Goal: Transaction & Acquisition: Obtain resource

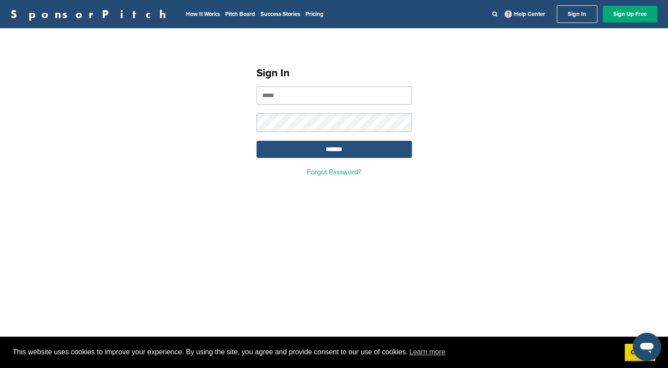
type input "**********"
click at [317, 154] on input "*******" at bounding box center [334, 149] width 155 height 17
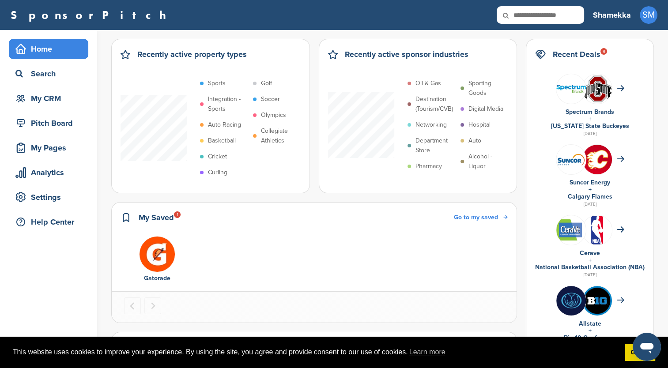
click at [573, 54] on h2 "Recent Deals 9" at bounding box center [577, 54] width 48 height 12
click at [45, 73] on div "Search" at bounding box center [50, 74] width 75 height 16
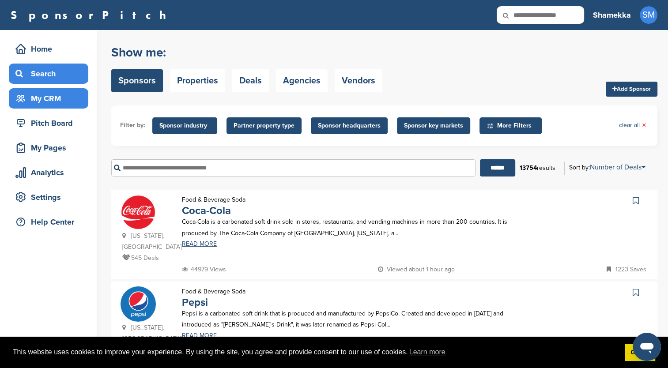
click at [61, 96] on div "My CRM" at bounding box center [50, 99] width 75 height 16
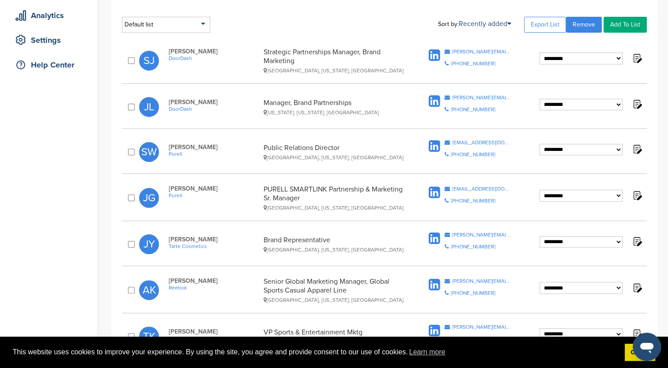
scroll to position [177, 0]
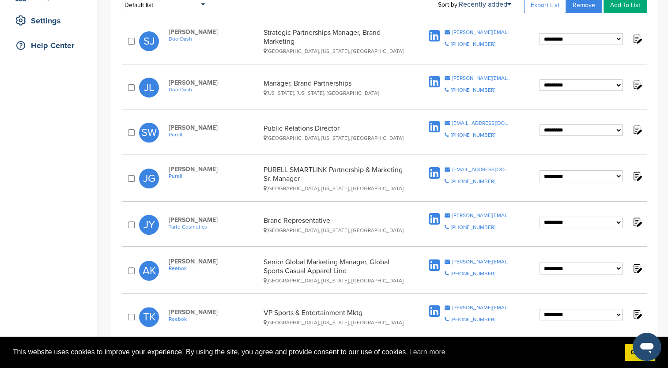
click at [612, 264] on select "**********" at bounding box center [581, 269] width 83 height 12
click at [639, 265] on img at bounding box center [636, 268] width 11 height 11
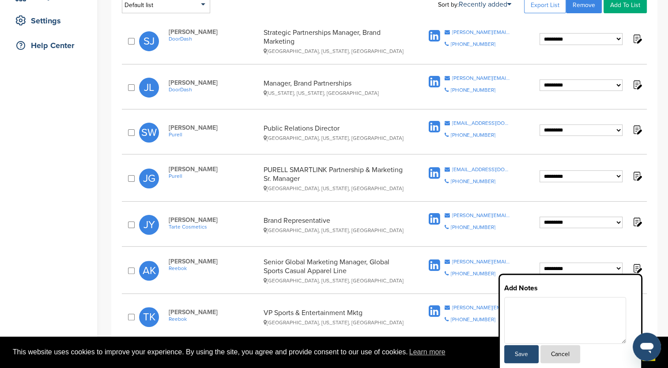
click at [639, 265] on img at bounding box center [636, 268] width 11 height 11
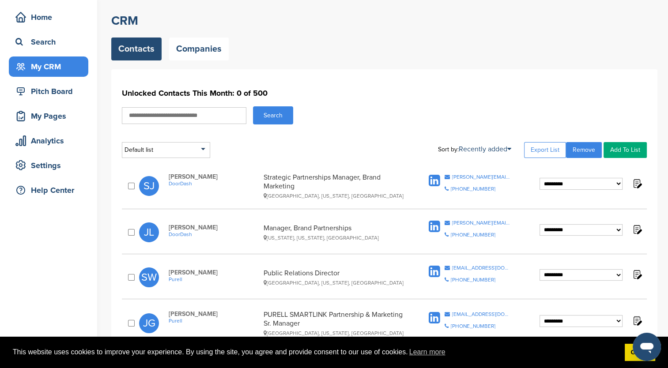
scroll to position [0, 0]
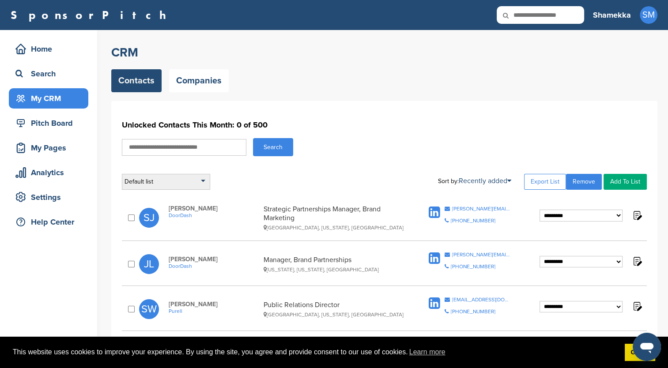
click at [203, 183] on div "Default list" at bounding box center [166, 182] width 88 height 16
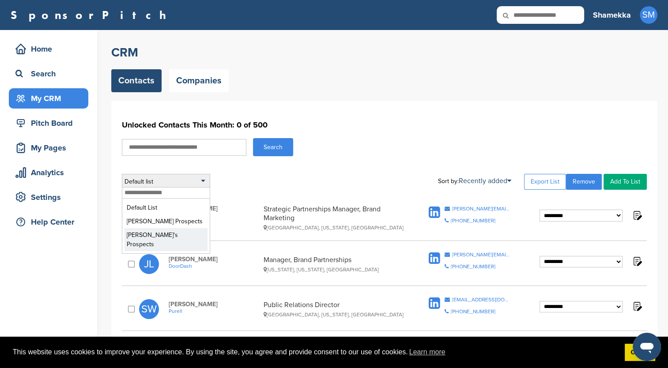
click at [189, 233] on li "Joy's Prospects" at bounding box center [166, 239] width 83 height 23
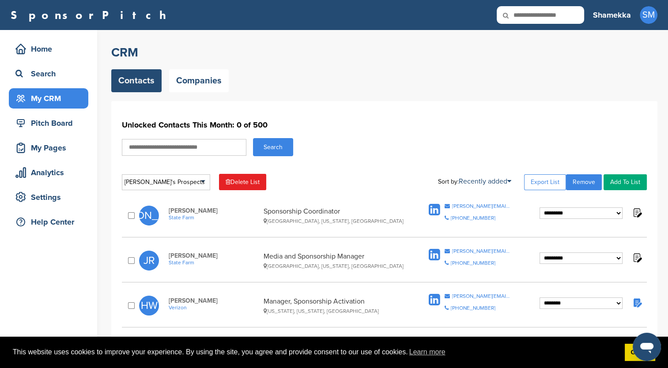
click at [615, 214] on select "**********" at bounding box center [581, 214] width 83 height 12
click at [642, 212] on div "**********" at bounding box center [384, 215] width 525 height 33
click at [637, 209] on img at bounding box center [636, 212] width 11 height 11
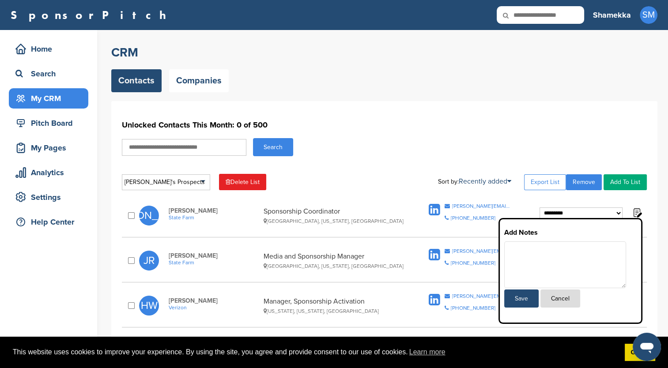
click at [637, 209] on img at bounding box center [636, 212] width 11 height 11
click at [456, 83] on div "Contacts Companies" at bounding box center [384, 80] width 546 height 23
click at [64, 66] on div "Search" at bounding box center [50, 74] width 75 height 16
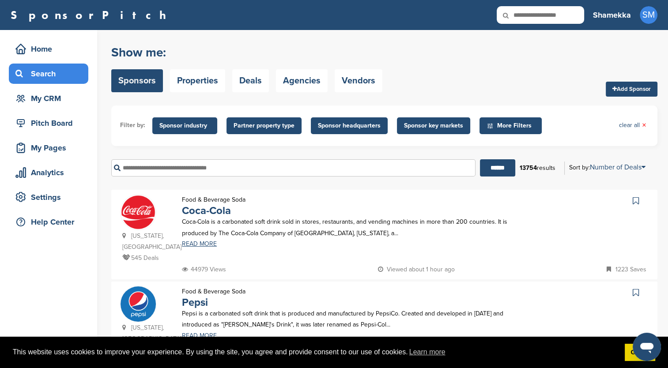
click at [146, 169] on input "text" at bounding box center [293, 167] width 364 height 17
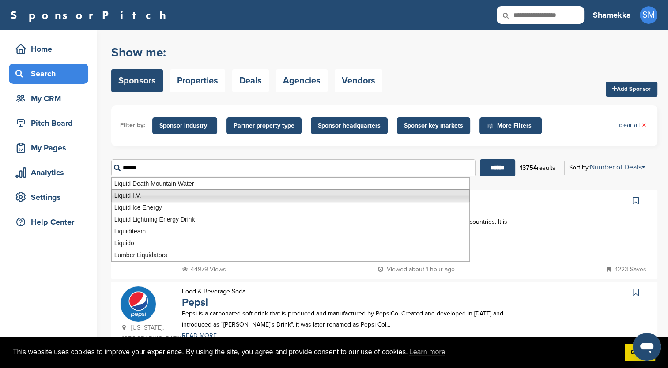
click at [141, 194] on li "Liquid I.V." at bounding box center [290, 195] width 359 height 13
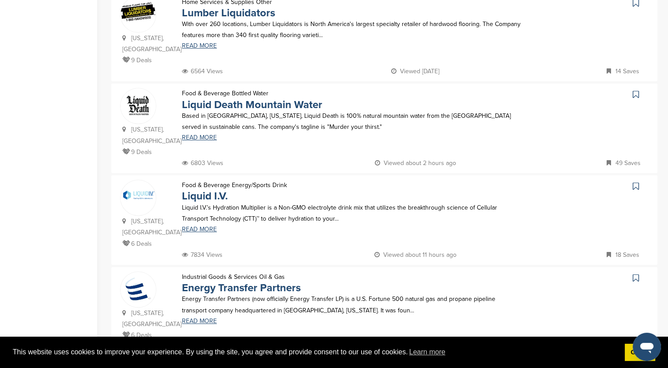
scroll to position [397, 0]
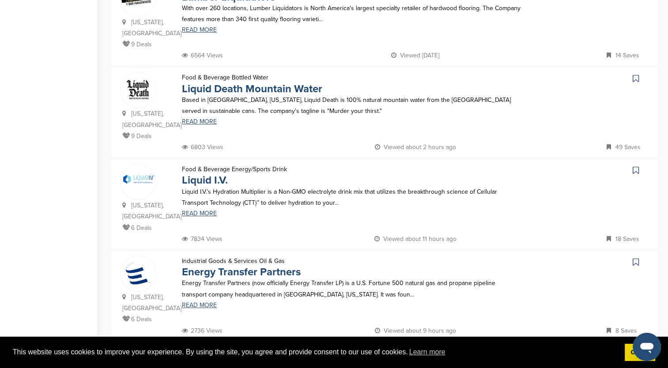
click at [150, 172] on img at bounding box center [138, 179] width 35 height 14
click at [208, 83] on link "Liquid Death Mountain Water" at bounding box center [252, 89] width 140 height 13
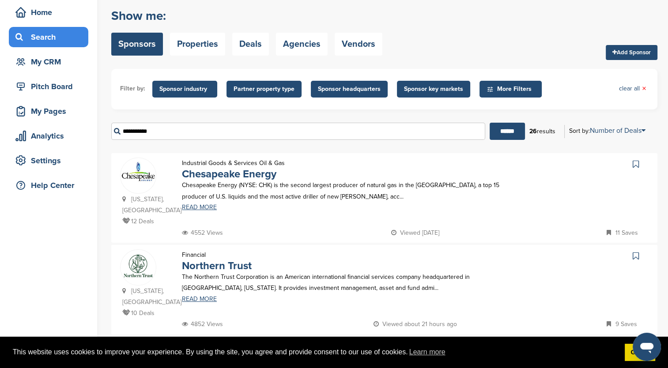
scroll to position [0, 0]
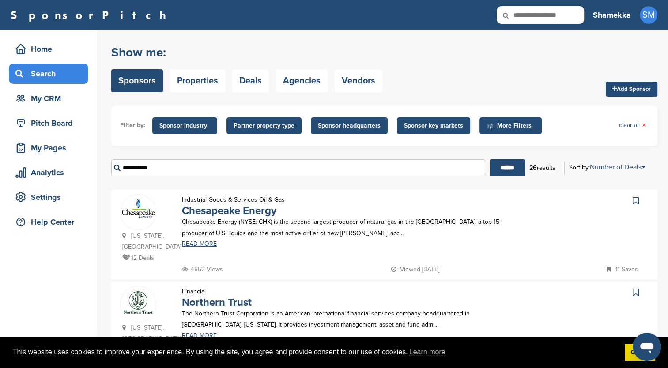
drag, startPoint x: 181, startPoint y: 170, endPoint x: 99, endPoint y: 165, distance: 82.2
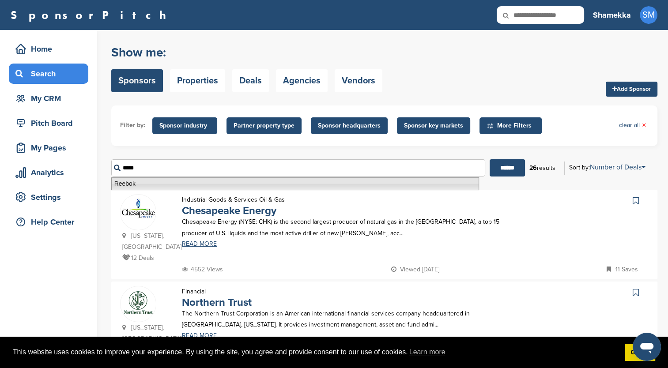
click at [132, 179] on li "Reebok" at bounding box center [295, 184] width 368 height 13
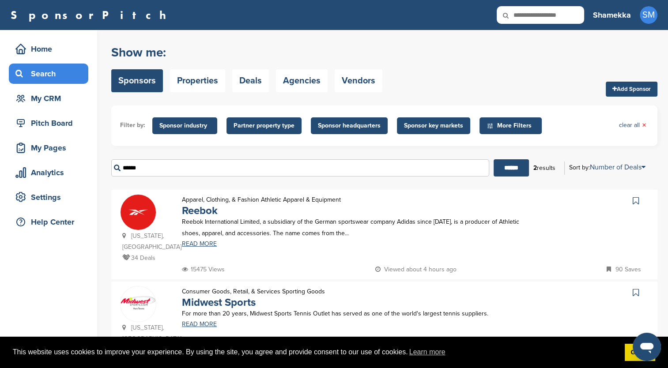
type input "******"
click at [193, 238] on p "Reebok International Limited, a subsidiary of the German sportswear company Adi…" at bounding box center [351, 227] width 339 height 22
click at [150, 228] on div "Massachusetts, USA 34 Deals" at bounding box center [146, 229] width 53 height 70
click at [207, 241] on div "Reebok International Limited, a subsidiary of the German sportswear company Adi…" at bounding box center [351, 231] width 357 height 30
click at [206, 245] on link "READ MORE" at bounding box center [351, 244] width 339 height 6
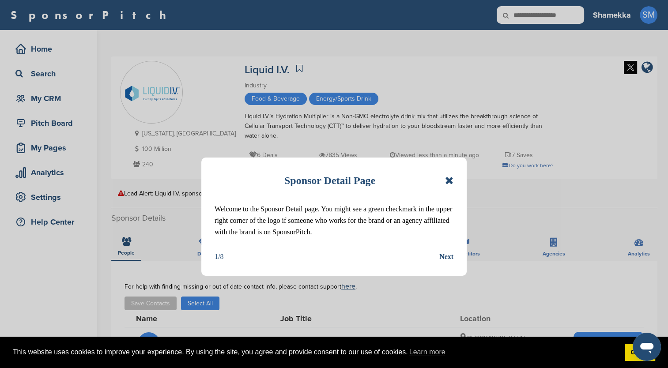
click at [448, 181] on icon at bounding box center [449, 180] width 8 height 11
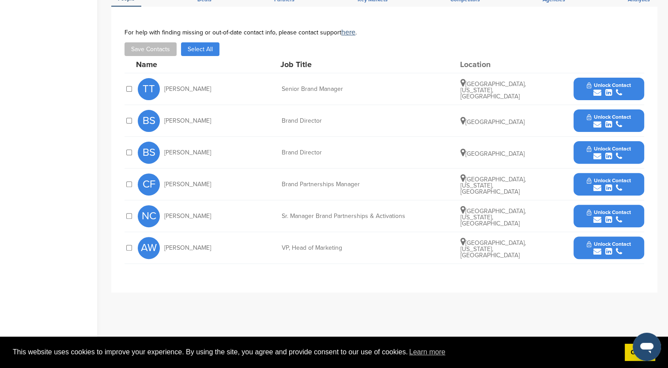
scroll to position [265, 0]
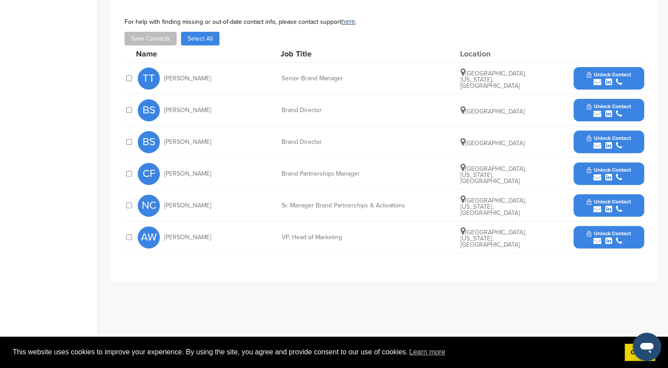
click at [591, 203] on span "Unlock Contact" at bounding box center [609, 202] width 44 height 6
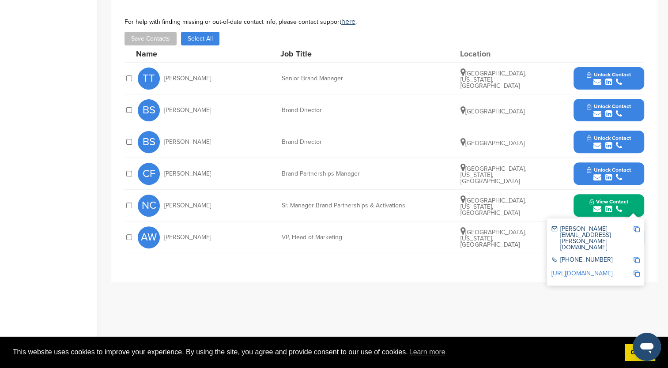
click at [635, 229] on img at bounding box center [637, 229] width 6 height 6
click at [472, 321] on div "**********" at bounding box center [384, 172] width 546 height 353
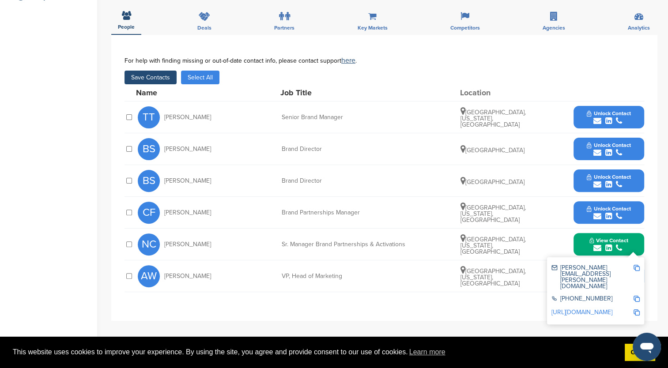
scroll to position [177, 0]
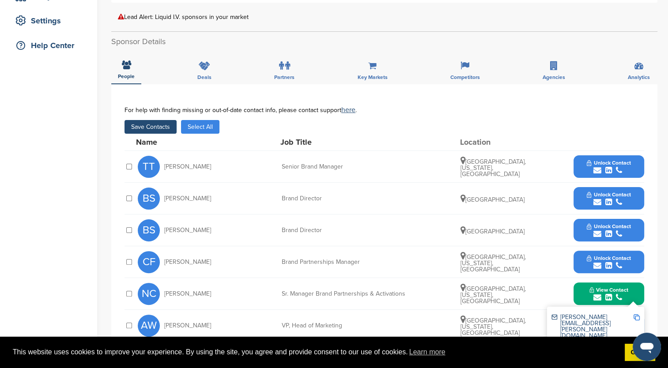
click at [146, 125] on button "Save Contacts" at bounding box center [151, 127] width 52 height 14
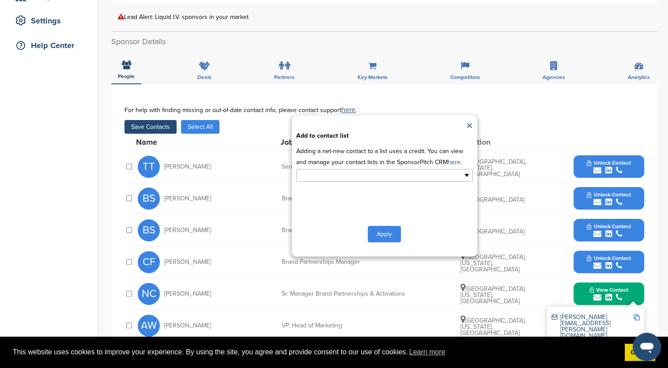
click at [343, 175] on input "text" at bounding box center [346, 175] width 93 height 10
type input "*"
click at [448, 162] on link "here" at bounding box center [454, 163] width 13 height 8
type input "**********"
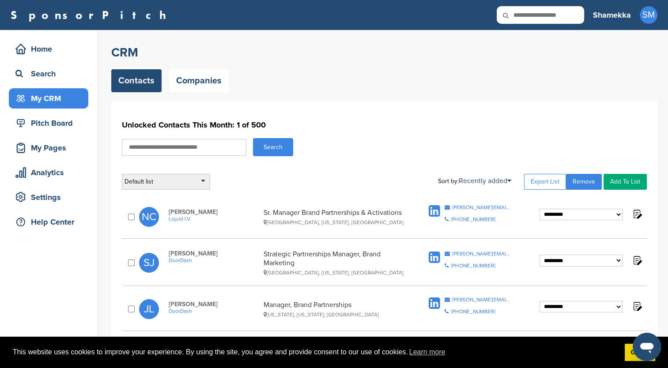
click at [205, 183] on div "Default list" at bounding box center [166, 182] width 88 height 16
click at [172, 192] on input "text" at bounding box center [165, 193] width 87 height 11
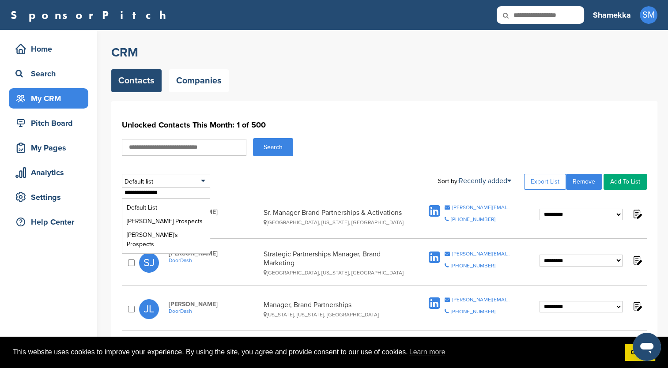
type input "**********"
click at [217, 186] on div "**********" at bounding box center [384, 182] width 525 height 16
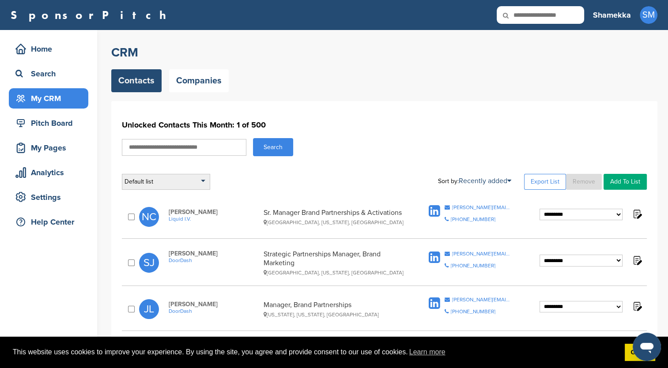
click at [205, 178] on div "Default list" at bounding box center [166, 182] width 88 height 16
click at [187, 193] on input "**********" at bounding box center [165, 193] width 87 height 11
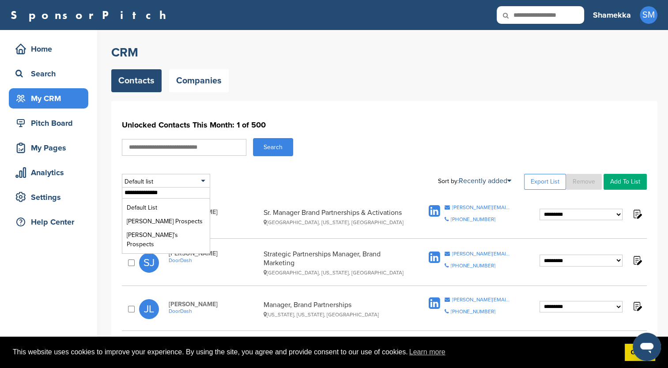
click at [242, 181] on div "**********" at bounding box center [384, 182] width 525 height 16
click at [618, 213] on select "**********" at bounding box center [581, 215] width 83 height 12
click at [638, 214] on img at bounding box center [636, 213] width 11 height 11
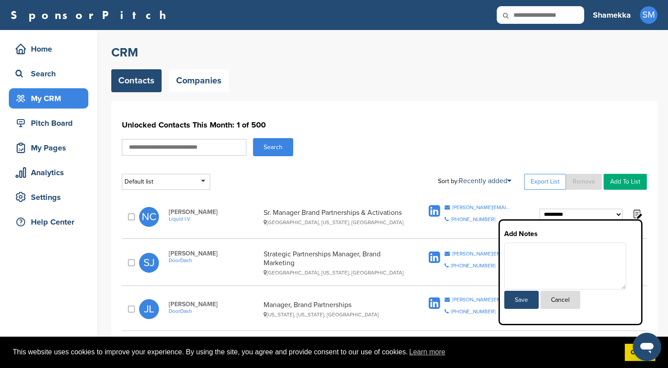
click at [540, 260] on textarea at bounding box center [565, 266] width 122 height 47
type textarea "**********"
click at [518, 296] on button "Save" at bounding box center [521, 300] width 34 height 18
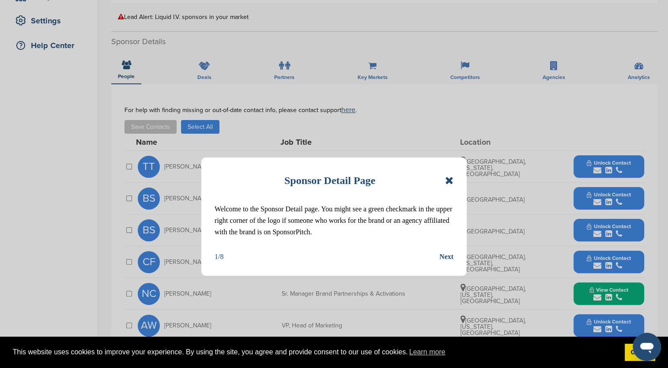
click at [449, 180] on icon at bounding box center [449, 180] width 8 height 11
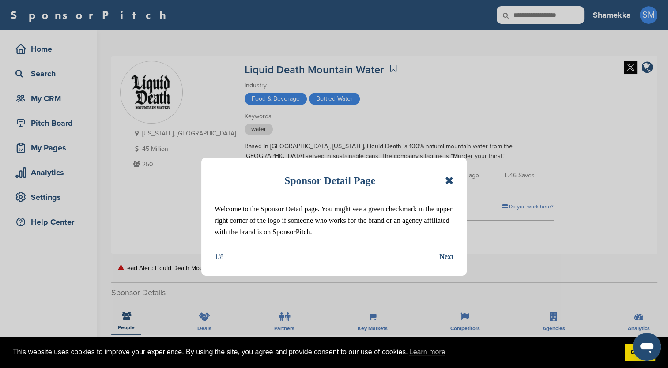
click at [448, 177] on icon at bounding box center [449, 180] width 8 height 11
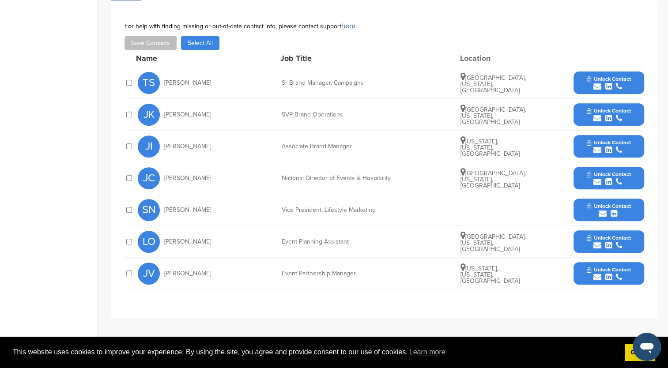
scroll to position [353, 0]
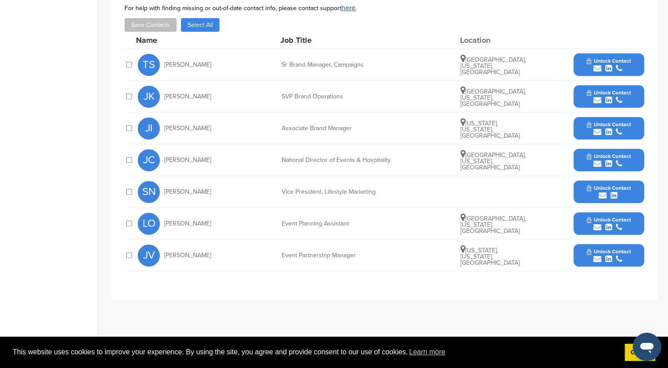
click at [588, 64] on div "submit" at bounding box center [609, 68] width 44 height 8
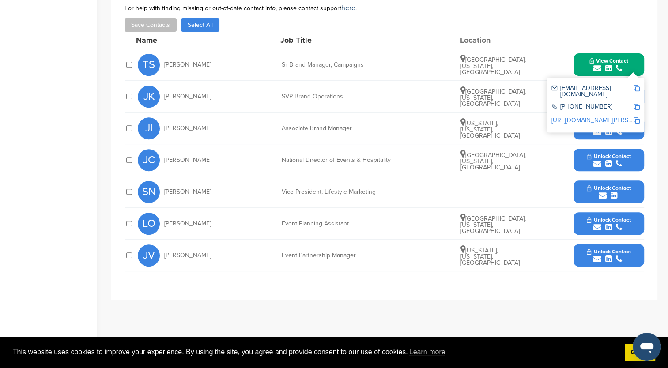
click at [638, 88] on img at bounding box center [637, 88] width 6 height 6
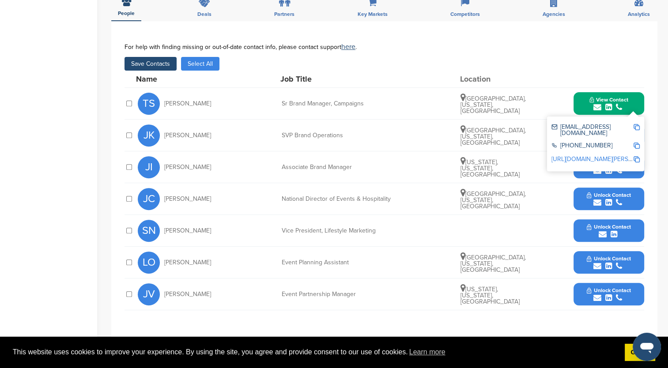
scroll to position [265, 0]
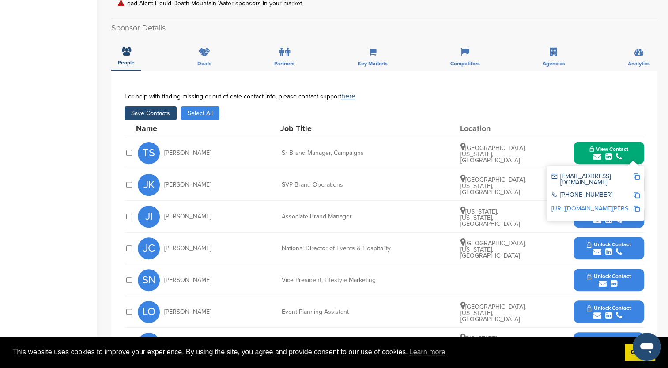
click at [147, 112] on button "Save Contacts" at bounding box center [151, 113] width 52 height 14
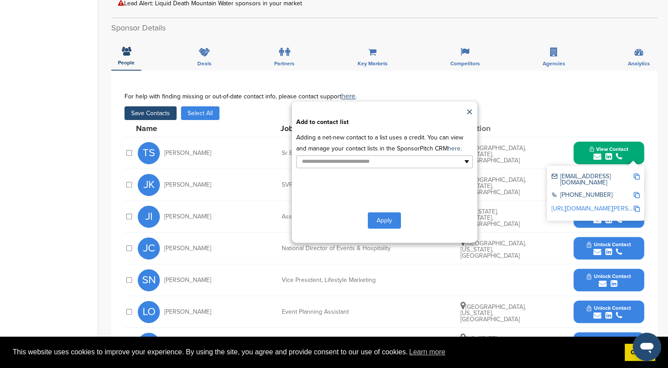
click at [461, 169] on div "**********" at bounding box center [384, 172] width 185 height 141
click at [461, 162] on ul at bounding box center [384, 161] width 177 height 13
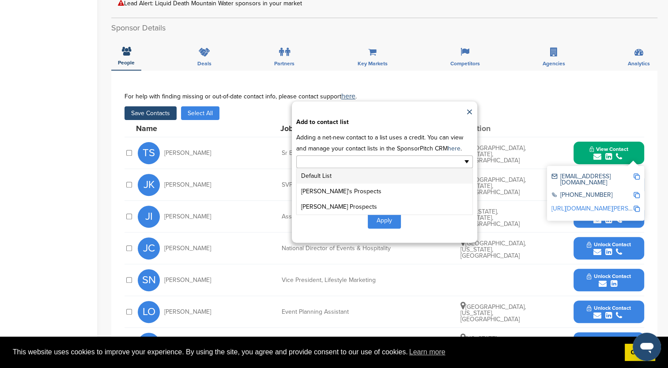
click at [317, 173] on li "Default List" at bounding box center [385, 175] width 176 height 15
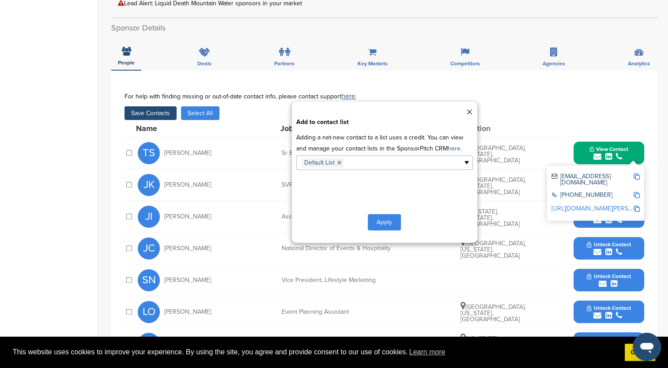
click at [383, 222] on button "Apply" at bounding box center [384, 222] width 33 height 16
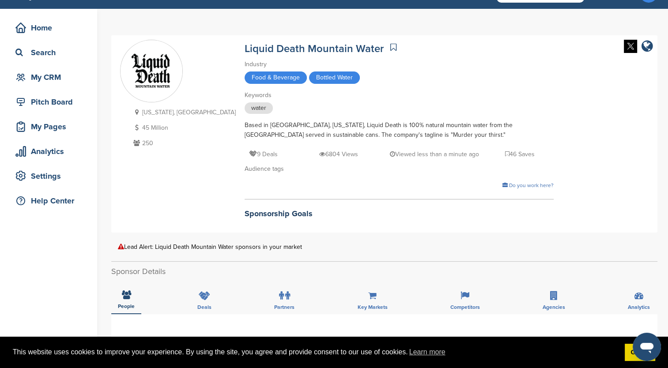
scroll to position [0, 0]
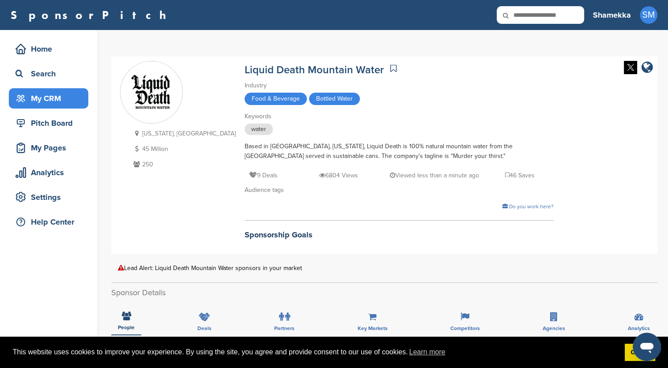
click at [46, 105] on div "My CRM" at bounding box center [50, 99] width 75 height 16
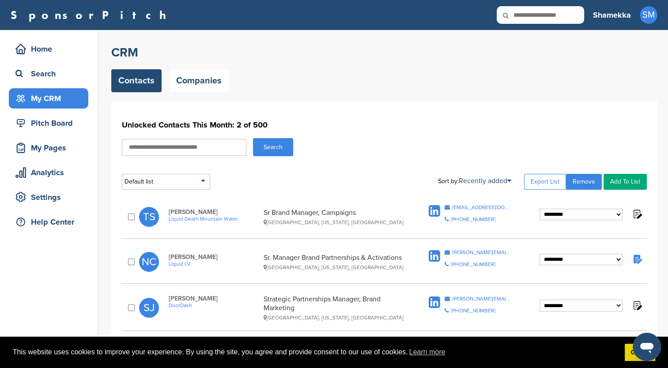
click at [636, 213] on img at bounding box center [636, 213] width 11 height 11
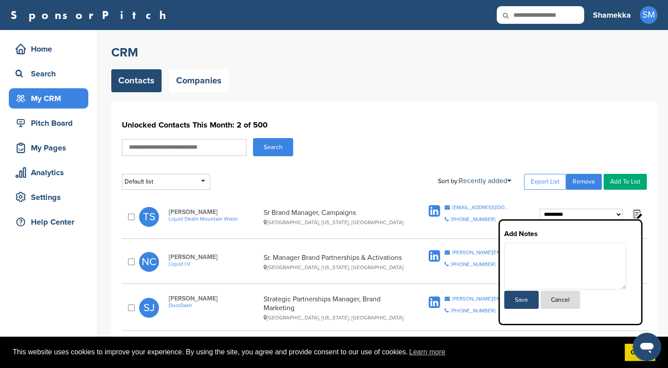
click at [522, 249] on textarea at bounding box center [565, 266] width 122 height 47
click at [522, 251] on textarea at bounding box center [565, 266] width 122 height 47
type textarea "**********"
click at [520, 298] on button "Save" at bounding box center [521, 300] width 34 height 18
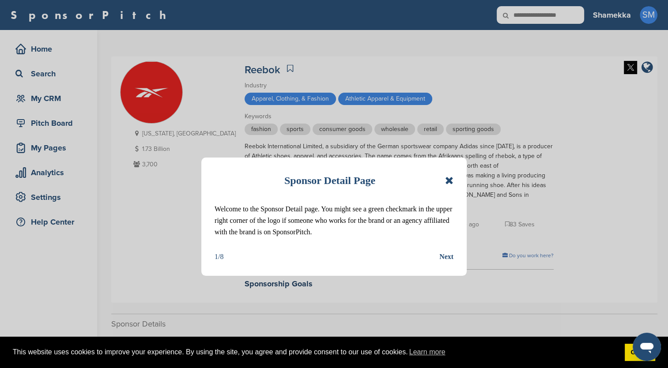
click at [449, 177] on icon at bounding box center [449, 180] width 8 height 11
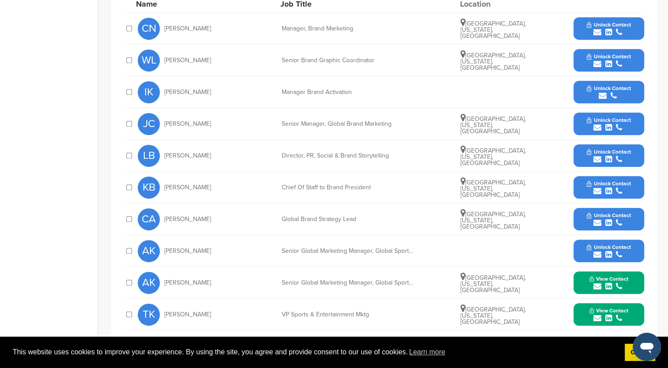
scroll to position [442, 0]
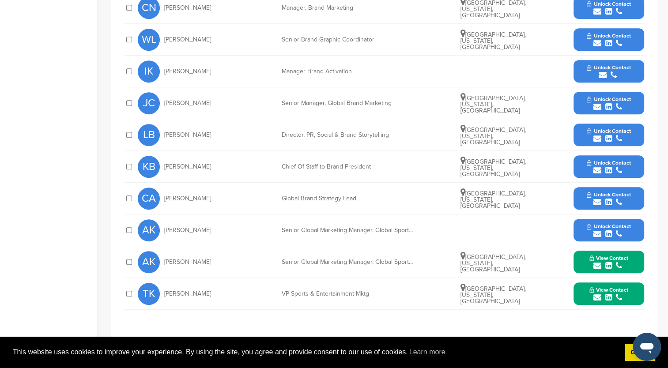
click at [379, 166] on div "KB [PERSON_NAME] Chief Of Staff to Brand President [GEOGRAPHIC_DATA], [US_STATE…" at bounding box center [391, 166] width 506 height 31
click at [579, 156] on button "Unlock Contact" at bounding box center [608, 167] width 65 height 26
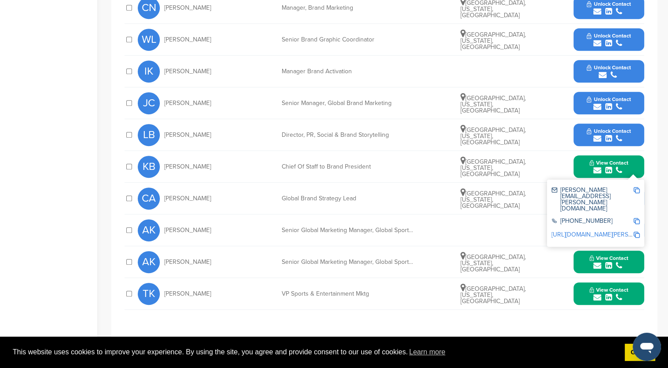
click at [637, 187] on img at bounding box center [637, 190] width 6 height 6
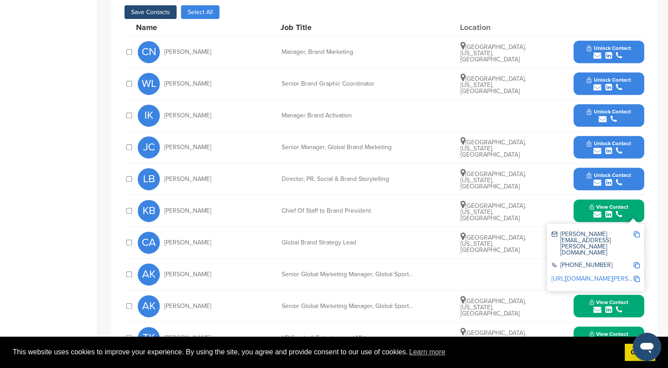
click at [161, 5] on button "Save Contacts" at bounding box center [151, 12] width 52 height 14
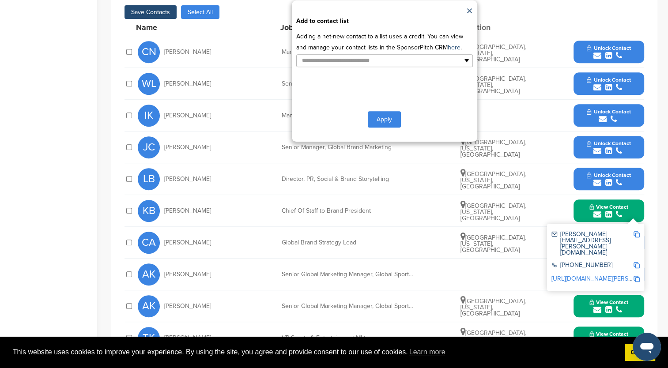
click at [375, 59] on div "**********" at bounding box center [384, 70] width 185 height 141
click at [378, 56] on input "text" at bounding box center [346, 61] width 93 height 10
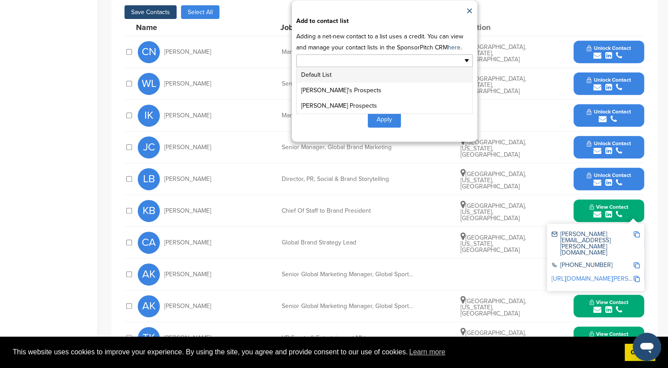
click at [338, 68] on li "Default List" at bounding box center [385, 74] width 176 height 15
click at [385, 113] on button "Apply" at bounding box center [384, 121] width 33 height 16
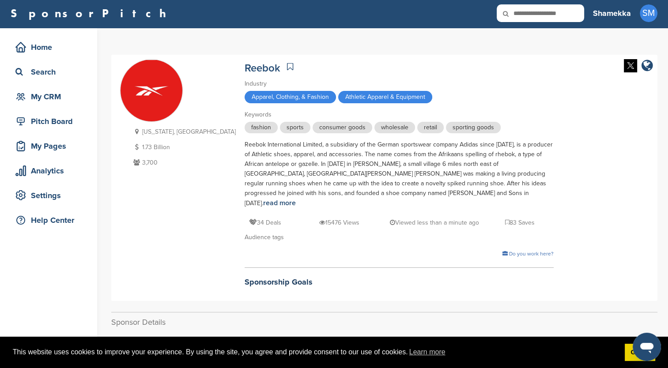
scroll to position [0, 0]
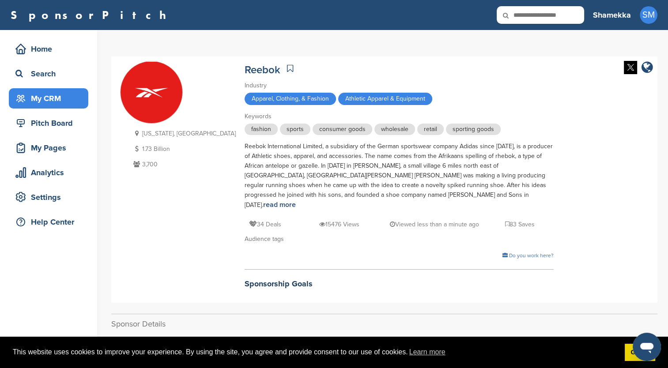
click at [35, 105] on div "My CRM" at bounding box center [50, 99] width 75 height 16
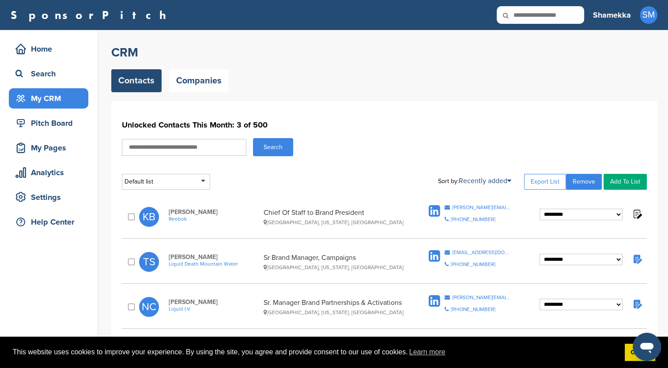
click at [146, 150] on input "text" at bounding box center [184, 147] width 125 height 17
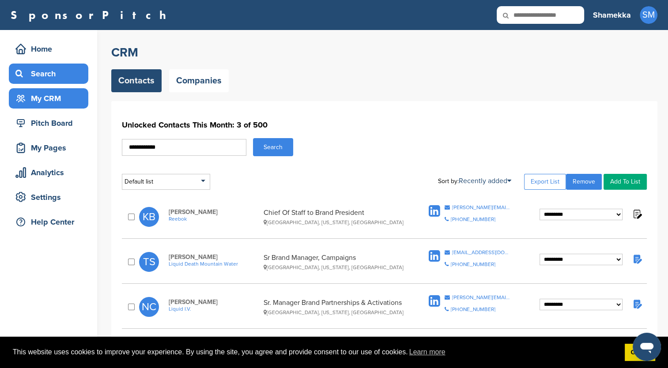
type input "**********"
click at [50, 77] on div "Search" at bounding box center [50, 74] width 75 height 16
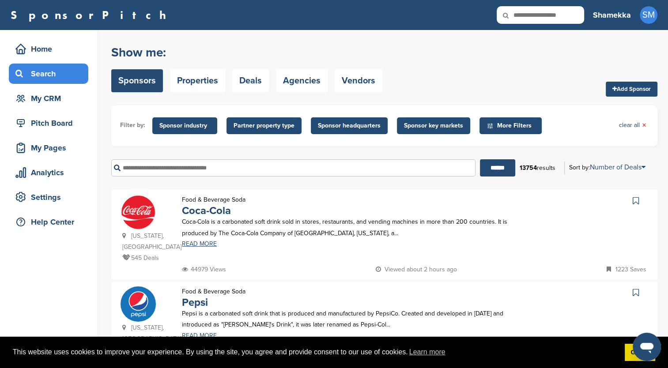
click at [525, 17] on icon at bounding box center [512, 15] width 30 height 19
click at [245, 169] on input "text" at bounding box center [293, 167] width 364 height 17
click at [480, 159] on input "******" at bounding box center [497, 167] width 35 height 17
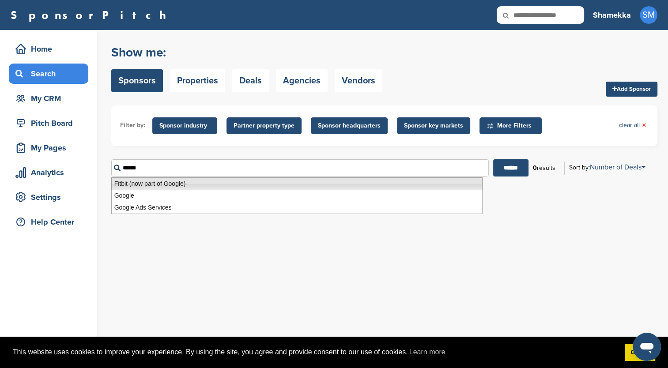
click at [161, 182] on li "Fitbit (now part of Google)" at bounding box center [296, 184] width 371 height 13
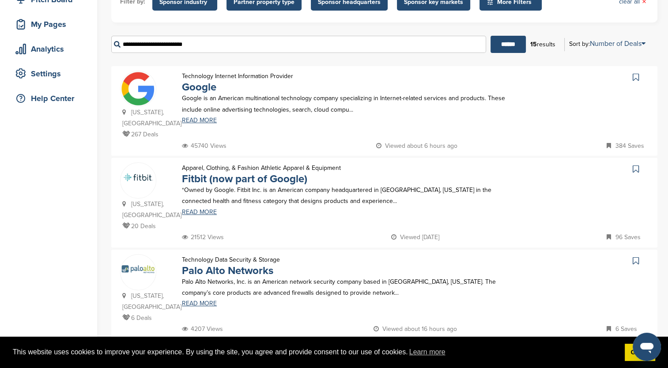
scroll to position [132, 0]
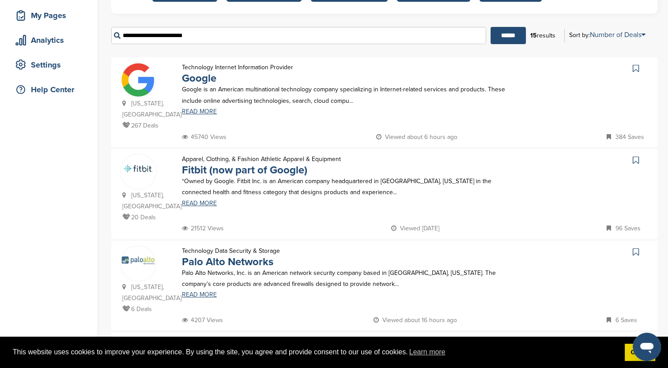
click at [296, 271] on p "Palo Alto Networks, Inc. is an American network security company based in Santa…" at bounding box center [351, 279] width 339 height 22
click at [208, 293] on link "READ MORE" at bounding box center [351, 295] width 339 height 6
click at [208, 177] on p "*Owned by Google. Fitbit Inc. is an American company headquartered in San Franc…" at bounding box center [351, 187] width 339 height 22
click at [147, 176] on img at bounding box center [138, 168] width 35 height 15
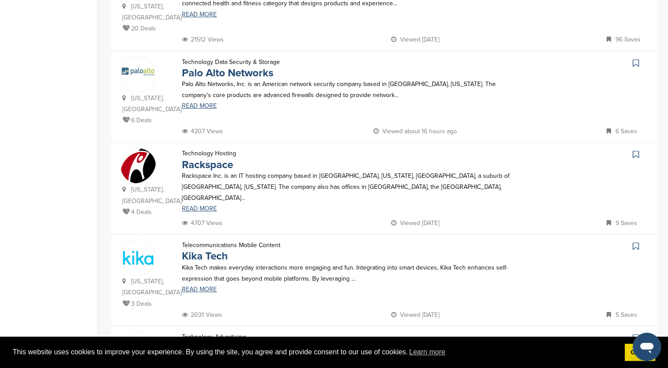
scroll to position [88, 0]
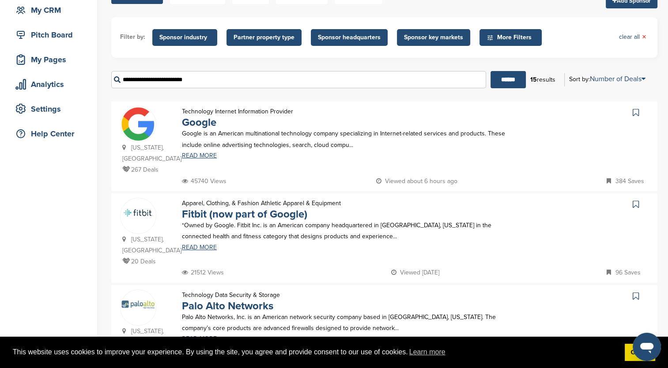
click at [185, 87] on input "**********" at bounding box center [298, 79] width 375 height 17
drag, startPoint x: 205, startPoint y: 80, endPoint x: 8, endPoint y: 64, distance: 197.2
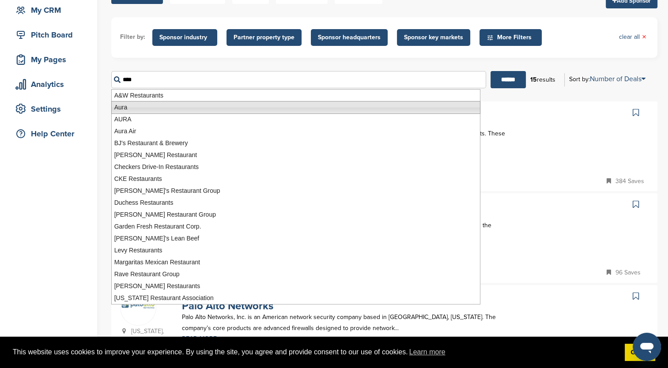
click at [164, 103] on li "Aura" at bounding box center [295, 107] width 369 height 13
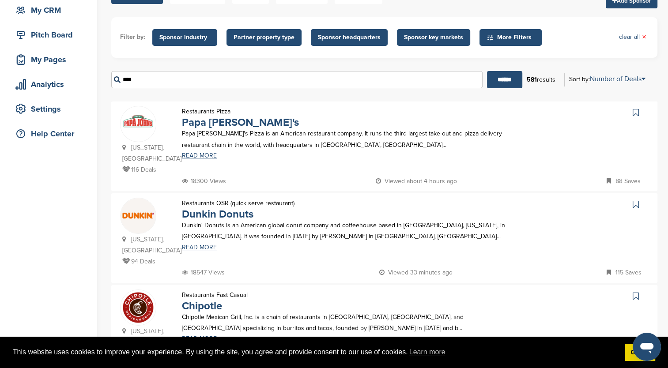
scroll to position [0, 0]
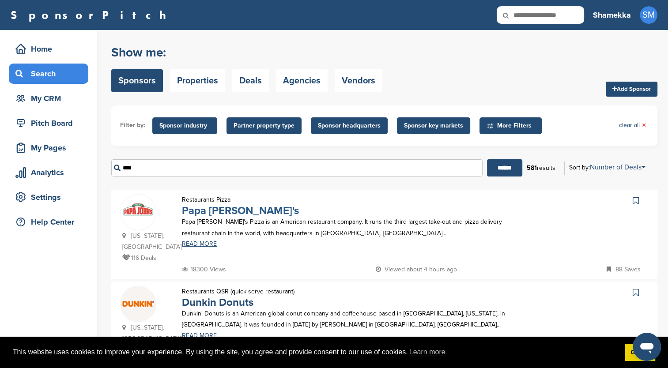
click at [222, 212] on link "Papa John's" at bounding box center [240, 210] width 117 height 13
drag, startPoint x: 170, startPoint y: 170, endPoint x: 112, endPoint y: 174, distance: 58.9
click at [112, 174] on input "****" at bounding box center [296, 167] width 371 height 17
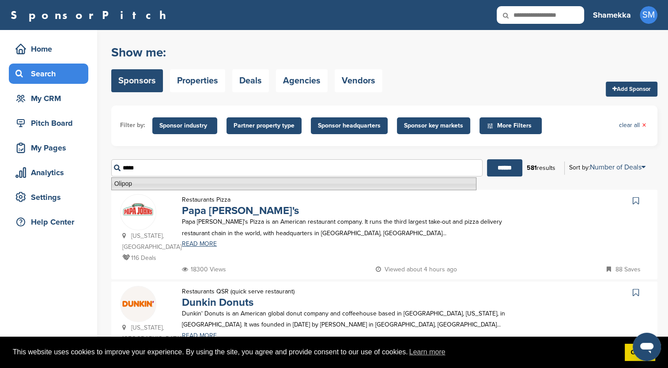
click at [131, 185] on li "Olipop" at bounding box center [293, 184] width 365 height 13
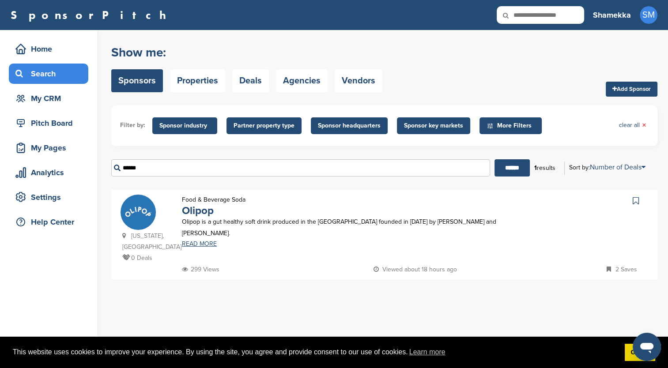
type input "******"
click at [142, 225] on img at bounding box center [138, 212] width 35 height 35
click at [173, 131] on span "Sponsor industry" at bounding box center [184, 125] width 65 height 17
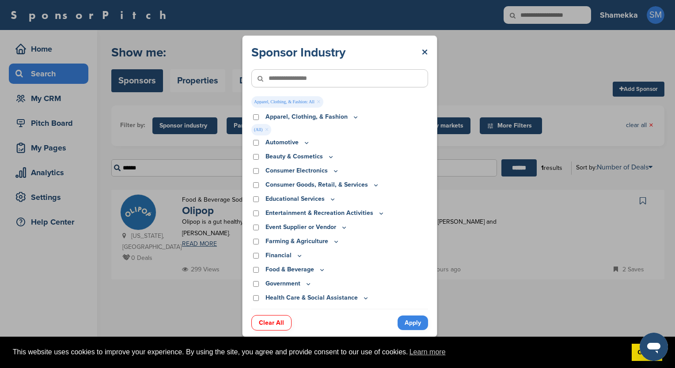
click at [416, 325] on link "Apply" at bounding box center [412, 323] width 30 height 15
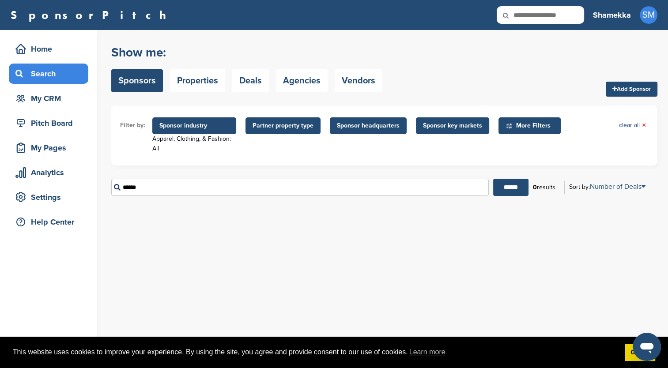
drag, startPoint x: 182, startPoint y: 188, endPoint x: 111, endPoint y: 186, distance: 71.6
click at [111, 186] on div "Home Search My CRM Pitch Board My Pages Analytics Settings Help Center You have…" at bounding box center [334, 199] width 668 height 338
click at [231, 232] on div "You have reached your monthly limit. Please upgrade to access more. Upgrade on …" at bounding box center [389, 199] width 557 height 338
click at [625, 128] on link "clear all ×" at bounding box center [632, 126] width 27 height 10
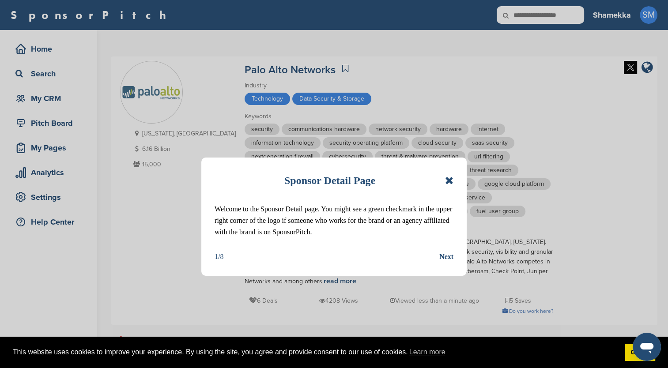
click at [450, 181] on icon at bounding box center [449, 180] width 8 height 11
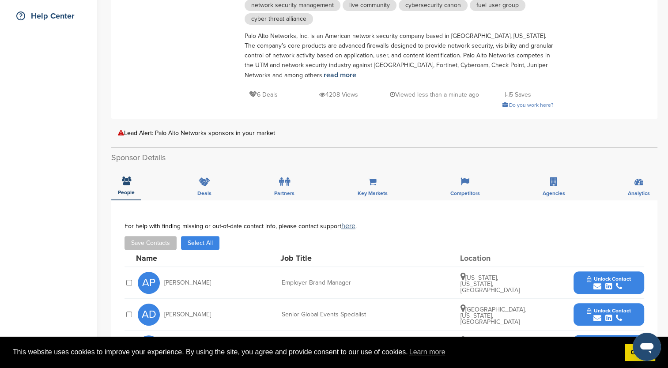
scroll to position [309, 0]
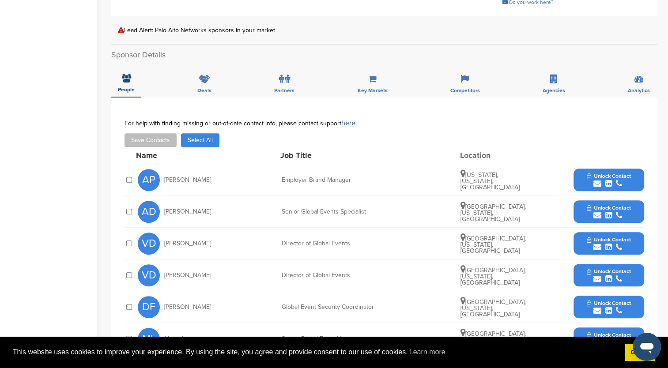
click at [588, 208] on span "Unlock Contact" at bounding box center [609, 208] width 44 height 6
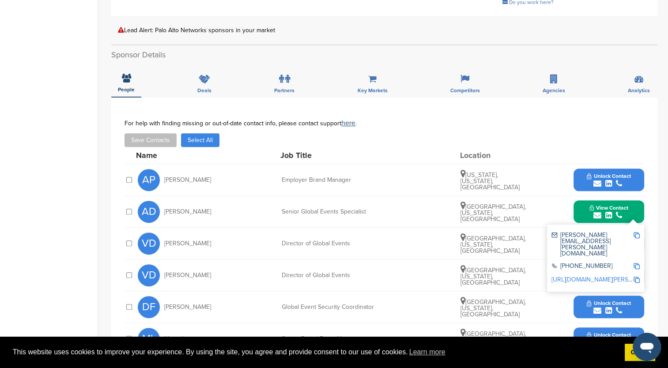
click at [637, 232] on img at bounding box center [637, 235] width 6 height 6
click at [145, 140] on button "Save Contacts" at bounding box center [151, 140] width 52 height 14
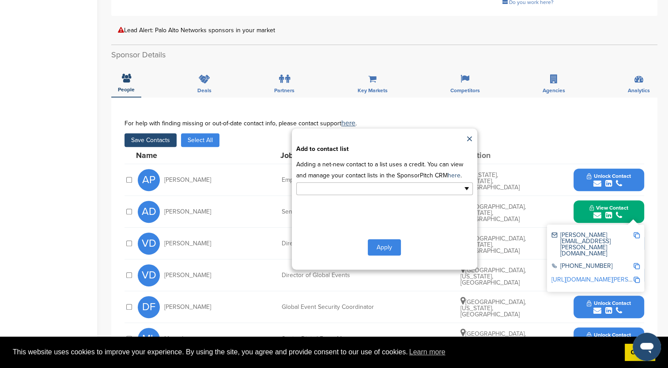
click at [356, 192] on input "text" at bounding box center [346, 189] width 93 height 10
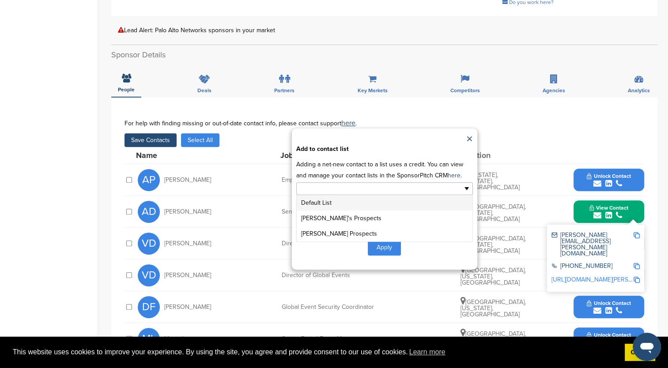
click at [345, 206] on li "Default List" at bounding box center [385, 202] width 176 height 15
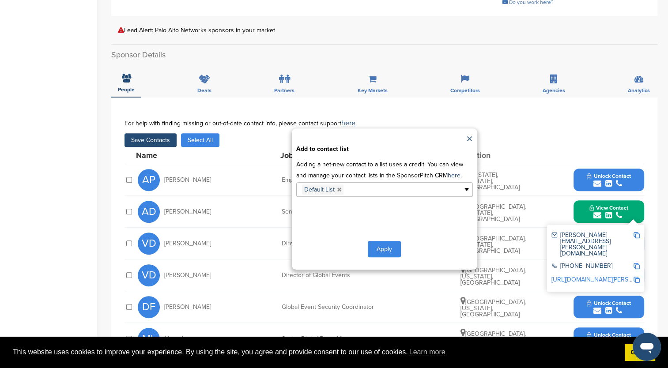
click at [380, 248] on button "Apply" at bounding box center [384, 249] width 33 height 16
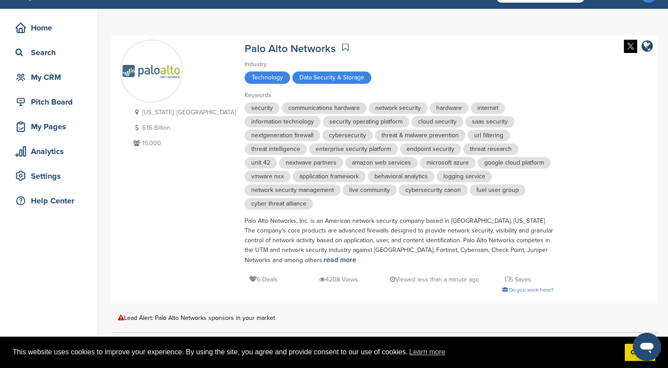
scroll to position [0, 0]
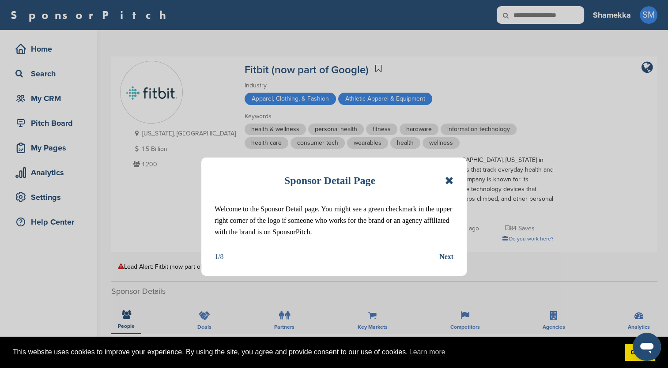
click at [445, 180] on div "Sponsor Detail Page" at bounding box center [334, 180] width 239 height 19
click at [449, 181] on icon at bounding box center [449, 180] width 8 height 11
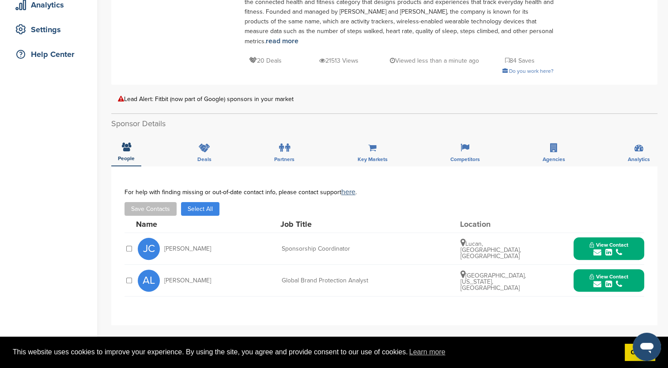
scroll to position [177, 0]
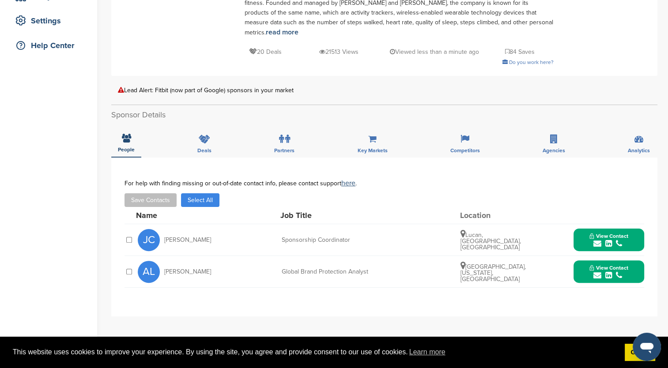
click at [632, 227] on button "View Contact" at bounding box center [609, 240] width 60 height 26
click at [560, 224] on div "JC Jan Clair Sponsorship Coordinator Lucan, County Dublin, Ireland View Contact…" at bounding box center [391, 239] width 506 height 31
click at [212, 291] on div "**********" at bounding box center [384, 237] width 546 height 159
click at [463, 289] on div "**********" at bounding box center [384, 237] width 546 height 159
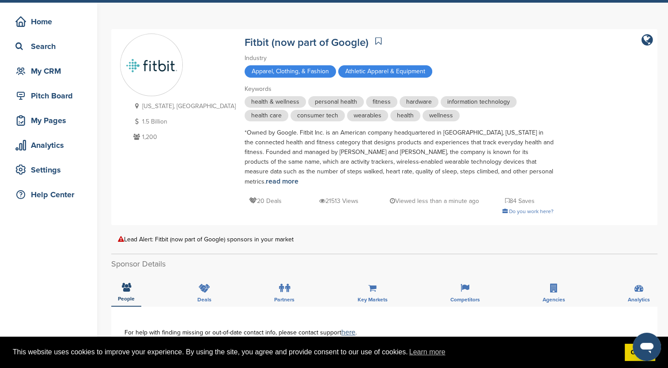
scroll to position [11, 0]
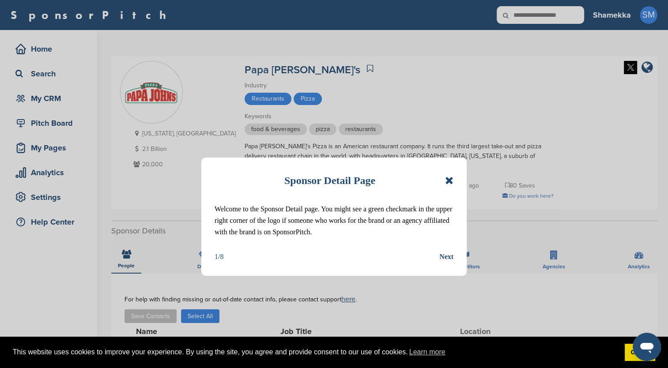
click at [452, 178] on icon at bounding box center [449, 180] width 8 height 11
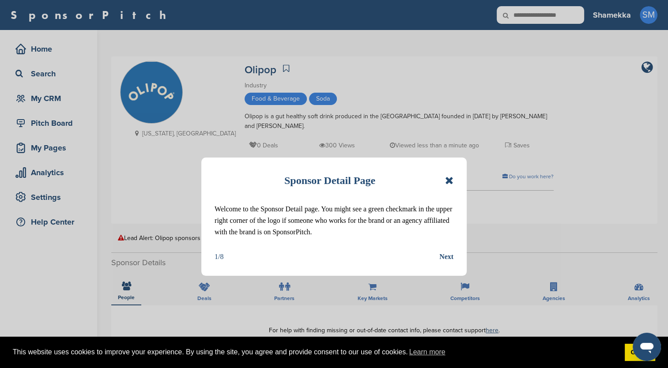
click at [451, 178] on icon at bounding box center [449, 180] width 8 height 11
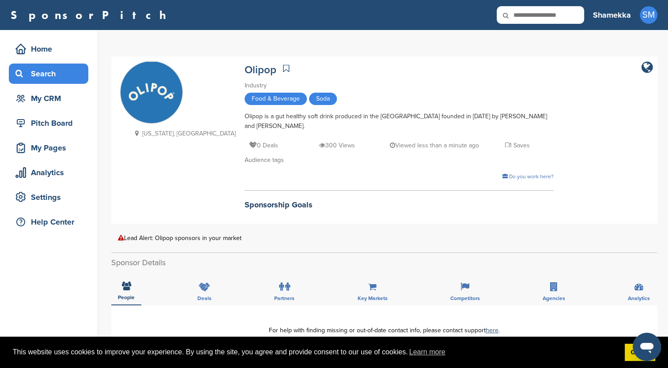
click at [52, 68] on div "Search" at bounding box center [50, 74] width 75 height 16
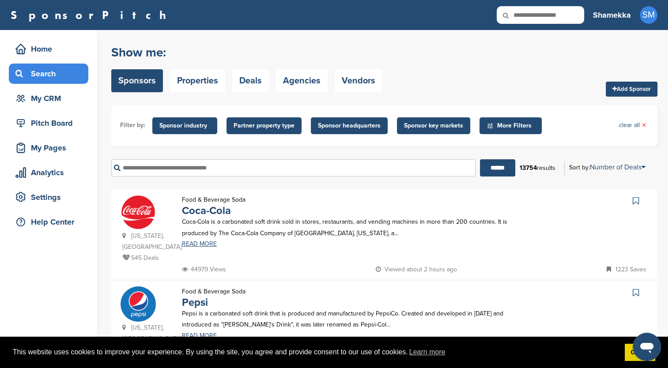
click at [143, 170] on input "text" at bounding box center [293, 167] width 364 height 17
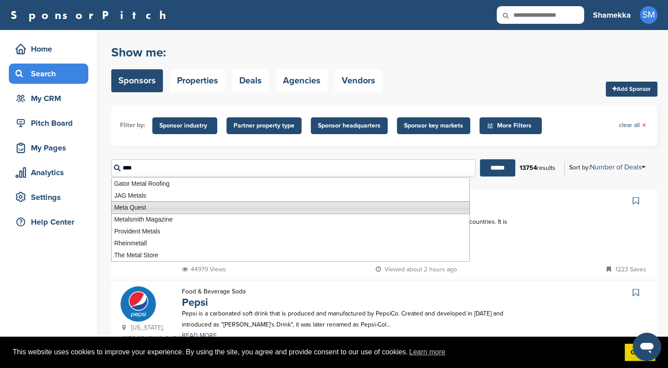
click at [155, 208] on li "Meta Quest" at bounding box center [290, 207] width 359 height 13
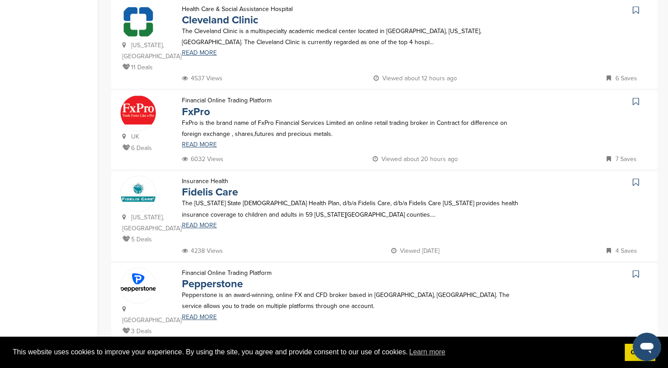
scroll to position [353, 0]
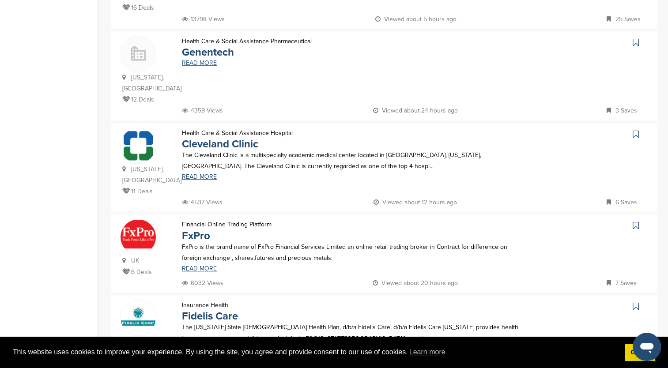
click at [204, 60] on link "READ MORE" at bounding box center [351, 63] width 339 height 6
click at [217, 150] on p "The Cleveland Clinic is a multispecialty academic medical center located in Cle…" at bounding box center [351, 161] width 339 height 22
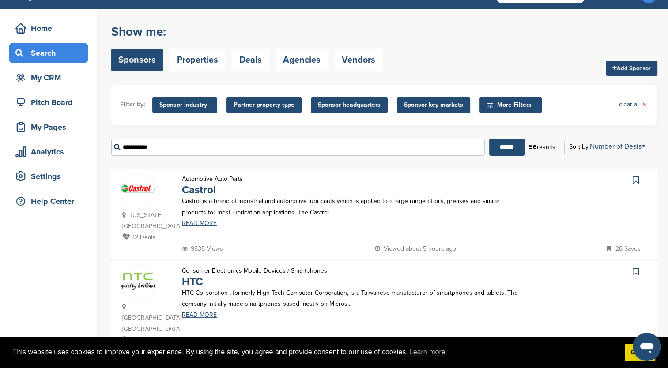
scroll to position [0, 0]
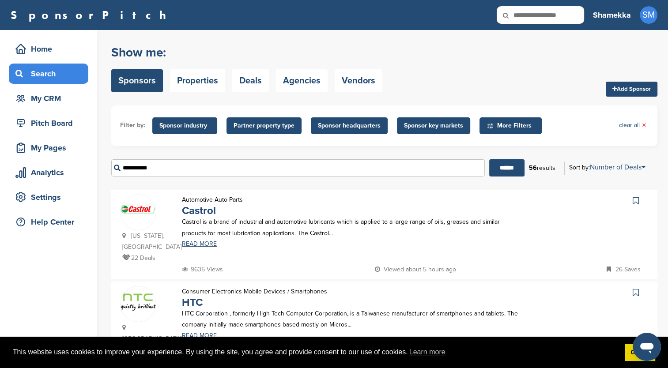
drag, startPoint x: 174, startPoint y: 170, endPoint x: 105, endPoint y: 170, distance: 68.4
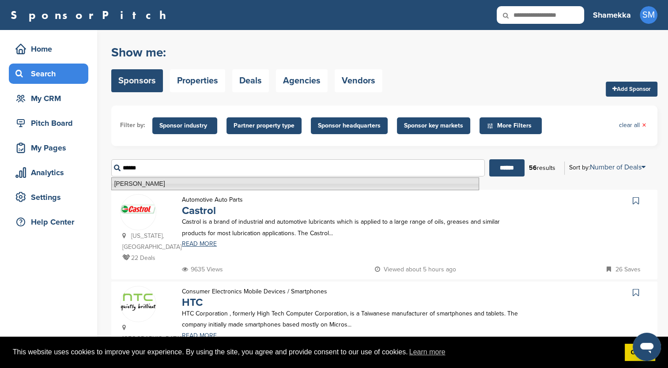
click at [128, 183] on li "Abbott" at bounding box center [295, 184] width 368 height 13
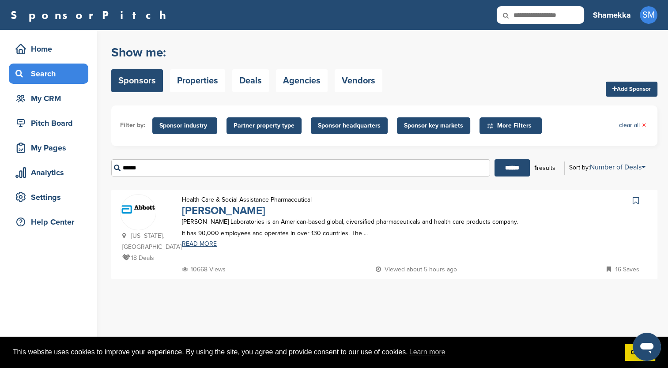
click at [194, 210] on link "Abbott" at bounding box center [223, 210] width 83 height 13
drag, startPoint x: 174, startPoint y: 167, endPoint x: 94, endPoint y: 177, distance: 80.9
click at [94, 177] on div "Home Search My CRM Pitch Board My Pages Analytics Settings Help Center You have…" at bounding box center [334, 199] width 668 height 338
click at [495, 159] on input "******" at bounding box center [512, 167] width 35 height 17
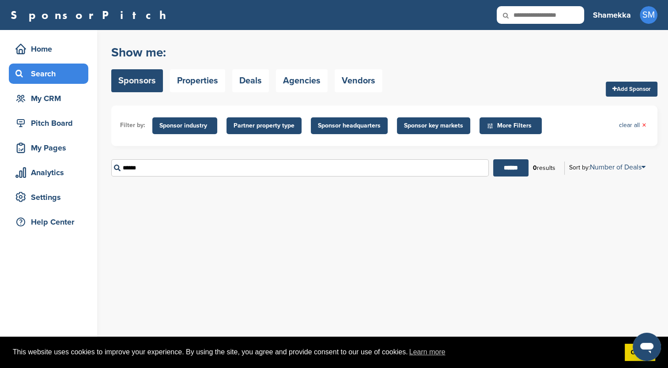
drag, startPoint x: 180, startPoint y: 169, endPoint x: 113, endPoint y: 170, distance: 66.7
click at [113, 170] on input "******" at bounding box center [300, 167] width 378 height 17
type input "*"
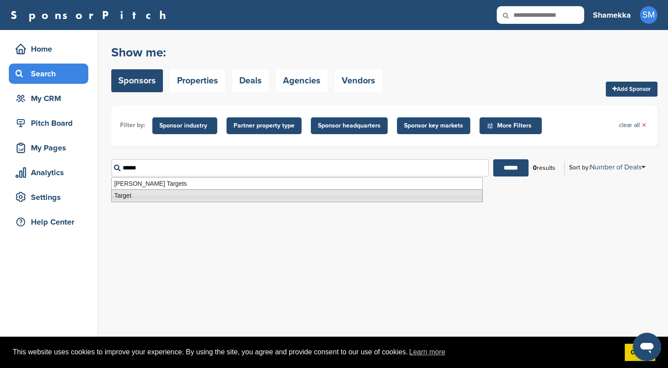
click at [120, 196] on li "Target" at bounding box center [296, 195] width 371 height 13
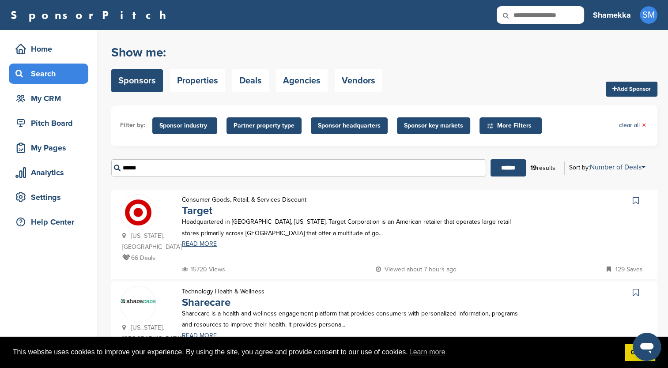
type input "******"
click at [179, 209] on div "Consumer Goods, Retail, & Services Discount Target" at bounding box center [244, 205] width 142 height 22
click at [136, 219] on img at bounding box center [138, 212] width 35 height 35
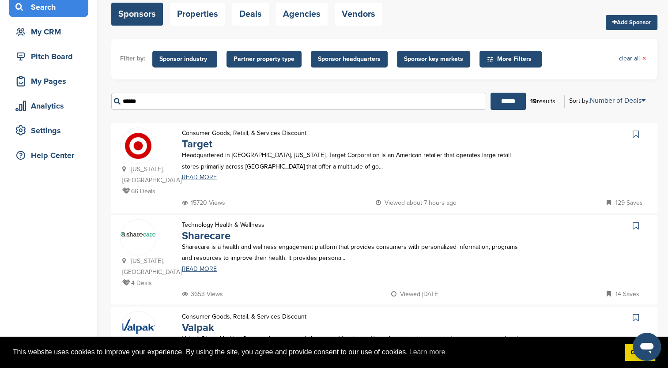
scroll to position [88, 0]
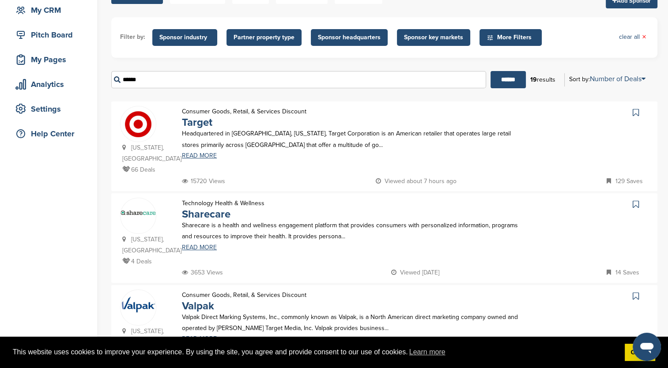
click at [197, 226] on p "Sharecare is a health and wellness engagement platform that provides consumers …" at bounding box center [351, 231] width 339 height 22
click at [203, 215] on link "Sharecare" at bounding box center [206, 214] width 49 height 13
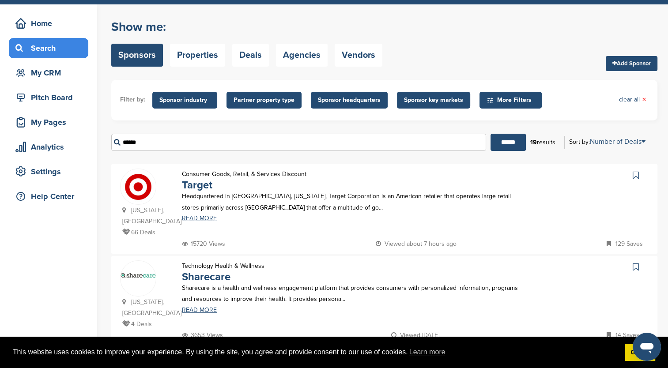
scroll to position [0, 0]
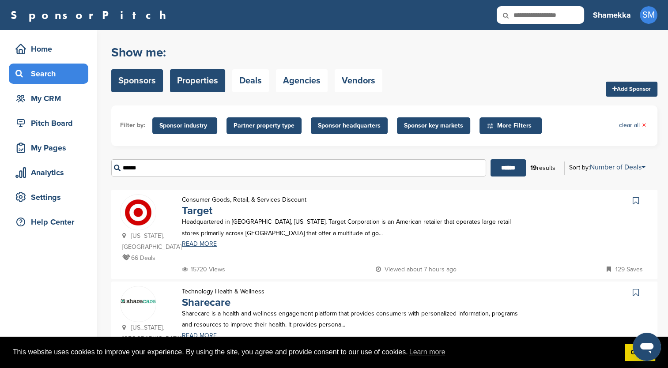
click at [195, 85] on link "Properties" at bounding box center [197, 80] width 55 height 23
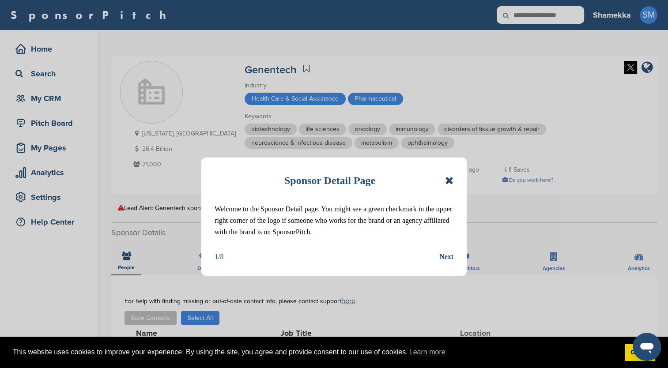
click at [445, 176] on icon at bounding box center [449, 180] width 8 height 11
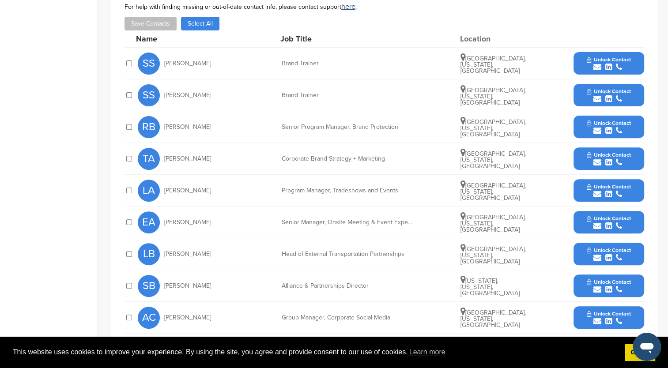
scroll to position [309, 0]
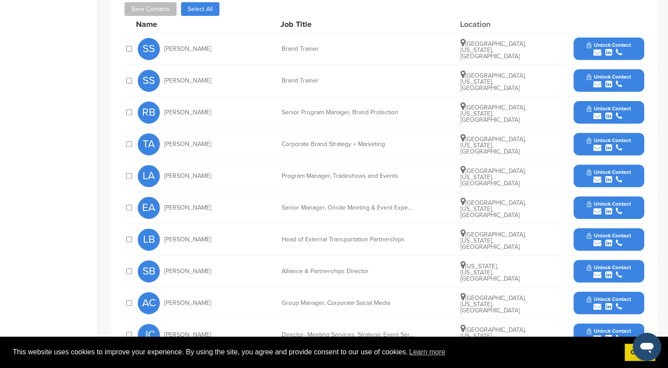
click at [581, 270] on button "Unlock Contact" at bounding box center [608, 271] width 65 height 26
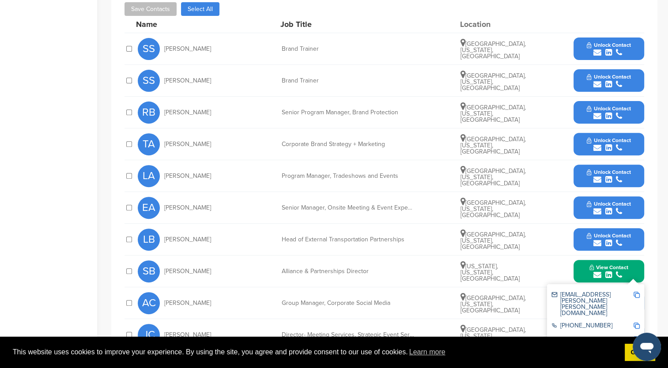
click at [637, 294] on img at bounding box center [637, 295] width 6 height 6
click at [159, 4] on button "Save Contacts" at bounding box center [151, 9] width 52 height 14
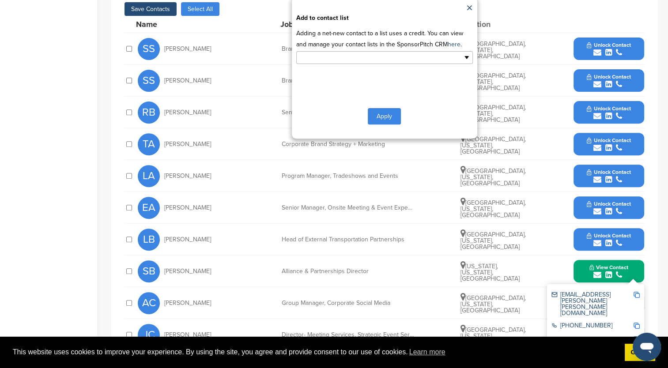
click at [370, 60] on input "text" at bounding box center [346, 58] width 93 height 10
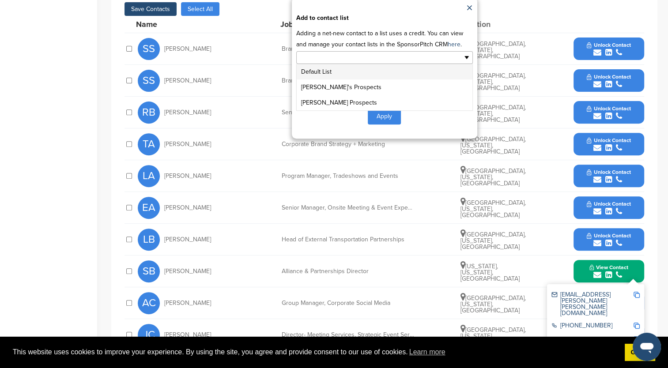
click at [318, 75] on li "Default List" at bounding box center [385, 71] width 176 height 15
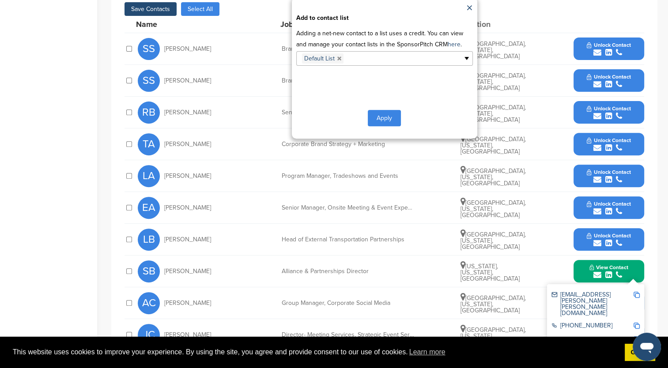
click at [54, 135] on div "Home Search My CRM Pitch Board My Pages Analytics Settings Help Center" at bounding box center [48, 90] width 97 height 738
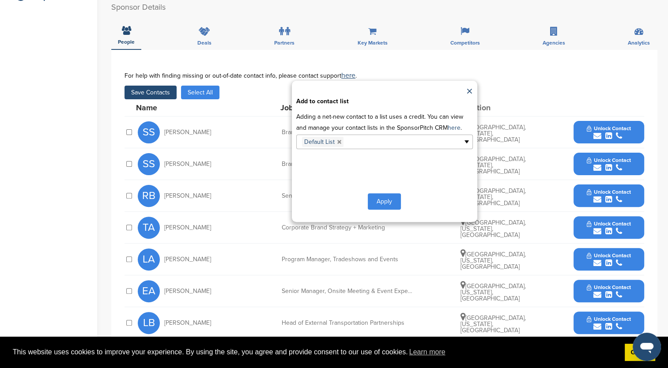
scroll to position [177, 0]
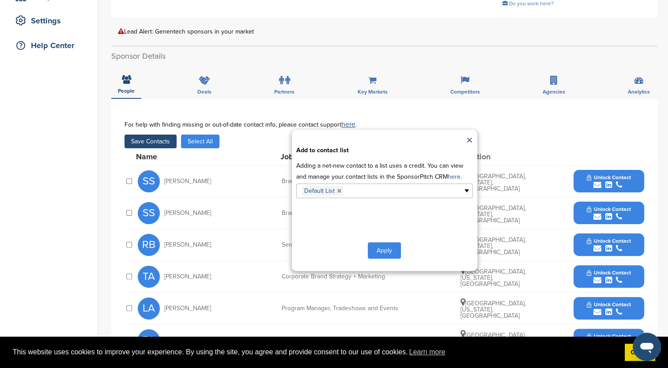
click at [65, 222] on div "Home Search My CRM Pitch Board My Pages Analytics Settings Help Center" at bounding box center [48, 222] width 97 height 738
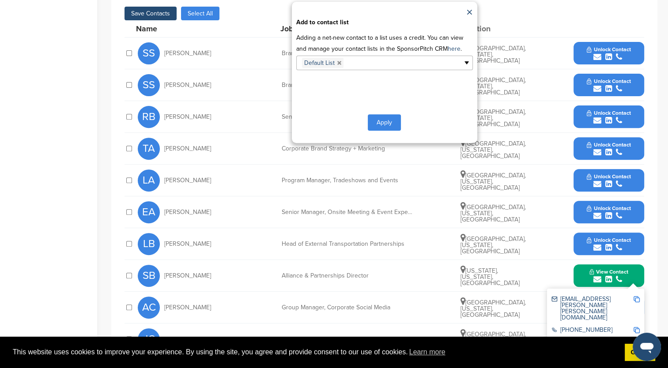
scroll to position [309, 0]
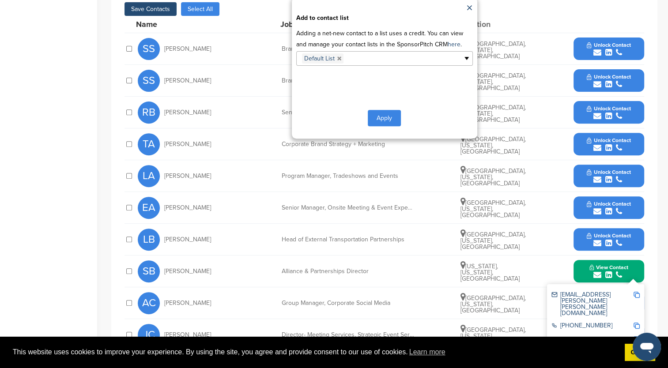
click at [1, 265] on div "Home Search My CRM Pitch Board My Pages Analytics Settings Help Center" at bounding box center [48, 90] width 97 height 738
click at [381, 121] on button "Apply" at bounding box center [384, 118] width 33 height 16
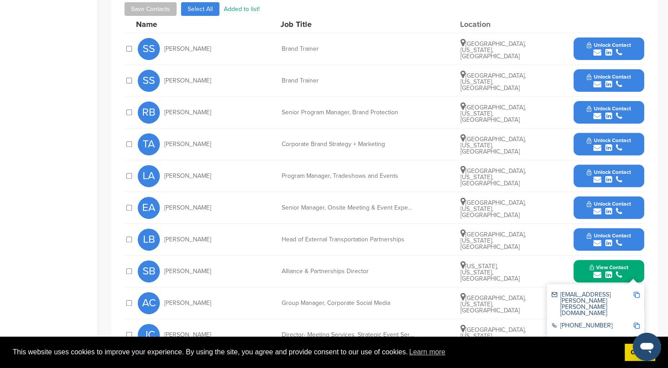
click at [381, 116] on div "RB Reena Bidwal Senior Program Manager, Brand Protection San Jose, California, …" at bounding box center [391, 112] width 506 height 31
click at [581, 140] on button "Unlock Contact" at bounding box center [608, 144] width 65 height 26
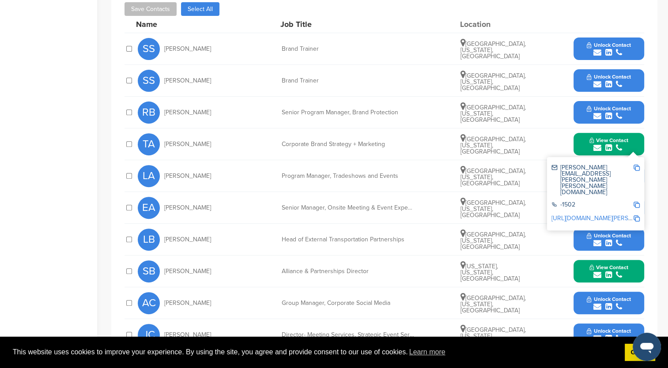
click at [638, 166] on img at bounding box center [637, 168] width 6 height 6
click at [637, 168] on img at bounding box center [637, 168] width 6 height 6
click at [157, 15] on button "Save Contacts" at bounding box center [151, 9] width 52 height 14
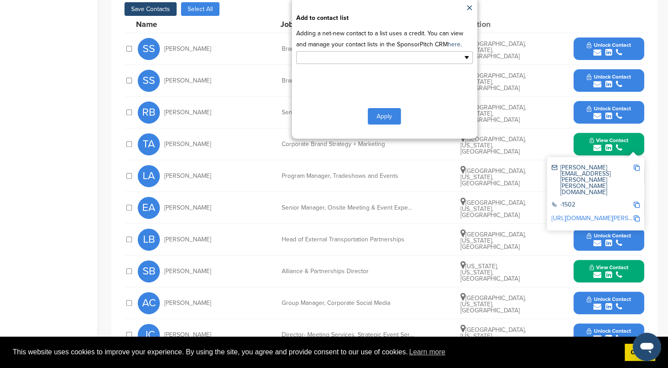
click at [368, 56] on input "text" at bounding box center [346, 58] width 93 height 10
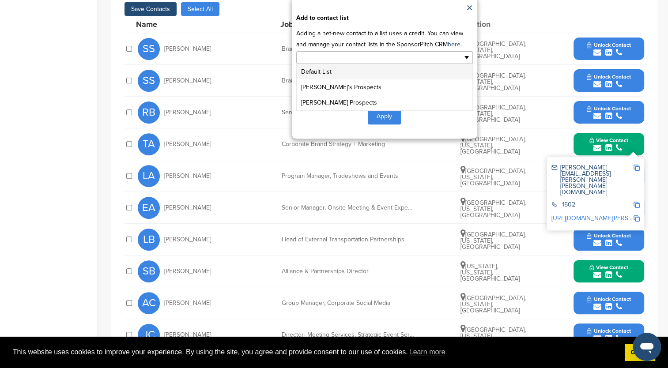
click at [337, 74] on li "Default List" at bounding box center [385, 71] width 176 height 15
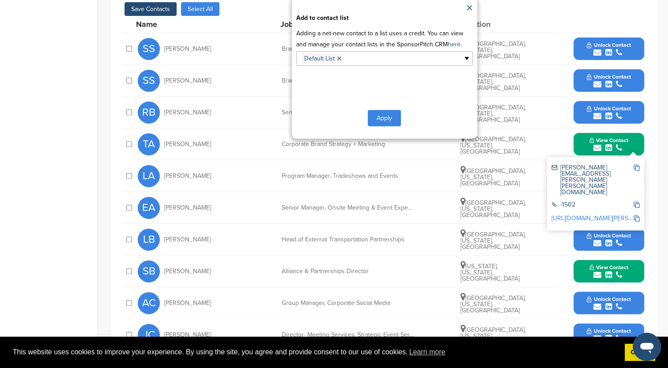
click at [376, 116] on button "Apply" at bounding box center [384, 118] width 33 height 16
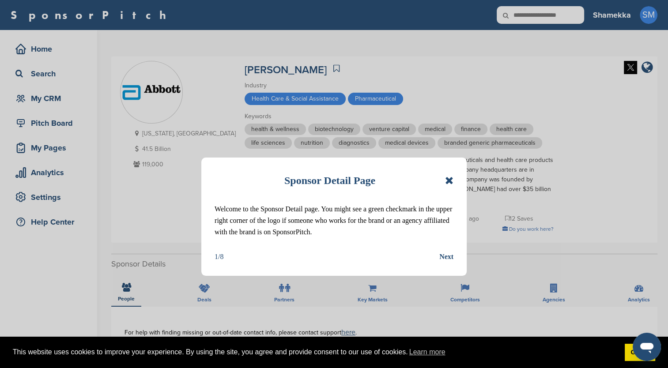
click at [452, 174] on div "Sponsor Detail Page" at bounding box center [334, 180] width 239 height 19
click at [449, 181] on icon at bounding box center [449, 180] width 8 height 11
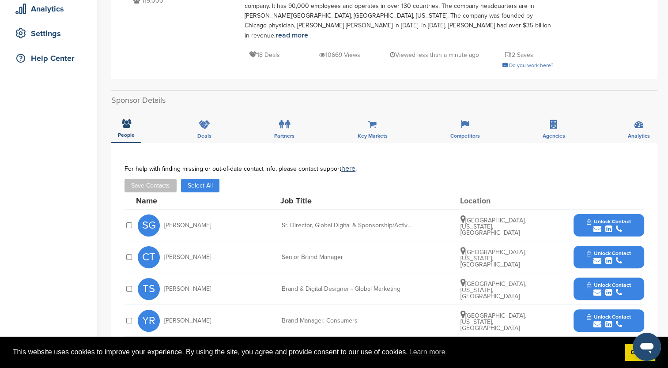
scroll to position [177, 0]
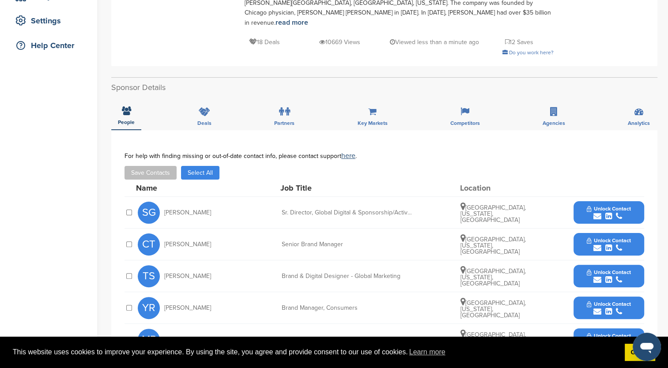
click at [580, 200] on button "Unlock Contact" at bounding box center [608, 213] width 65 height 26
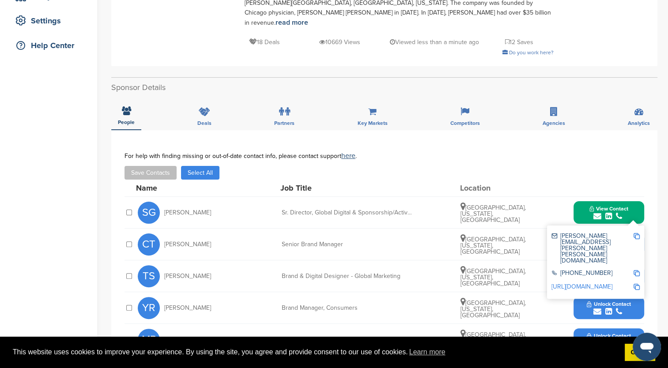
click at [637, 233] on img at bounding box center [637, 236] width 6 height 6
click at [146, 166] on button "Save Contacts" at bounding box center [151, 173] width 52 height 14
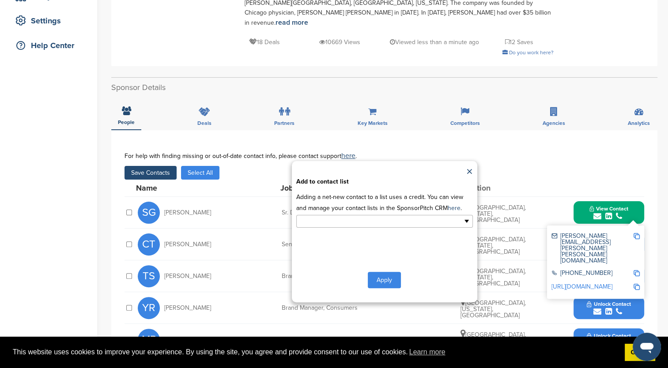
click at [465, 215] on ul at bounding box center [384, 221] width 177 height 13
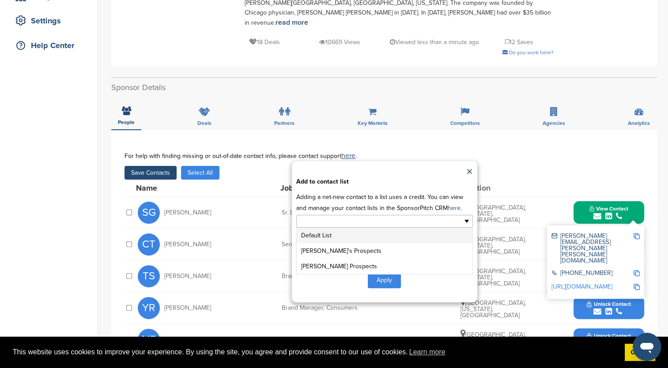
click at [307, 228] on li "Default List" at bounding box center [385, 235] width 176 height 15
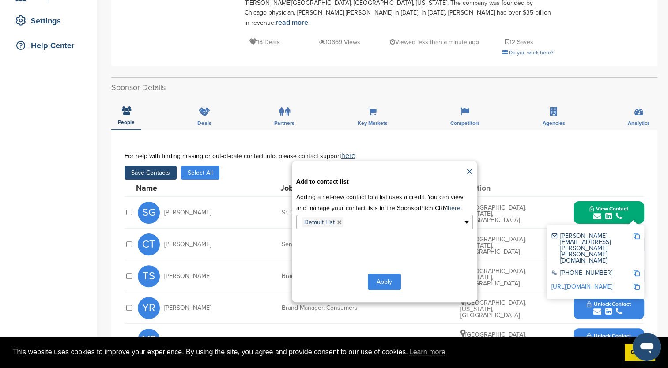
click at [383, 274] on button "Apply" at bounding box center [384, 282] width 33 height 16
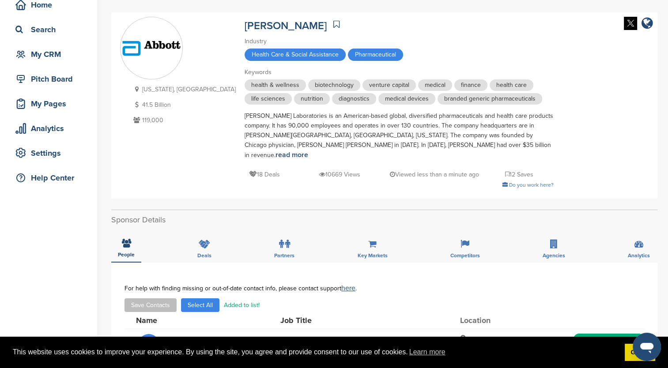
scroll to position [0, 0]
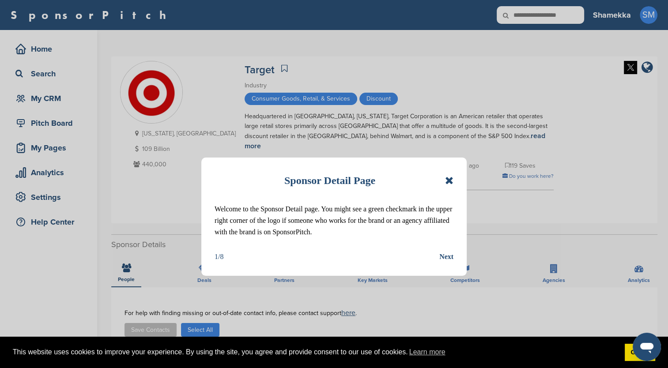
click at [450, 181] on icon at bounding box center [449, 180] width 8 height 11
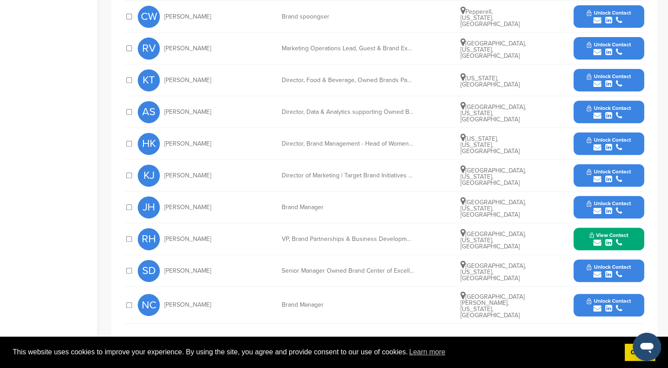
scroll to position [309, 0]
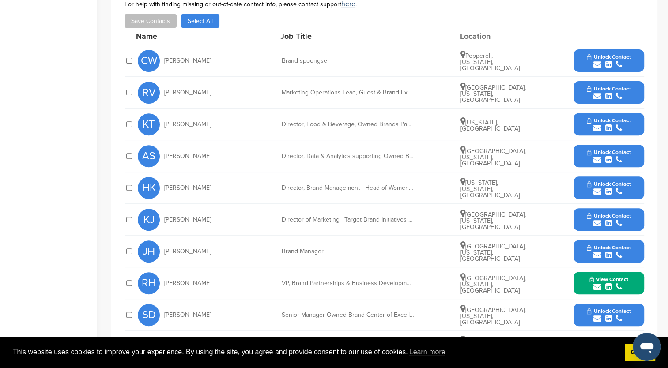
click at [580, 48] on button "Unlock Contact" at bounding box center [608, 61] width 65 height 26
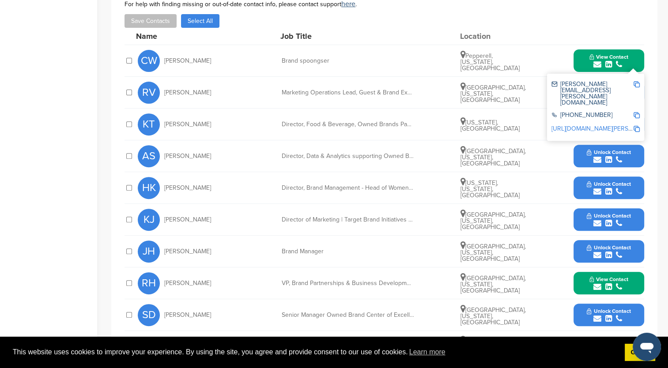
click at [635, 81] on img at bounding box center [637, 84] width 6 height 6
click at [127, 57] on div at bounding box center [129, 61] width 9 height 8
click at [147, 14] on button "Save Contacts" at bounding box center [151, 21] width 52 height 14
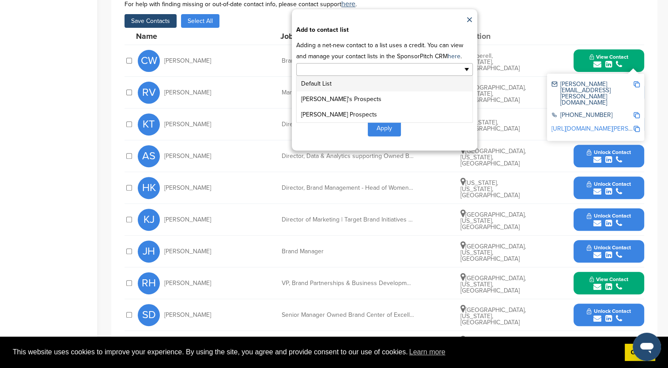
click at [465, 63] on ul at bounding box center [384, 69] width 177 height 13
click at [399, 76] on li "Default List" at bounding box center [385, 83] width 176 height 15
click at [87, 131] on div "Home Search My CRM Pitch Board My Pages Analytics Settings Help Center" at bounding box center [48, 98] width 97 height 755
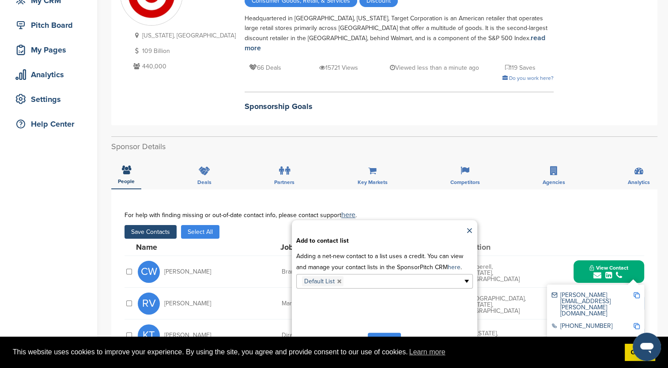
scroll to position [88, 0]
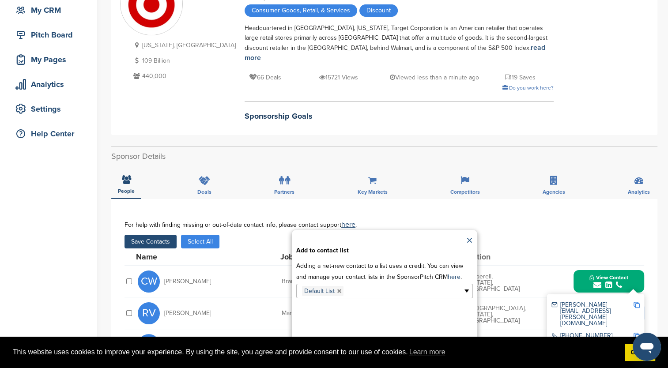
click at [467, 234] on link "×" at bounding box center [469, 240] width 7 height 13
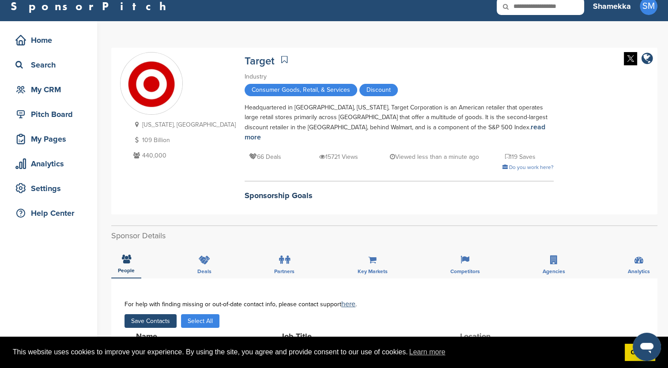
scroll to position [0, 0]
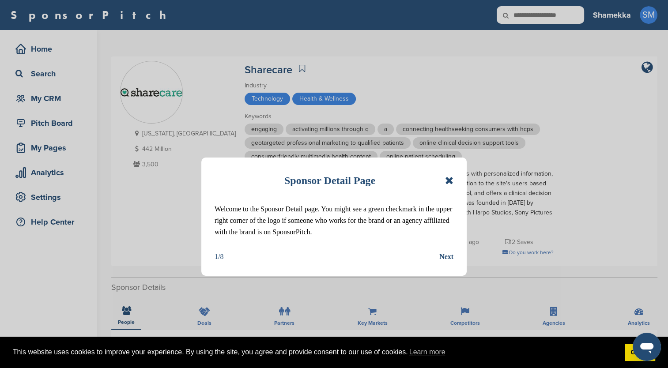
click at [449, 181] on icon at bounding box center [449, 180] width 8 height 11
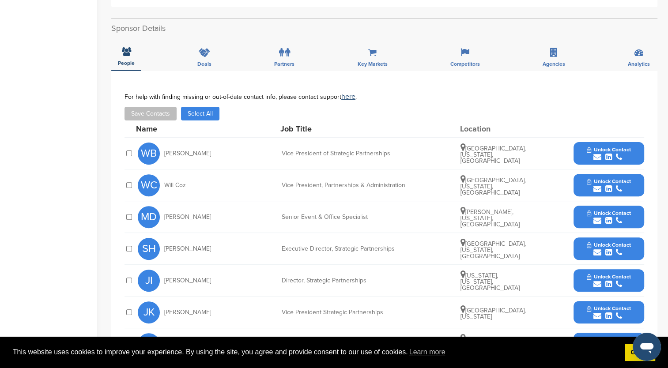
scroll to position [265, 0]
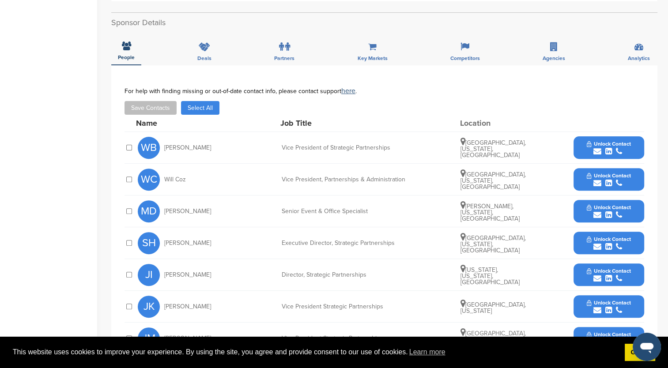
click at [581, 144] on button "Unlock Contact" at bounding box center [608, 148] width 65 height 26
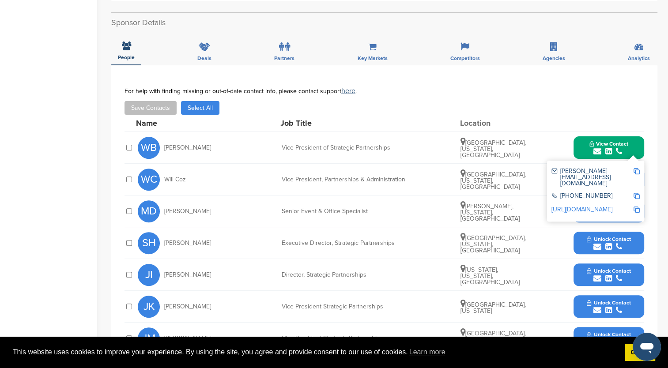
click at [637, 170] on img at bounding box center [637, 171] width 6 height 6
click at [168, 107] on button "Save Contacts" at bounding box center [151, 108] width 52 height 14
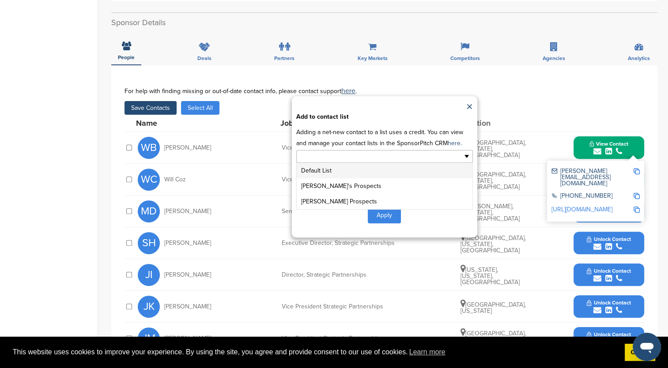
click at [465, 156] on ul at bounding box center [384, 156] width 177 height 13
click at [332, 172] on li "Default List" at bounding box center [385, 170] width 176 height 15
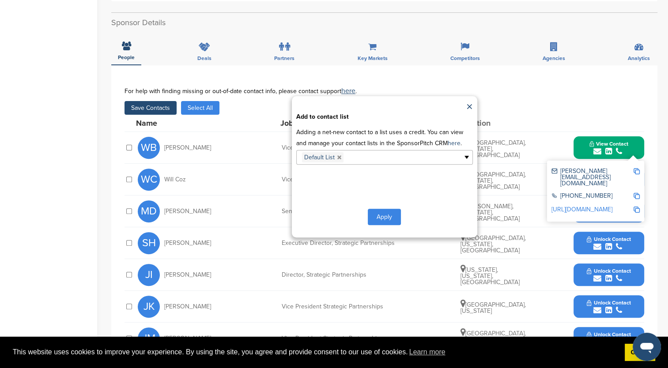
click at [385, 215] on button "Apply" at bounding box center [384, 217] width 33 height 16
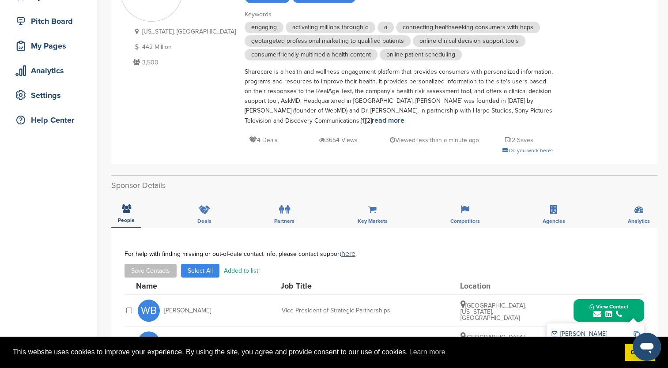
scroll to position [44, 0]
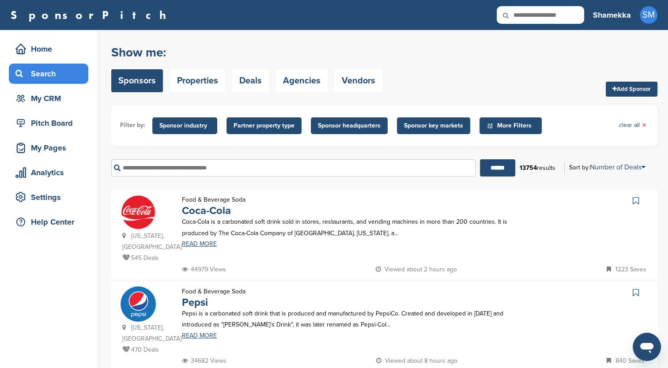
click at [176, 125] on span "Sponsor industry" at bounding box center [184, 126] width 51 height 10
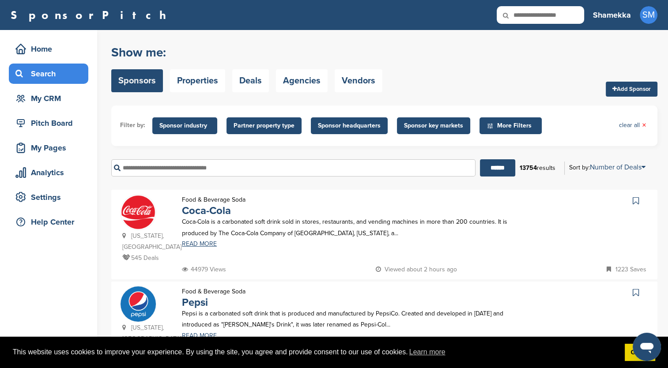
click at [176, 125] on span "Sponsor industry" at bounding box center [184, 126] width 51 height 10
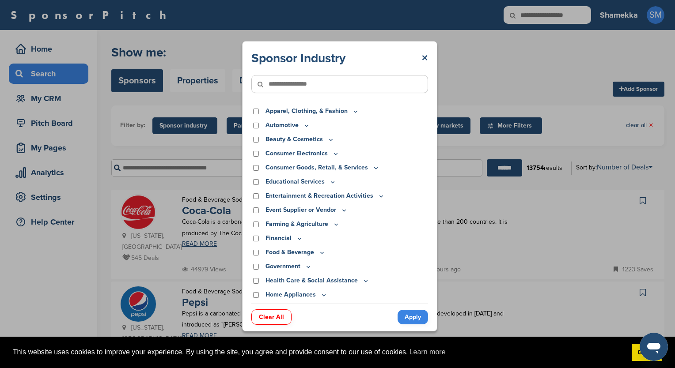
click at [264, 114] on div "Apparel, Clothing, & Fashion" at bounding box center [339, 111] width 177 height 10
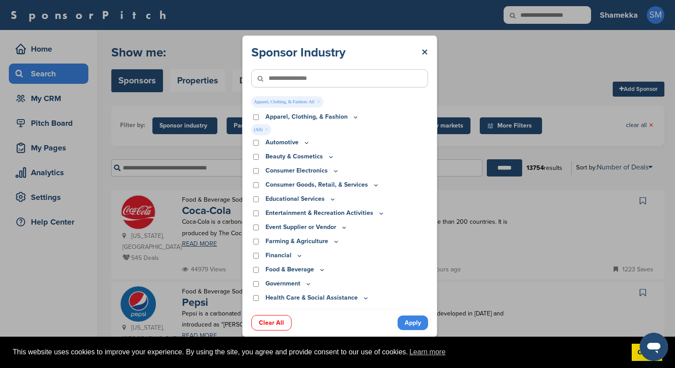
click at [412, 322] on link "Apply" at bounding box center [412, 323] width 30 height 15
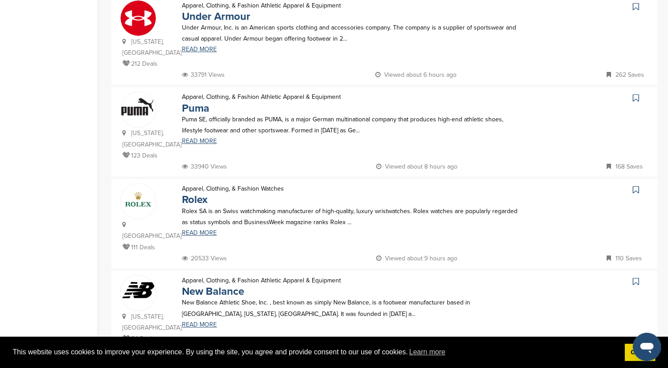
scroll to position [442, 0]
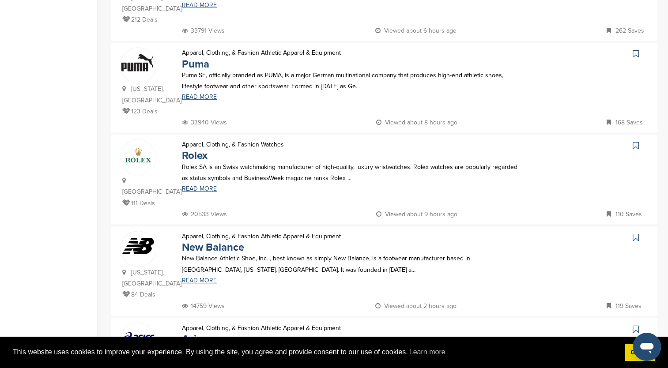
click at [192, 278] on link "READ MORE" at bounding box center [351, 281] width 339 height 6
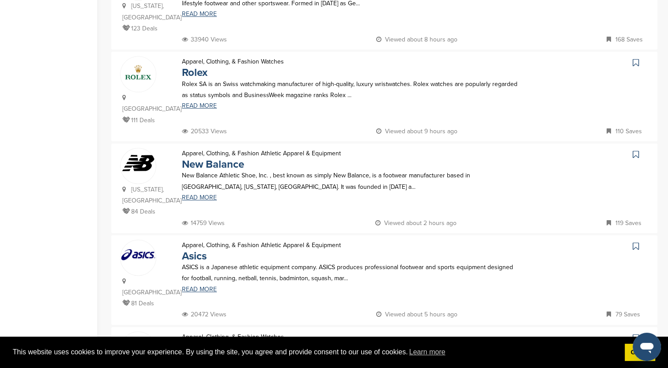
scroll to position [530, 0]
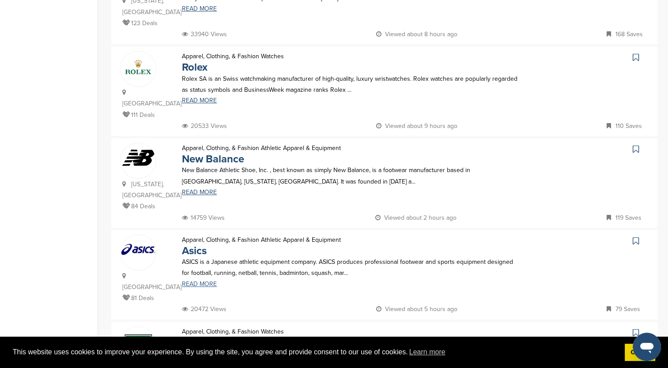
click at [198, 281] on link "READ MORE" at bounding box center [351, 284] width 339 height 6
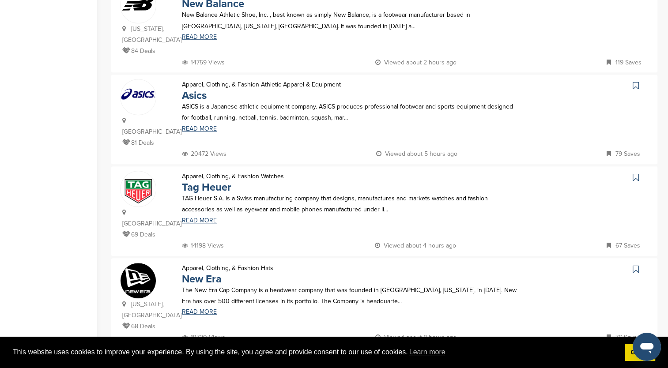
scroll to position [706, 0]
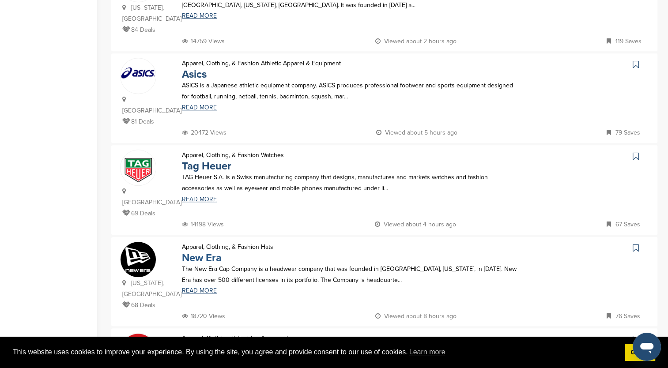
click at [214, 252] on link "New Era" at bounding box center [202, 258] width 40 height 13
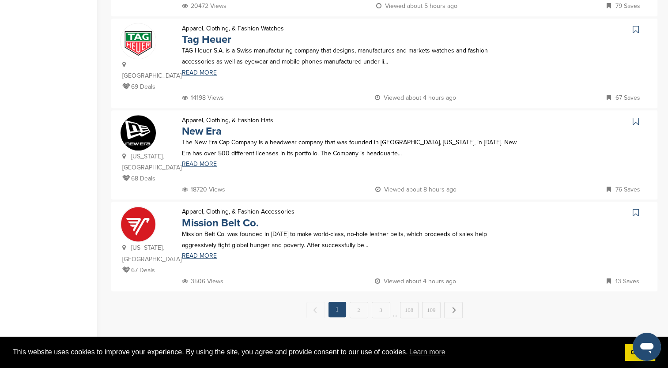
scroll to position [839, 0]
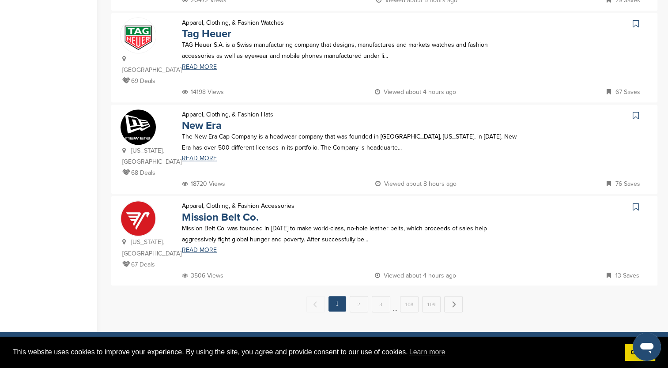
click at [359, 296] on link "2" at bounding box center [359, 304] width 19 height 16
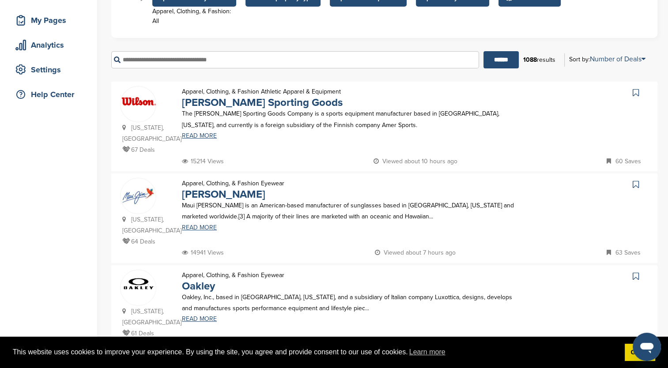
scroll to position [132, 0]
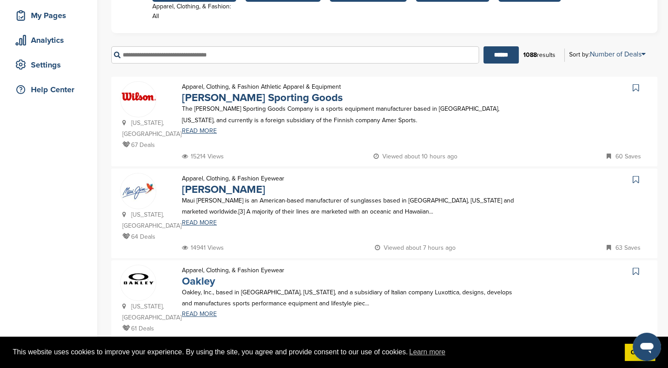
click at [205, 275] on link "Oakley" at bounding box center [198, 281] width 33 height 13
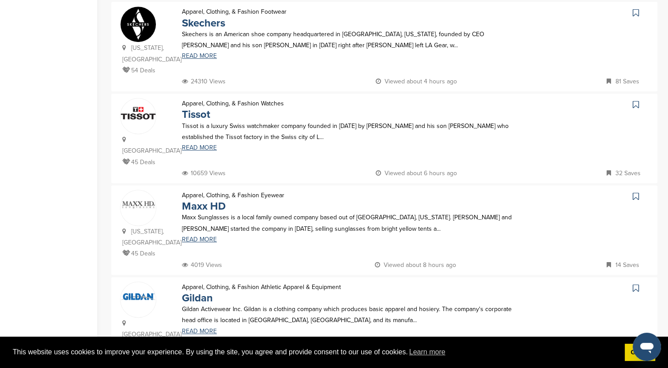
scroll to position [486, 0]
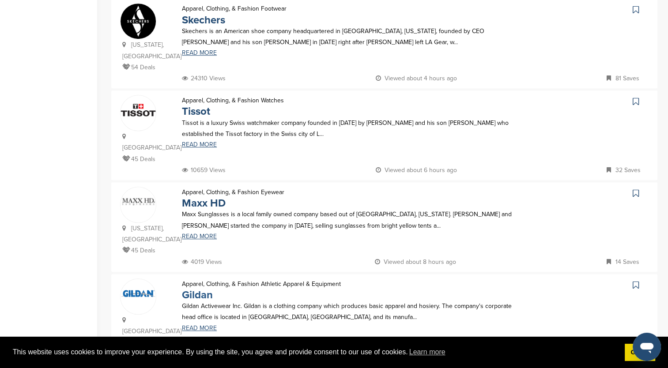
click at [186, 289] on link "Gildan" at bounding box center [197, 295] width 31 height 13
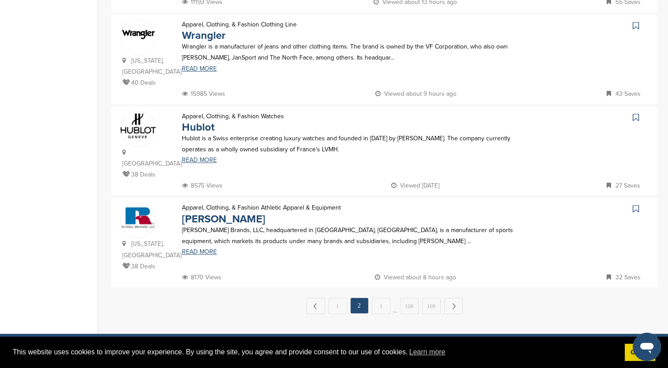
scroll to position [839, 0]
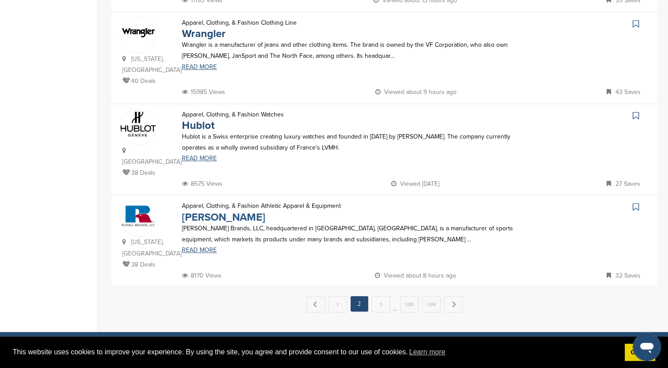
click at [211, 211] on link "Russell Brands" at bounding box center [223, 217] width 83 height 13
click at [379, 296] on link "3" at bounding box center [381, 304] width 19 height 16
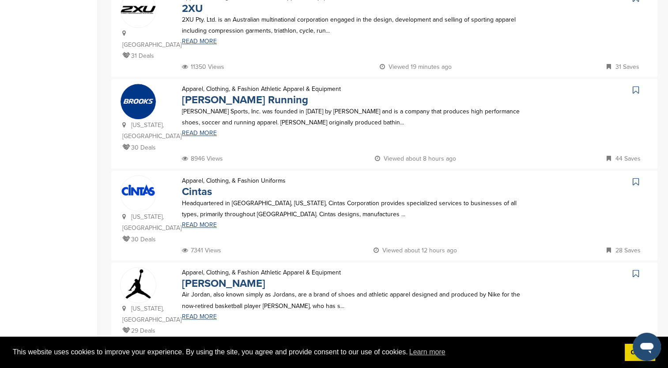
scroll to position [751, 0]
click at [148, 267] on img at bounding box center [138, 284] width 35 height 35
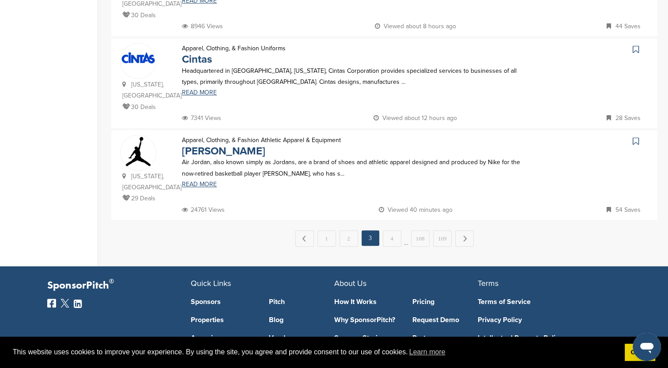
scroll to position [883, 0]
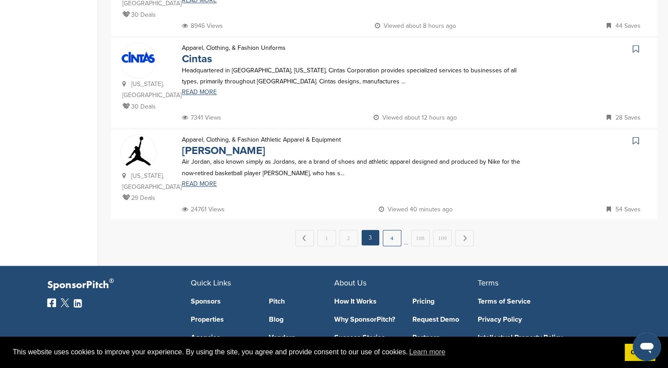
click at [389, 230] on link "4" at bounding box center [392, 238] width 19 height 16
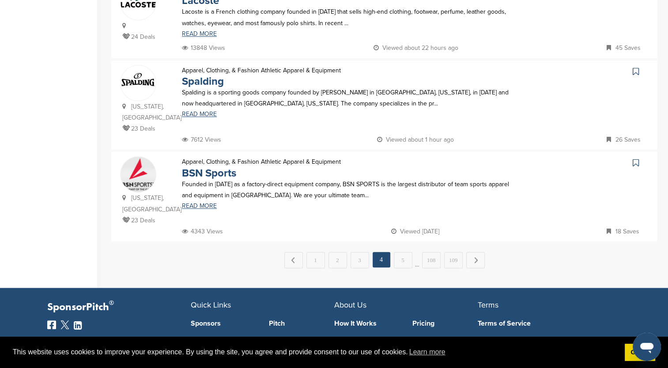
click at [401, 252] on link "5" at bounding box center [403, 260] width 19 height 16
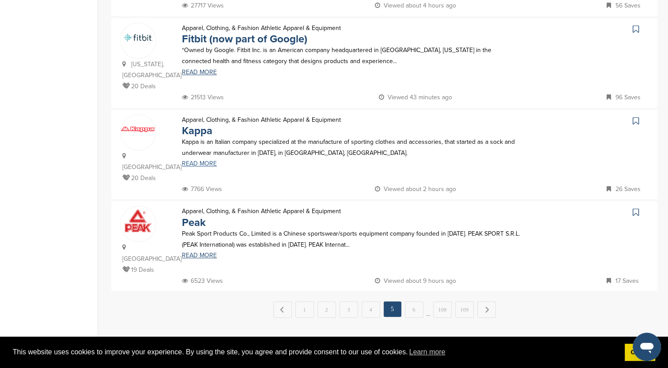
scroll to position [839, 0]
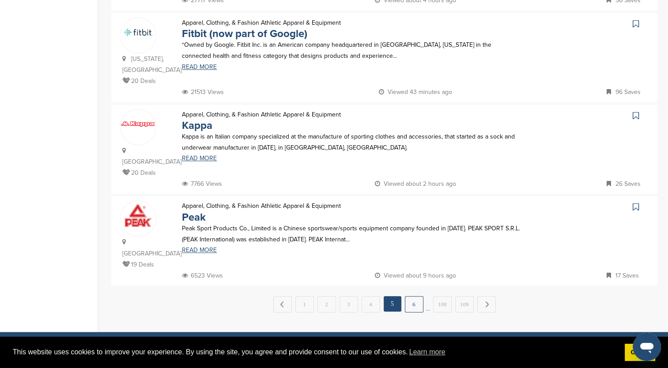
click at [409, 296] on link "6" at bounding box center [414, 304] width 19 height 16
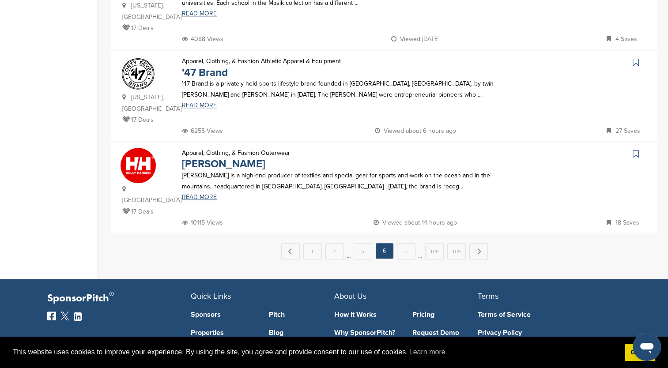
scroll to position [883, 0]
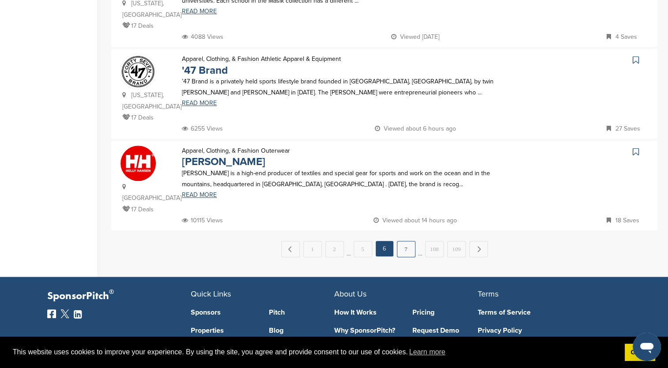
click at [403, 241] on link "7" at bounding box center [406, 249] width 19 height 16
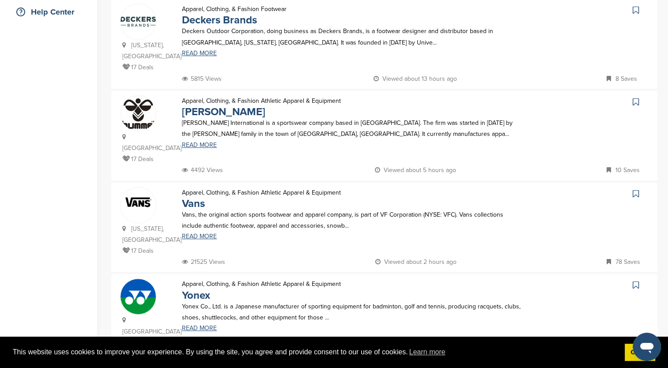
scroll to position [44, 0]
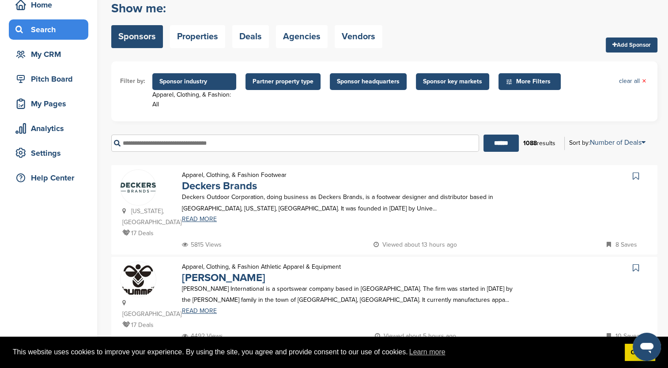
click at [230, 143] on input "text" at bounding box center [295, 143] width 368 height 17
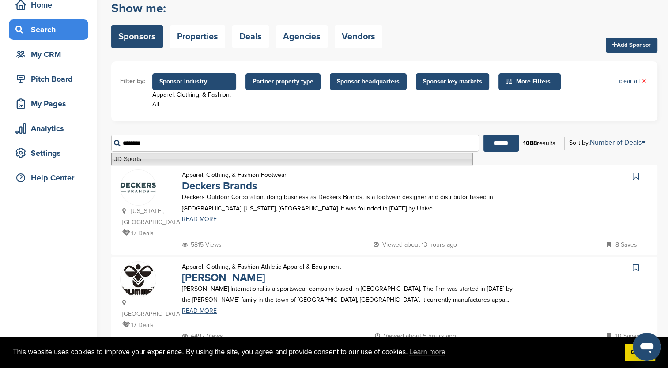
click at [223, 155] on li "JD Sports" at bounding box center [292, 159] width 362 height 13
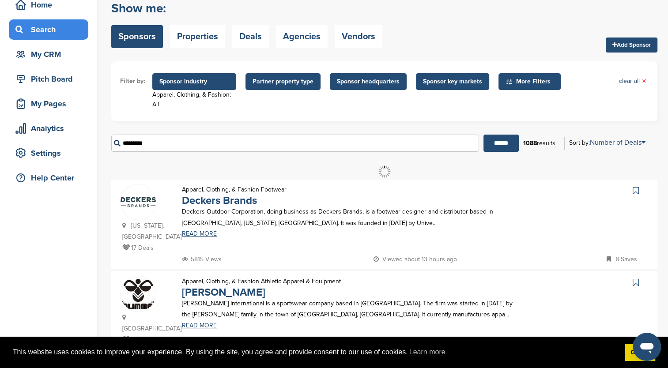
scroll to position [0, 0]
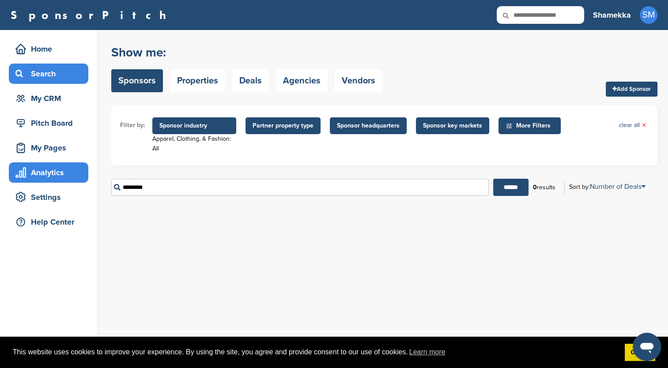
drag, startPoint x: 164, startPoint y: 189, endPoint x: 65, endPoint y: 179, distance: 99.8
click at [65, 179] on div "Home Search My CRM Pitch Board My Pages Analytics Settings Help Center You have…" at bounding box center [334, 199] width 668 height 338
drag, startPoint x: 160, startPoint y: 189, endPoint x: 113, endPoint y: 189, distance: 46.8
click at [113, 189] on input "**********" at bounding box center [300, 187] width 378 height 17
type input "**********"
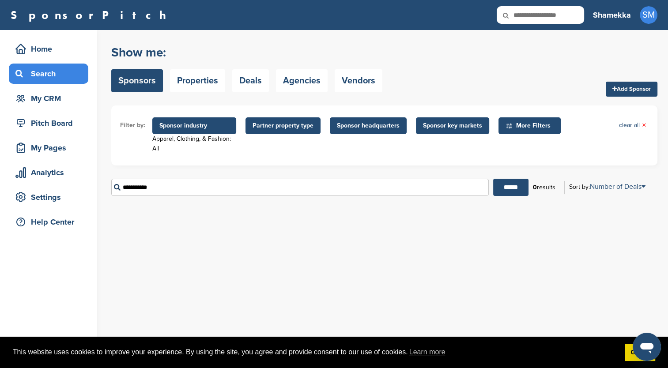
click at [183, 129] on span "Sponsor industry" at bounding box center [194, 126] width 70 height 10
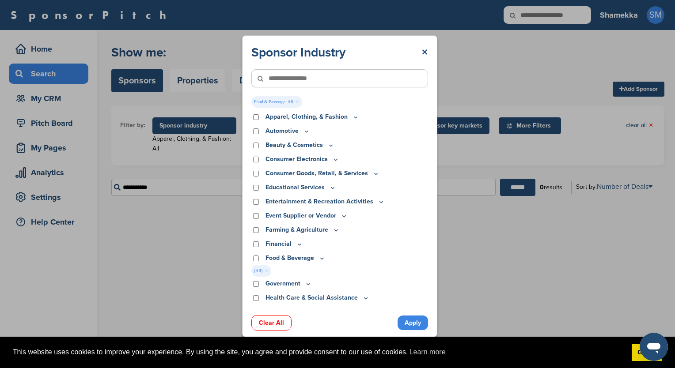
click at [407, 319] on link "Apply" at bounding box center [412, 323] width 30 height 15
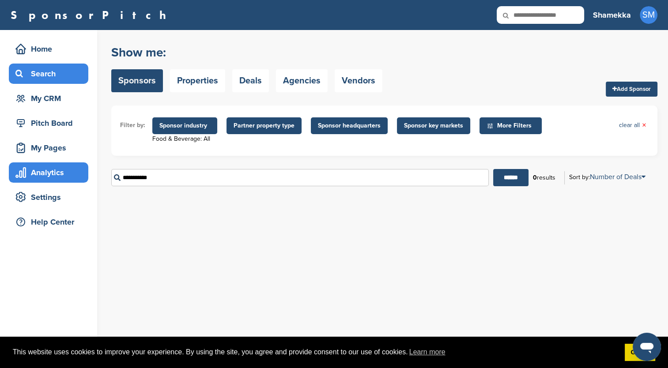
drag, startPoint x: 434, startPoint y: 177, endPoint x: 66, endPoint y: 179, distance: 368.3
click at [66, 179] on div "Home Search My CRM Pitch Board My Pages Analytics Settings Help Center You have…" at bounding box center [334, 199] width 668 height 338
drag, startPoint x: 67, startPoint y: 179, endPoint x: 99, endPoint y: 189, distance: 33.1
drag, startPoint x: 99, startPoint y: 189, endPoint x: 359, endPoint y: 218, distance: 261.3
click at [359, 218] on div "You have reached your monthly limit. Please upgrade to access more. Upgrade on …" at bounding box center [389, 199] width 557 height 338
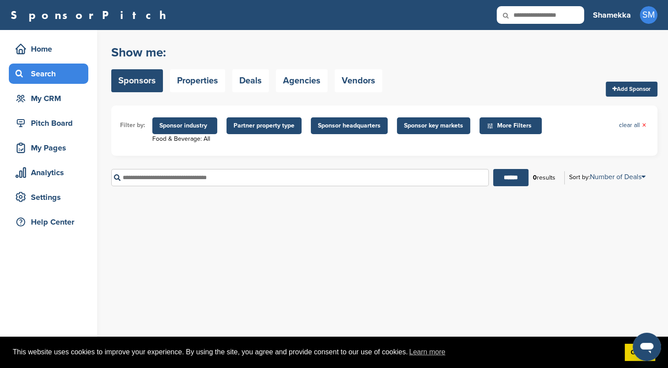
click at [612, 136] on ul "Filter by: Sponsor industry Food & Beverage: All Sponsor Industry × Food & Beve…" at bounding box center [384, 130] width 529 height 33
click at [622, 124] on link "clear all ×" at bounding box center [632, 126] width 27 height 10
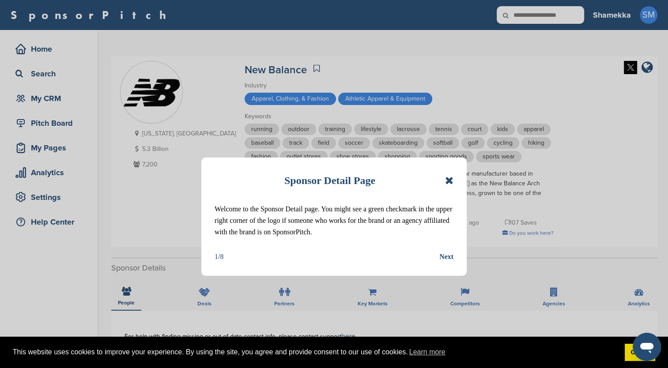
click at [446, 182] on icon at bounding box center [449, 180] width 8 height 11
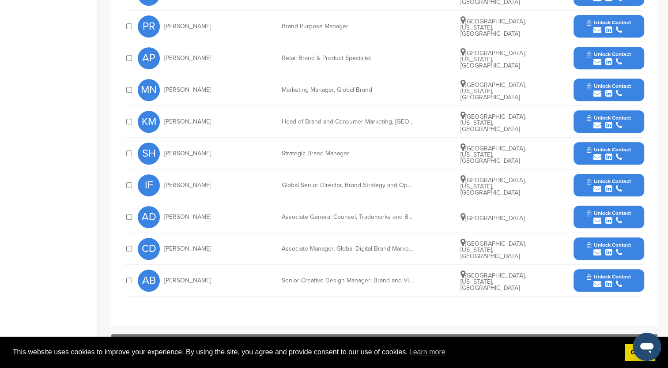
scroll to position [353, 0]
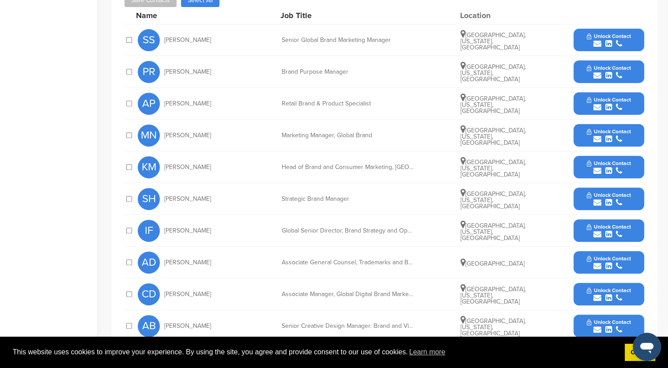
click at [579, 162] on button "Unlock Contact" at bounding box center [608, 167] width 65 height 26
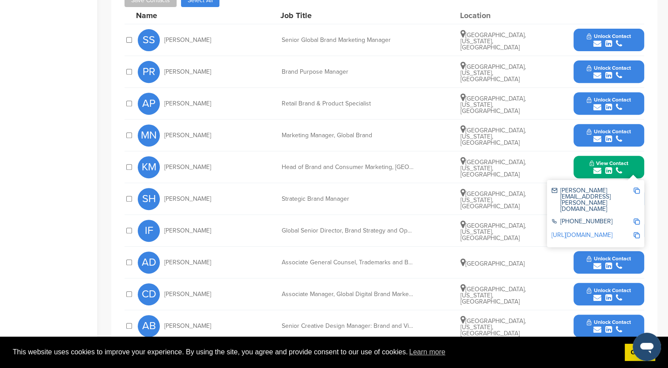
click at [638, 190] on img at bounding box center [637, 191] width 6 height 6
click at [125, 163] on div at bounding box center [129, 167] width 9 height 8
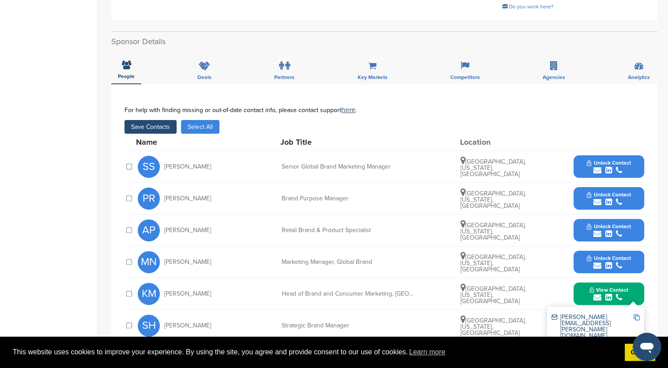
scroll to position [221, 0]
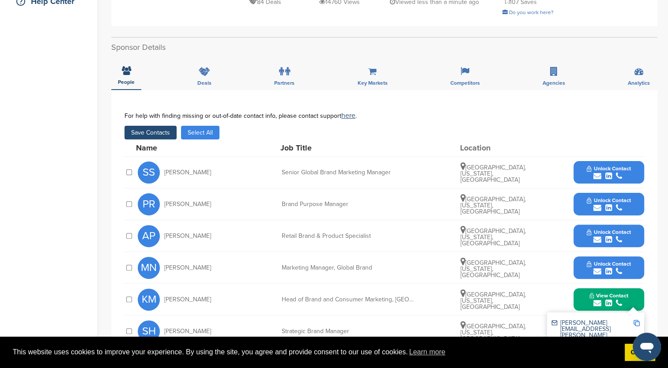
click at [166, 134] on button "Save Contacts" at bounding box center [151, 133] width 52 height 14
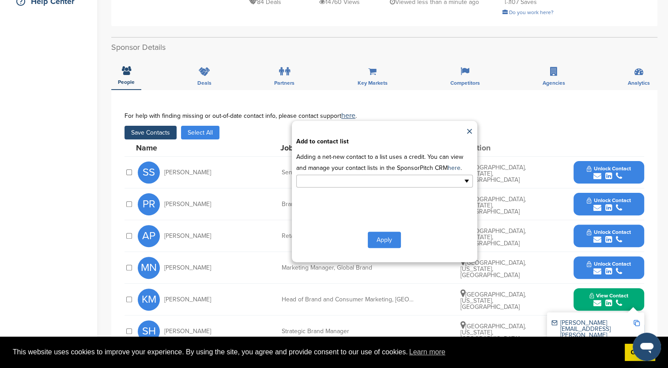
click at [465, 181] on ul at bounding box center [384, 181] width 177 height 13
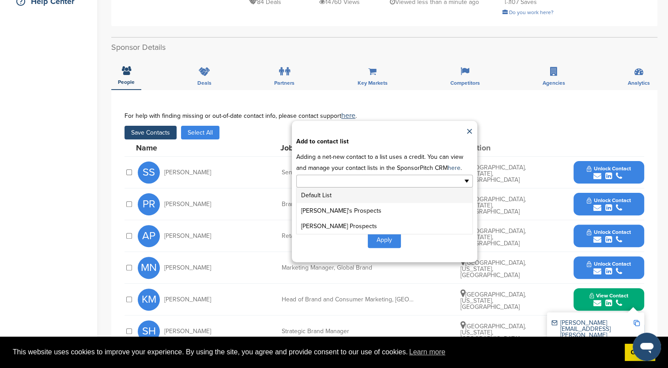
click at [387, 196] on li "Default List" at bounding box center [385, 195] width 176 height 15
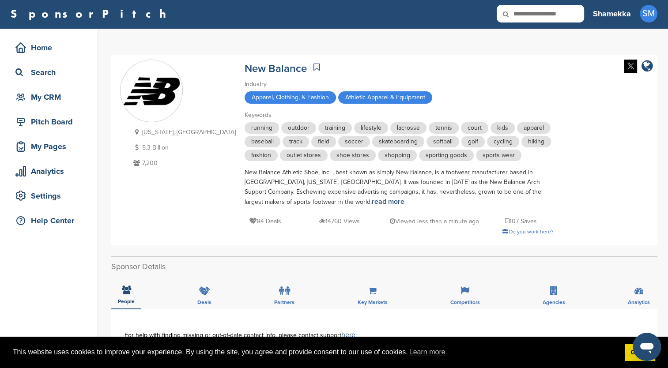
scroll to position [0, 0]
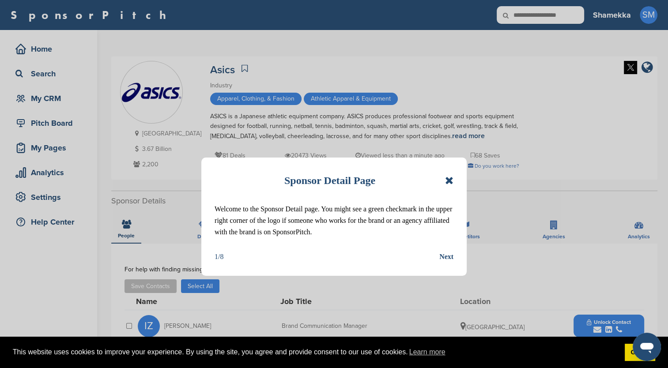
click at [448, 179] on icon at bounding box center [449, 180] width 8 height 11
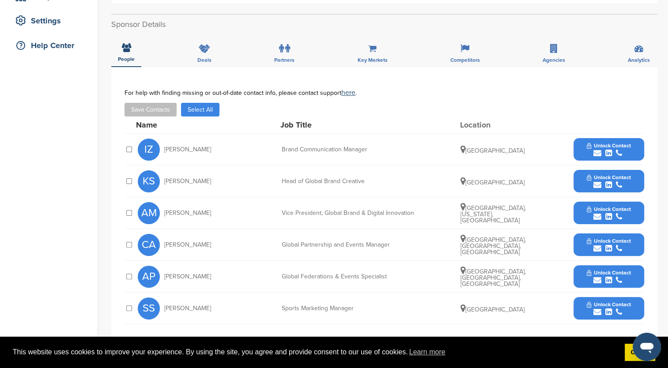
scroll to position [221, 0]
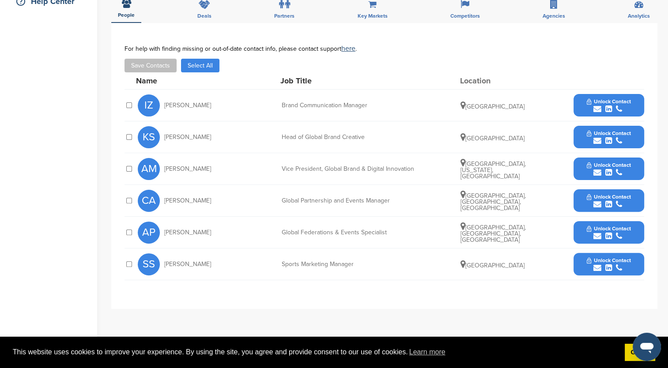
click at [582, 199] on button "Unlock Contact" at bounding box center [608, 201] width 65 height 26
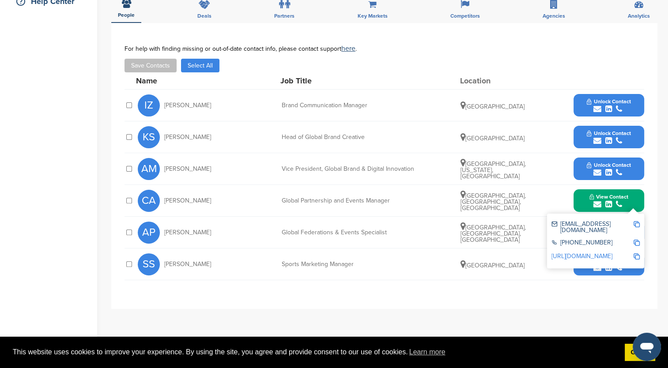
click at [583, 163] on button "Unlock Contact" at bounding box center [608, 169] width 65 height 26
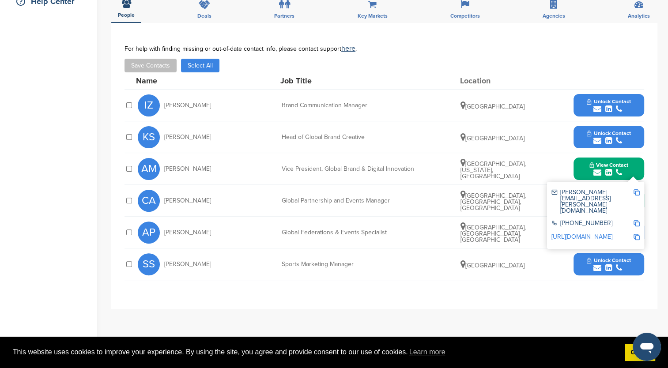
click at [636, 191] on img at bounding box center [637, 192] width 6 height 6
click at [635, 193] on img at bounding box center [637, 192] width 6 height 6
click at [161, 63] on button "Save Contacts" at bounding box center [151, 66] width 52 height 14
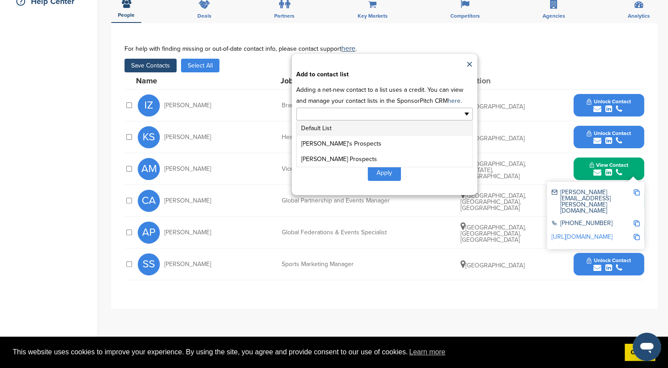
click at [466, 113] on ul at bounding box center [384, 114] width 177 height 13
click at [398, 125] on li "Default List" at bounding box center [385, 128] width 176 height 15
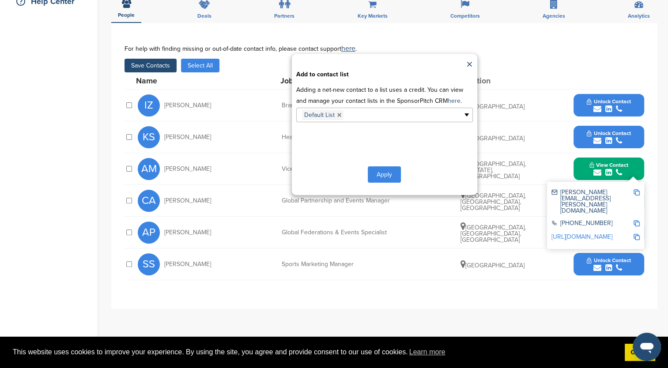
click at [385, 171] on button "Apply" at bounding box center [384, 174] width 33 height 16
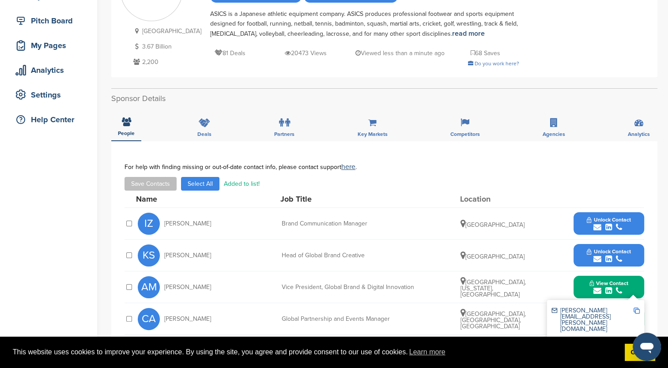
scroll to position [88, 0]
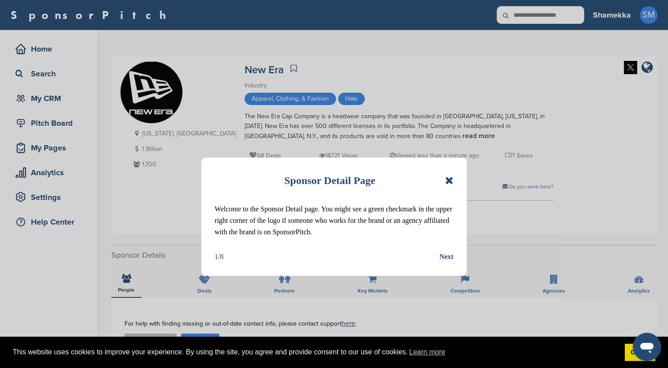
click at [451, 179] on icon at bounding box center [449, 180] width 8 height 11
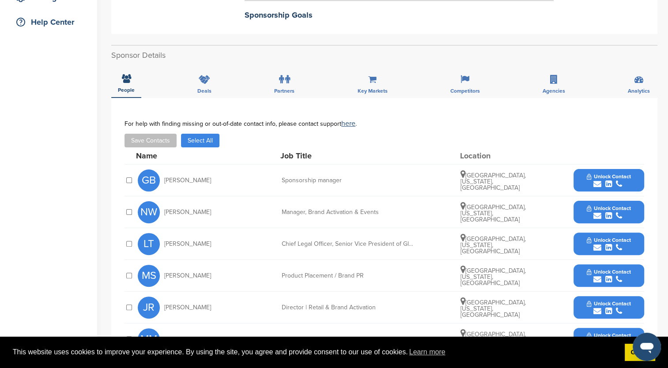
scroll to position [221, 0]
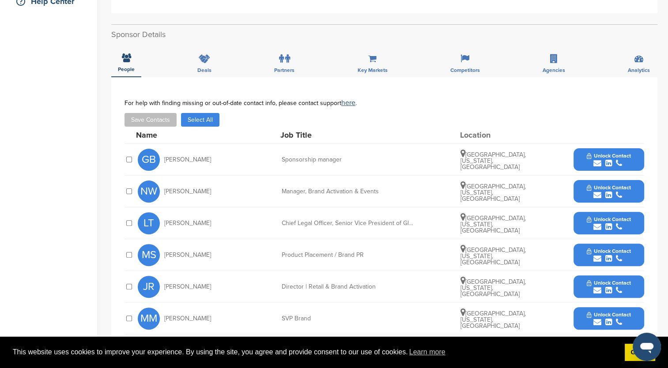
click at [582, 285] on button "Unlock Contact" at bounding box center [608, 287] width 65 height 26
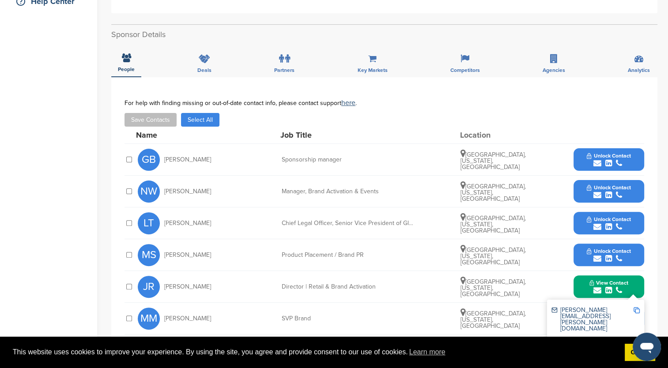
click at [637, 308] on img at bounding box center [637, 310] width 6 height 6
click at [140, 117] on button "Save Contacts" at bounding box center [151, 120] width 52 height 14
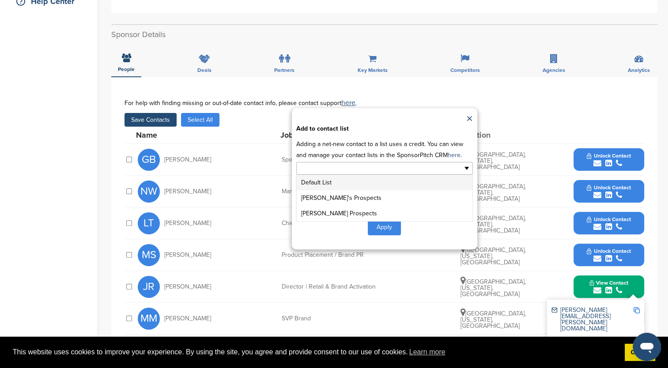
click at [461, 169] on ul at bounding box center [384, 168] width 177 height 13
click at [385, 183] on li "Default List" at bounding box center [385, 182] width 176 height 15
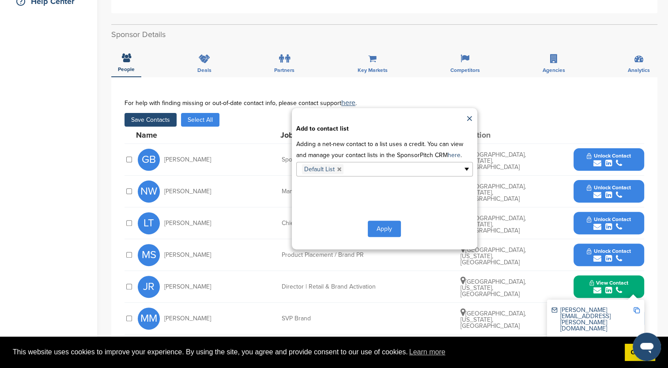
click at [381, 225] on button "Apply" at bounding box center [384, 229] width 33 height 16
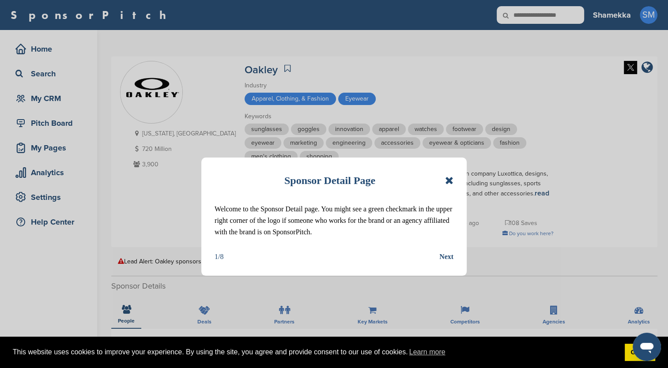
click at [450, 181] on icon at bounding box center [449, 180] width 8 height 11
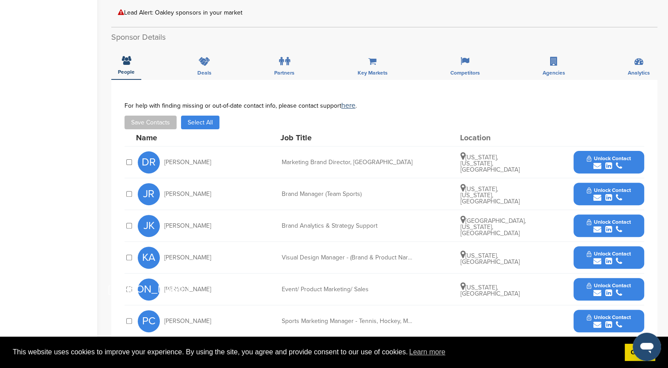
scroll to position [265, 0]
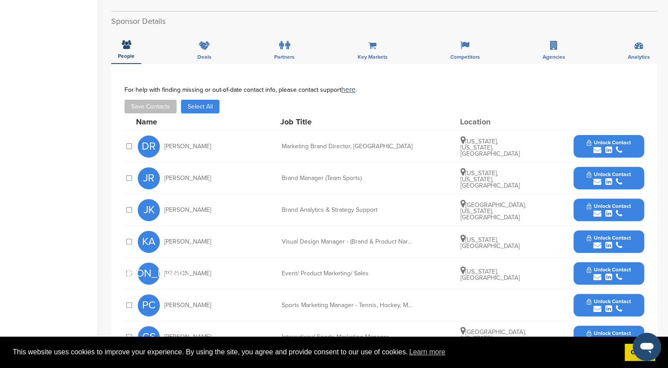
click at [587, 178] on div "submit" at bounding box center [609, 182] width 44 height 8
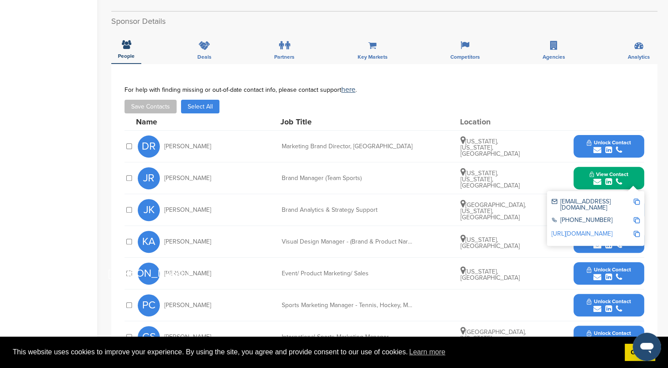
click at [638, 199] on img at bounding box center [637, 202] width 6 height 6
click at [166, 100] on button "Save Contacts" at bounding box center [151, 107] width 52 height 14
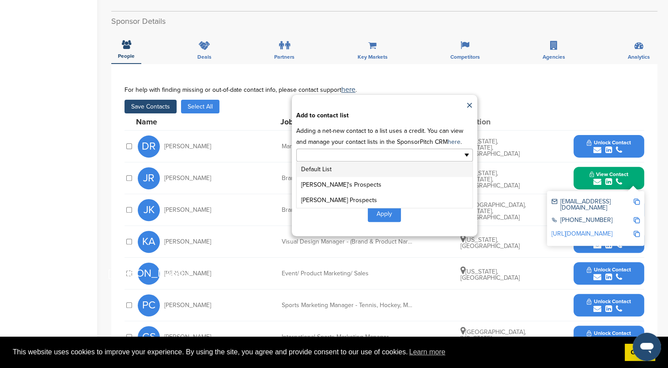
click at [465, 149] on ul at bounding box center [384, 155] width 177 height 13
click at [404, 162] on li "Default List" at bounding box center [385, 169] width 176 height 15
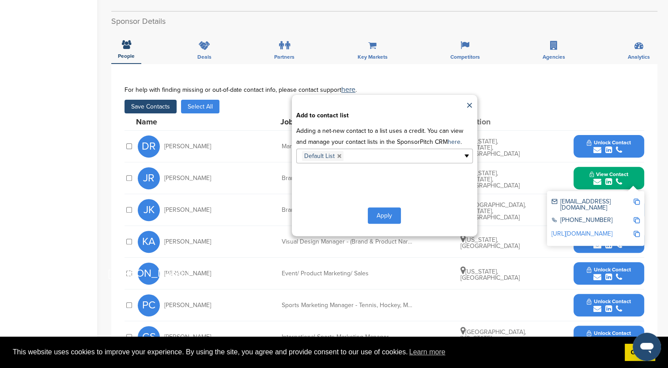
click at [375, 208] on button "Apply" at bounding box center [384, 216] width 33 height 16
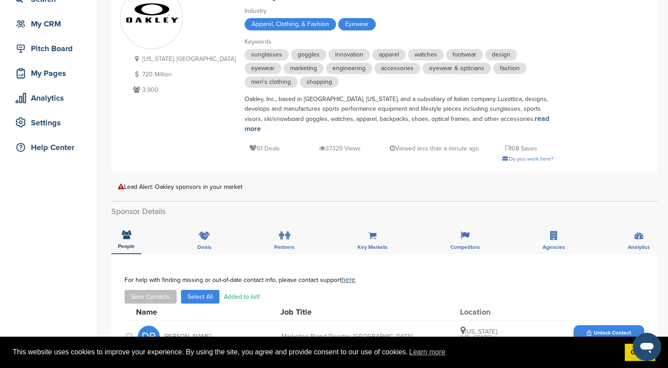
scroll to position [0, 0]
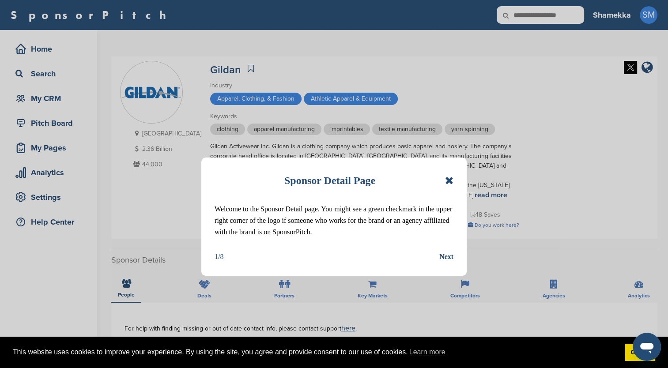
click at [446, 179] on icon at bounding box center [449, 180] width 8 height 11
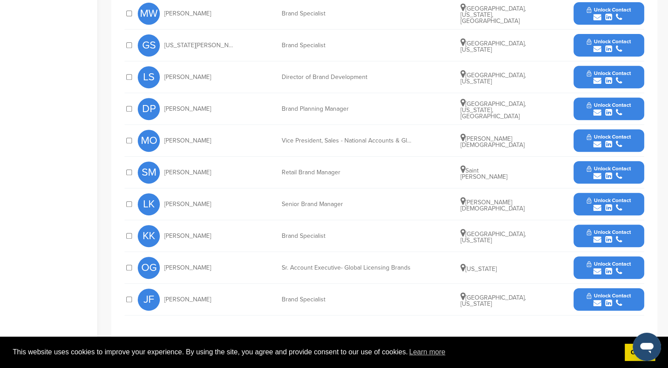
scroll to position [353, 0]
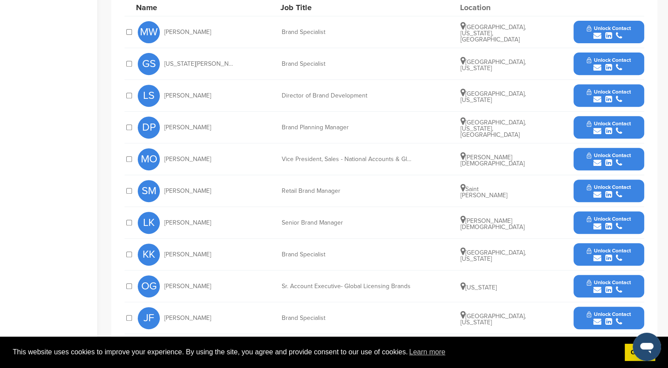
click at [177, 89] on div "LS Laura Siciliano" at bounding box center [186, 96] width 97 height 22
click at [581, 84] on button "Unlock Contact" at bounding box center [608, 96] width 65 height 26
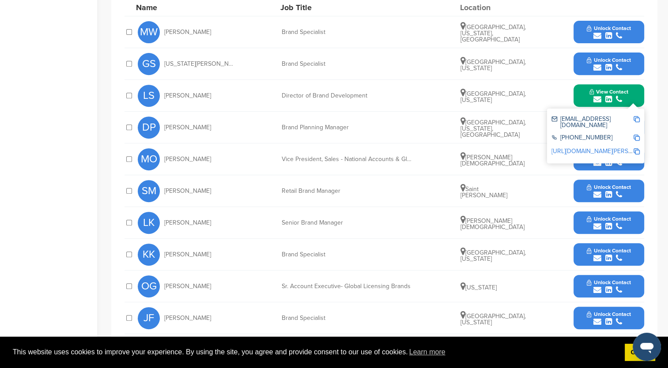
click at [637, 116] on img at bounding box center [637, 119] width 6 height 6
click at [638, 116] on img at bounding box center [637, 119] width 6 height 6
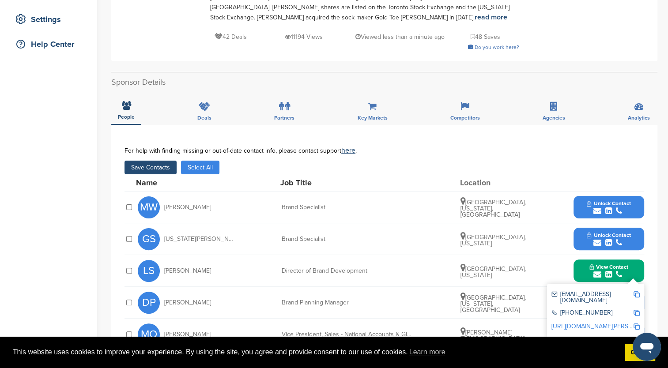
scroll to position [177, 0]
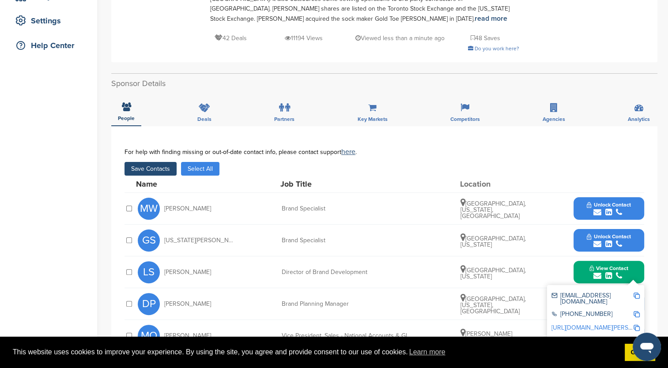
click at [161, 162] on button "Save Contacts" at bounding box center [151, 169] width 52 height 14
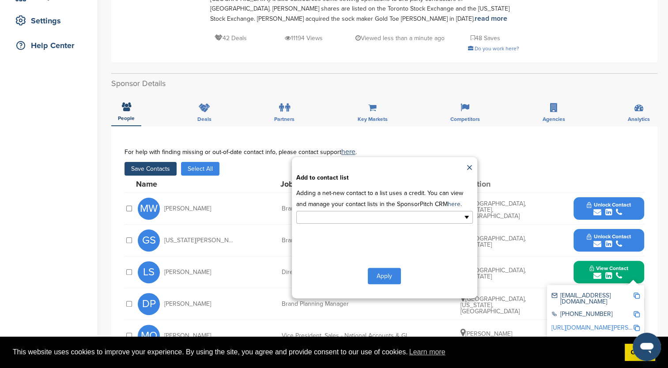
click at [467, 211] on ul at bounding box center [384, 217] width 177 height 13
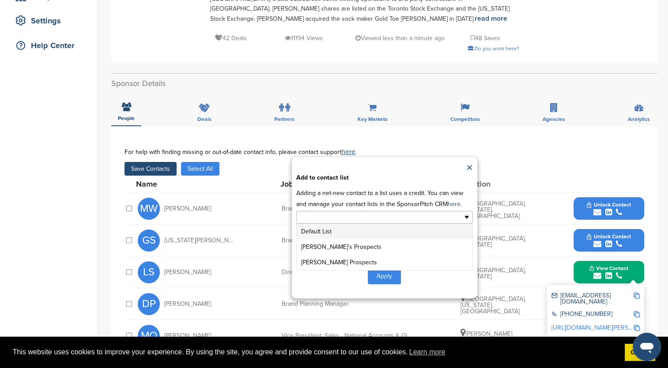
click at [322, 224] on li "Default List" at bounding box center [385, 231] width 176 height 15
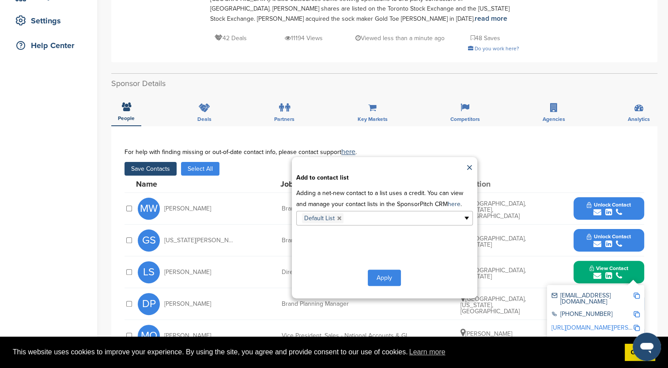
click at [387, 270] on button "Apply" at bounding box center [384, 278] width 33 height 16
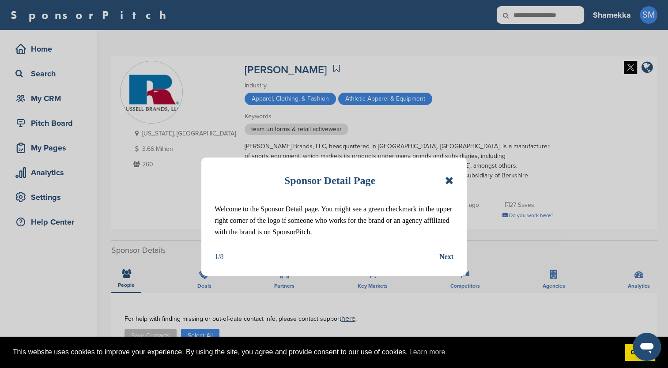
click at [447, 180] on icon at bounding box center [449, 180] width 8 height 11
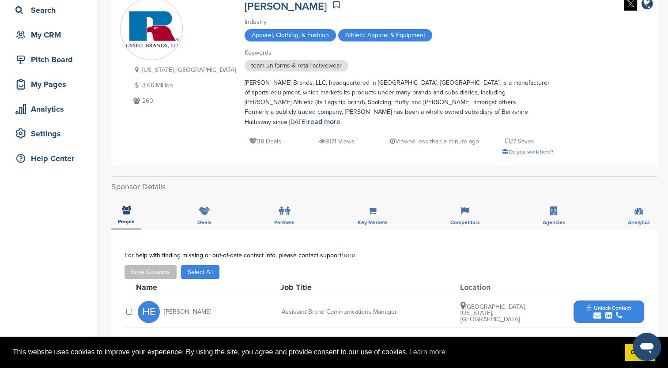
scroll to position [177, 0]
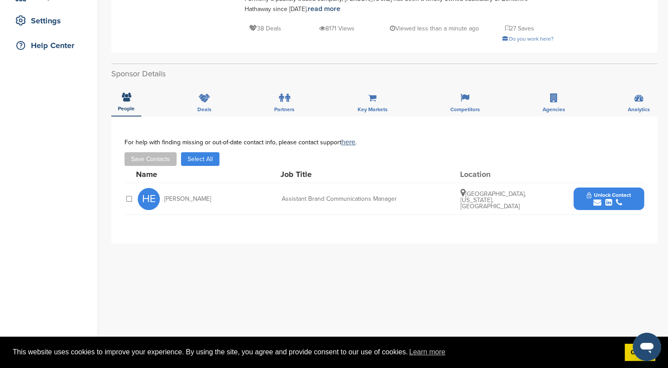
click at [582, 197] on button "Unlock Contact" at bounding box center [608, 199] width 65 height 26
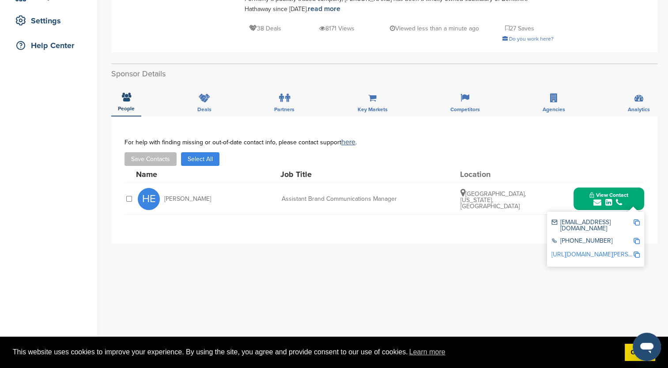
click at [638, 222] on img at bounding box center [637, 222] width 6 height 6
click at [143, 164] on button "Save Contacts" at bounding box center [151, 159] width 52 height 14
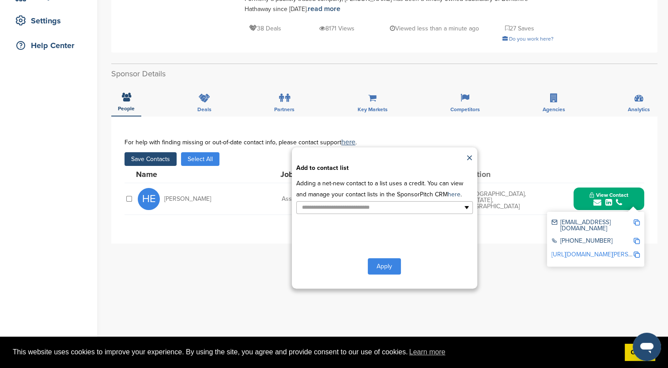
click at [346, 217] on div "**********" at bounding box center [384, 217] width 185 height 141
click at [463, 210] on ul at bounding box center [384, 207] width 177 height 13
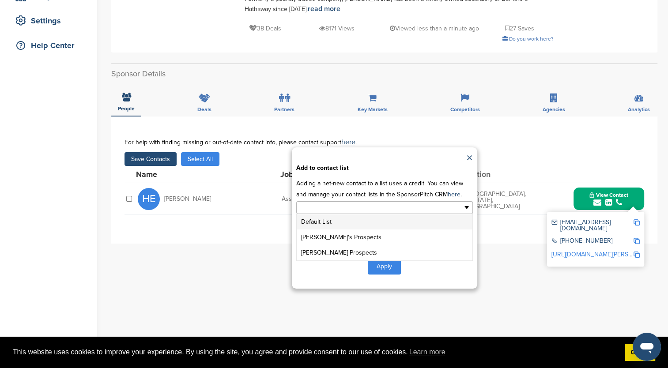
click at [378, 222] on li "Default List" at bounding box center [385, 221] width 176 height 15
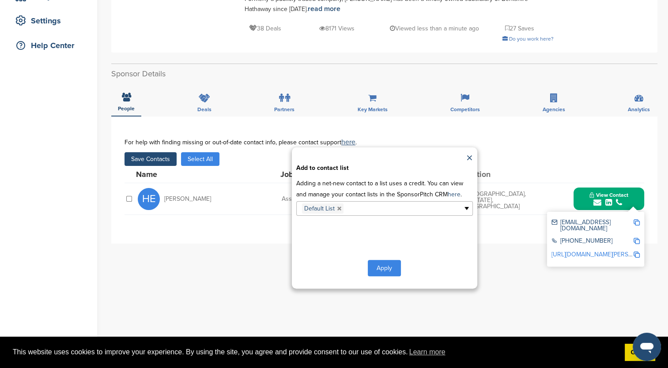
click at [378, 270] on button "Apply" at bounding box center [384, 268] width 33 height 16
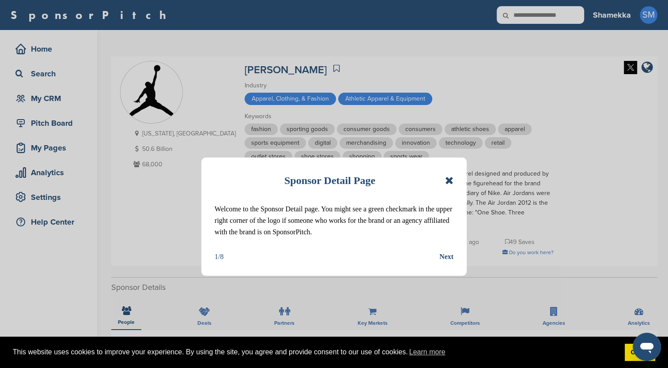
click at [451, 181] on icon at bounding box center [449, 180] width 8 height 11
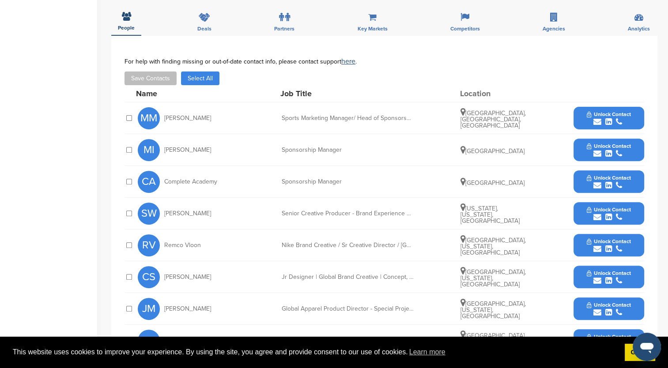
scroll to position [309, 0]
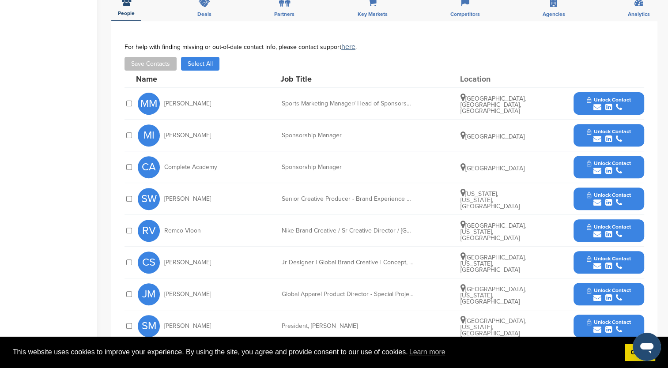
click at [584, 192] on button "Unlock Contact" at bounding box center [608, 199] width 65 height 26
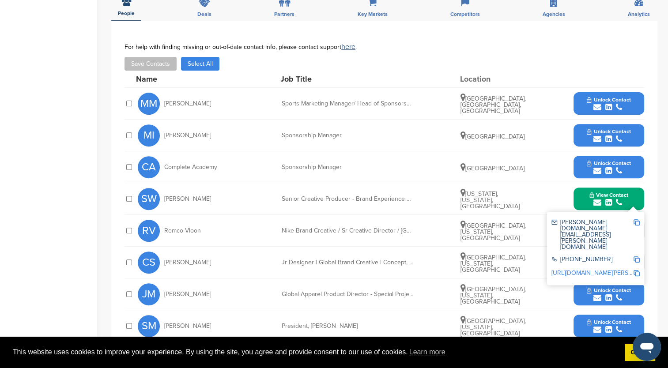
click at [637, 222] on img at bounding box center [637, 222] width 6 height 6
click at [155, 63] on button "Save Contacts" at bounding box center [151, 64] width 52 height 14
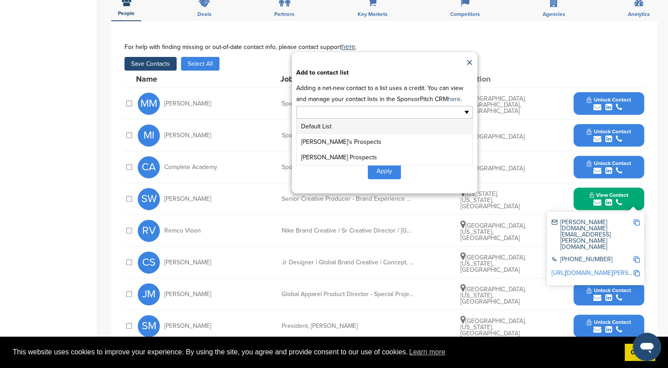
click at [472, 113] on ul at bounding box center [384, 112] width 177 height 13
click at [409, 125] on li "Default List" at bounding box center [385, 126] width 176 height 15
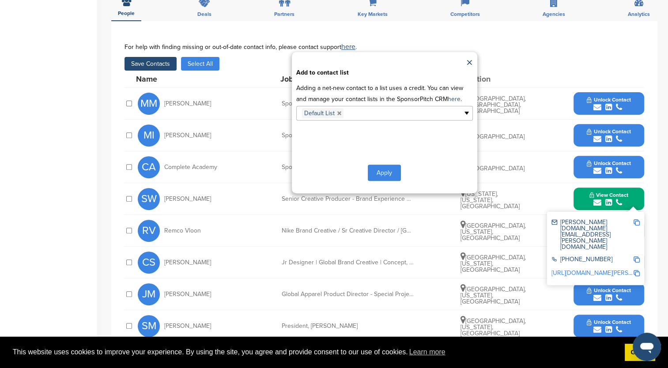
click at [387, 176] on button "Apply" at bounding box center [384, 173] width 33 height 16
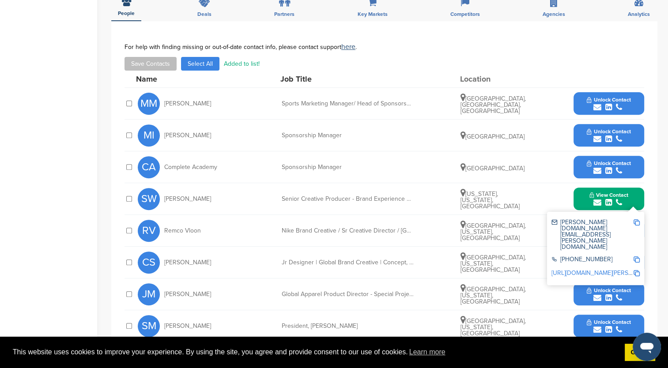
drag, startPoint x: 35, startPoint y: 161, endPoint x: 57, endPoint y: 163, distance: 21.3
click at [35, 161] on div "Home Search My CRM Pitch Board My Pages Analytics Settings Help Center" at bounding box center [48, 117] width 97 height 793
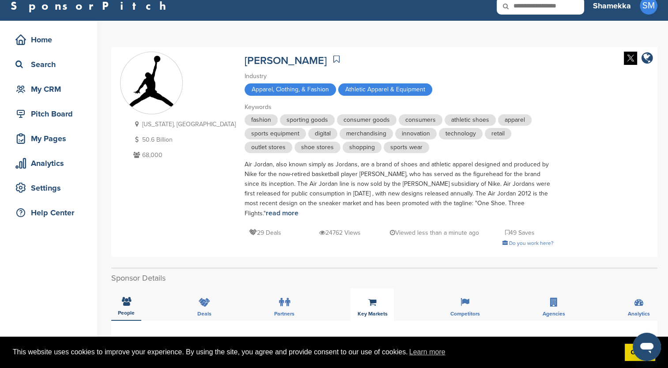
scroll to position [0, 0]
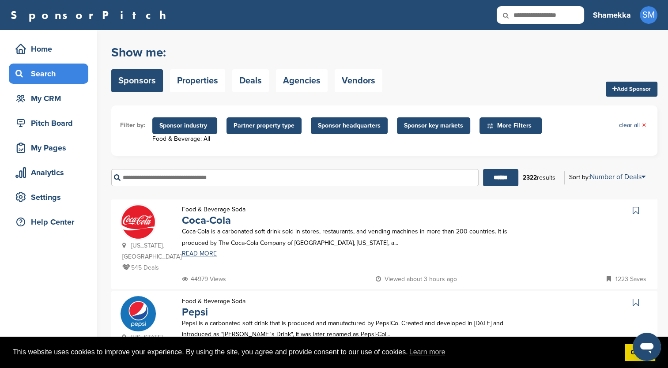
click at [183, 128] on span "Sponsor industry" at bounding box center [184, 126] width 51 height 10
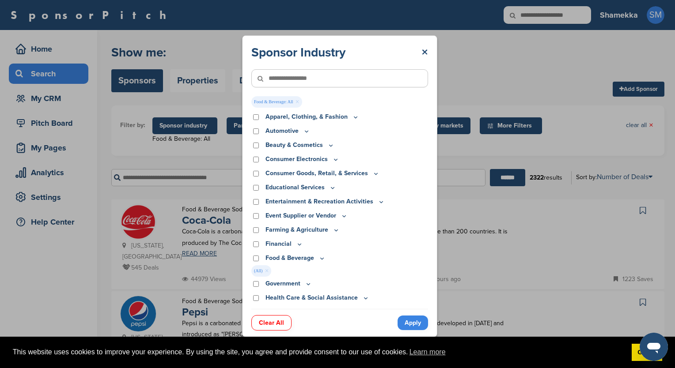
click at [407, 320] on link "Apply" at bounding box center [412, 323] width 30 height 15
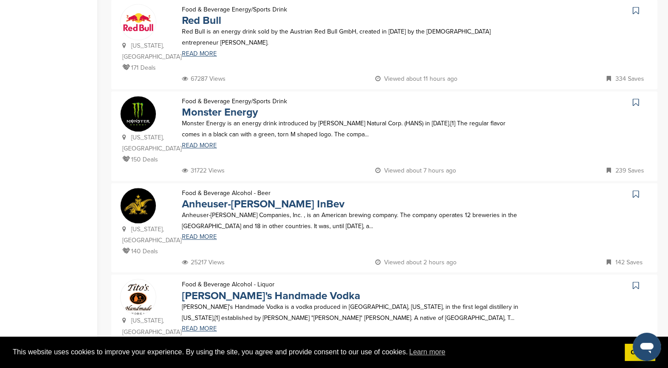
scroll to position [795, 0]
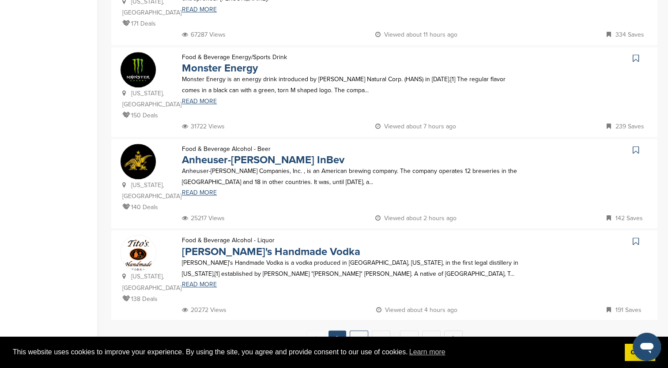
click at [356, 331] on link "2" at bounding box center [359, 339] width 19 height 16
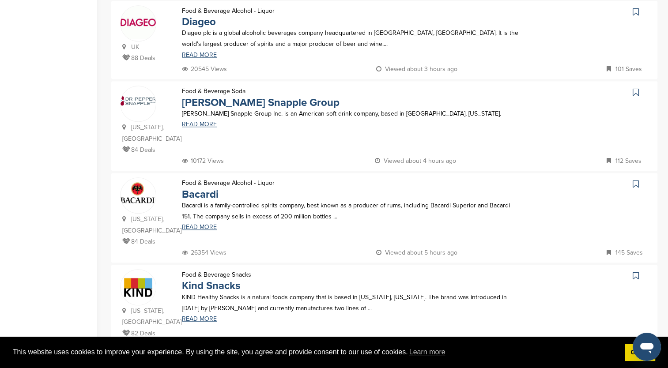
scroll to position [751, 0]
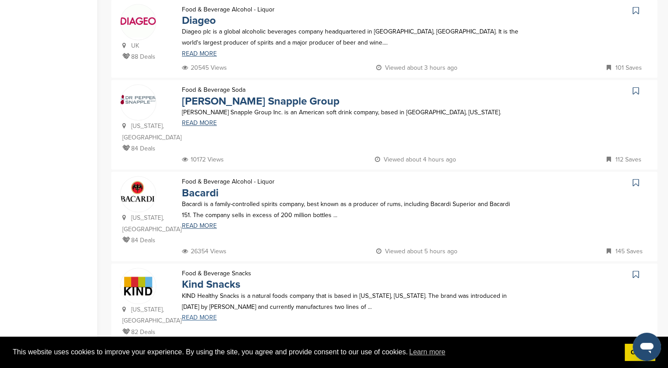
click at [194, 315] on link "READ MORE" at bounding box center [351, 318] width 339 height 6
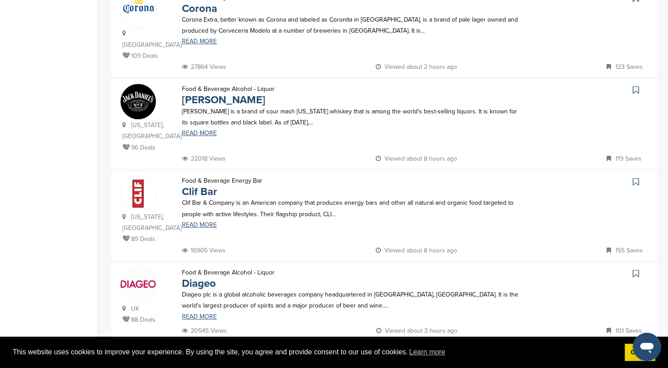
scroll to position [486, 0]
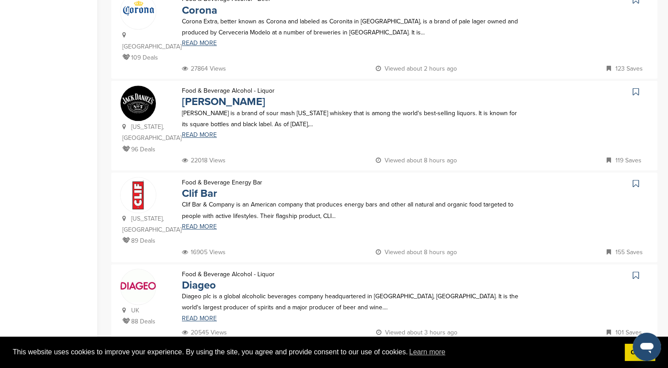
click at [321, 199] on p "Clif Bar & Company is an American company that produces energy bars and other a…" at bounding box center [351, 210] width 339 height 22
click at [194, 199] on p "Clif Bar & Company is an American company that produces energy bars and other a…" at bounding box center [351, 210] width 339 height 22
click at [141, 178] on img at bounding box center [138, 195] width 35 height 35
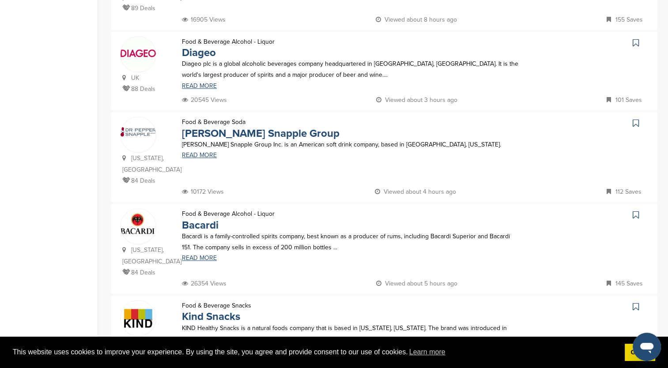
scroll to position [795, 0]
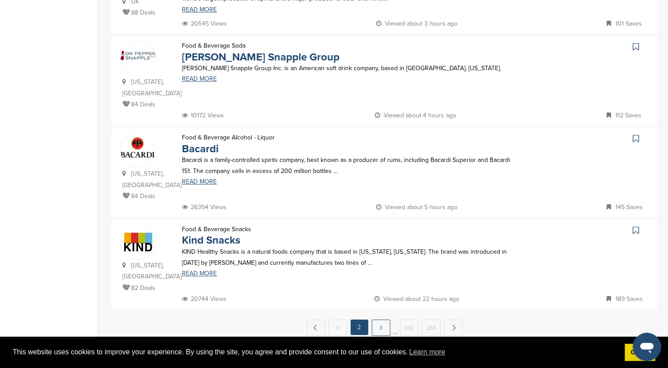
click at [381, 320] on link "3" at bounding box center [381, 328] width 19 height 16
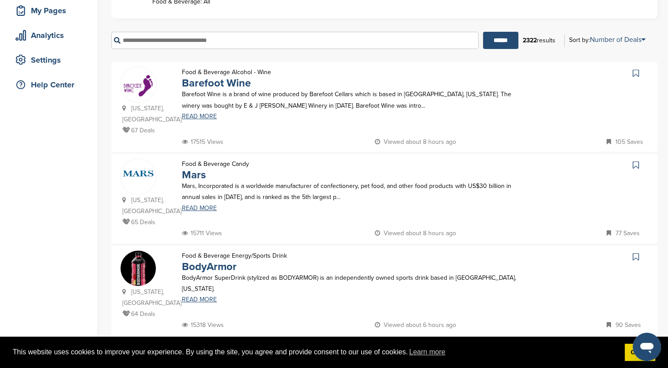
scroll to position [177, 0]
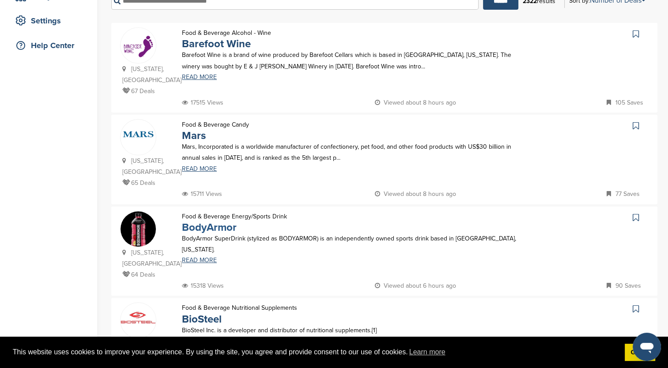
click at [228, 221] on link "BodyArmor" at bounding box center [209, 227] width 55 height 13
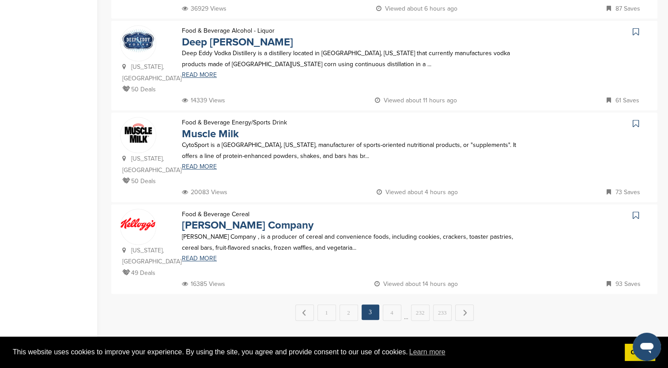
scroll to position [839, 0]
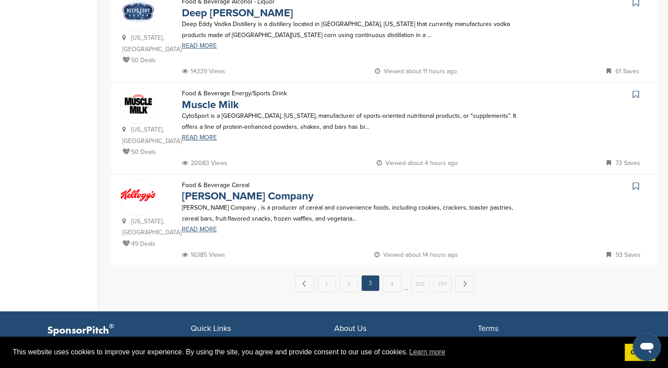
click at [231, 110] on p "CytoSport is a Benicia, California, manufacturer of sports-oriented nutritional…" at bounding box center [351, 121] width 339 height 22
click at [183, 98] on link "Muscle Milk" at bounding box center [210, 104] width 57 height 13
click at [134, 189] on img at bounding box center [138, 195] width 35 height 13
click at [390, 276] on link "4" at bounding box center [392, 284] width 19 height 16
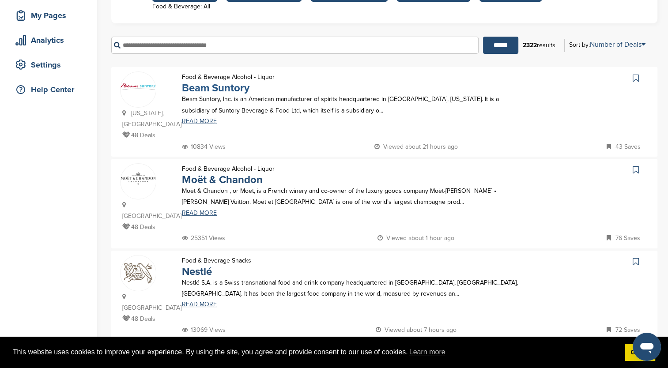
scroll to position [177, 0]
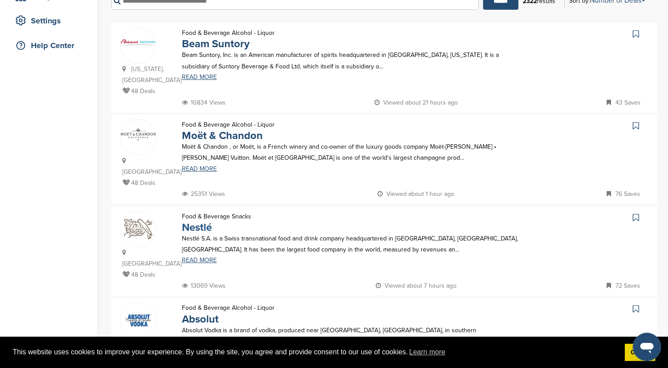
click at [193, 221] on link "Nestlé" at bounding box center [197, 227] width 30 height 13
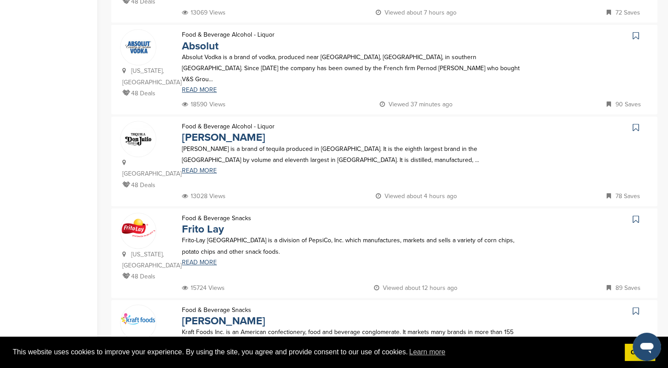
scroll to position [486, 0]
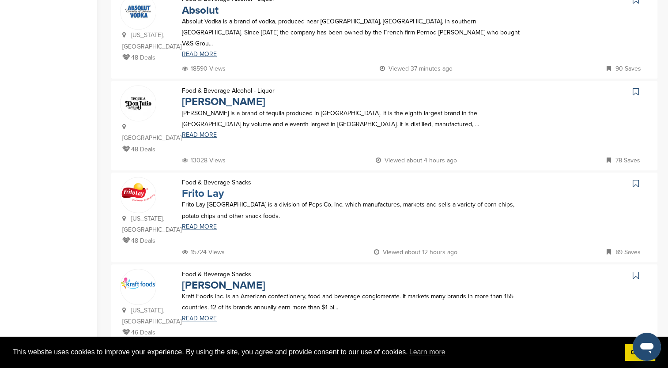
click at [206, 187] on link "Frito Lay" at bounding box center [203, 193] width 42 height 13
click at [260, 291] on p "Kraft Foods Inc. is an American confectionery, food and beverage conglomerate. …" at bounding box center [351, 302] width 339 height 22
click at [196, 279] on link "Kraft Heinz" at bounding box center [223, 285] width 83 height 13
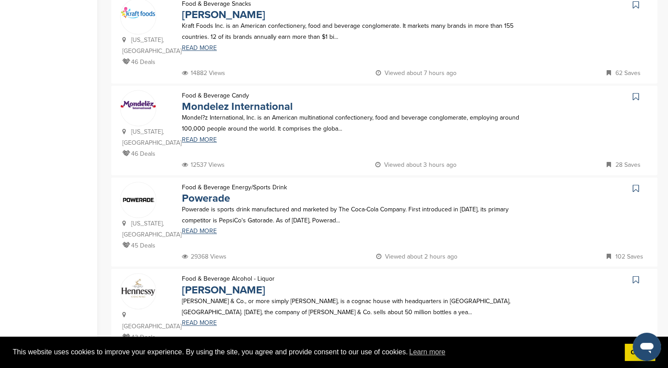
scroll to position [839, 0]
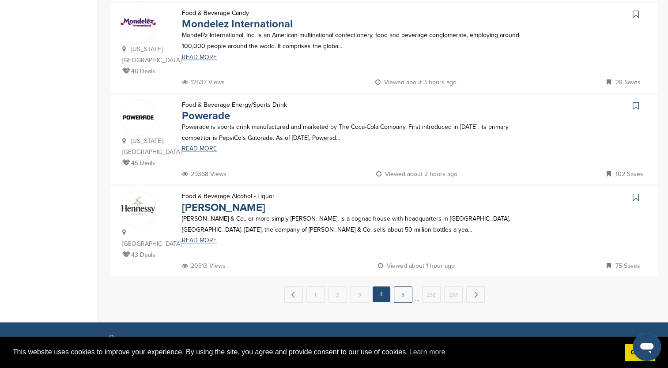
click at [403, 287] on link "5" at bounding box center [403, 295] width 19 height 16
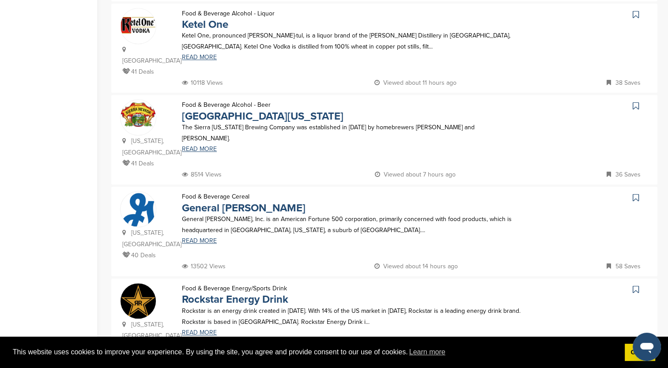
scroll to position [751, 0]
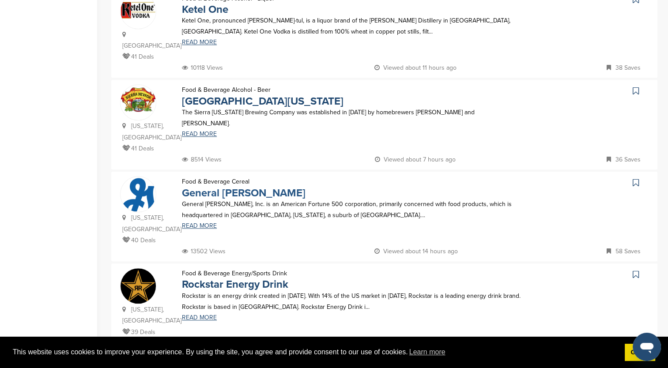
click at [193, 187] on link "General Mills" at bounding box center [244, 193] width 124 height 13
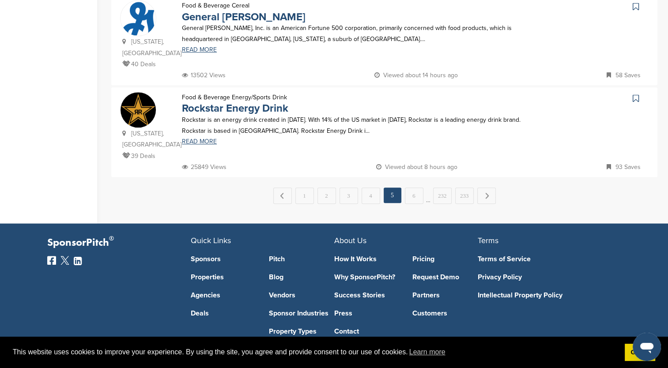
scroll to position [927, 0]
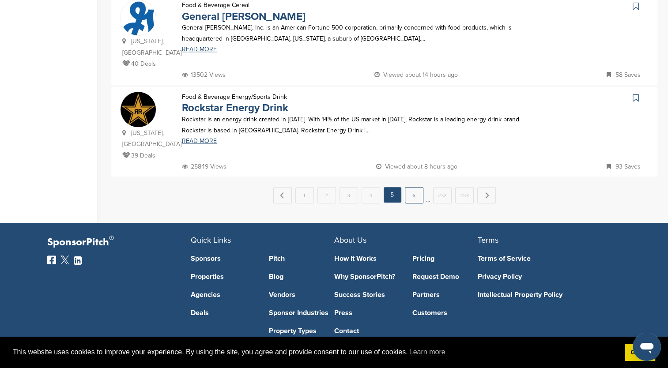
click at [413, 187] on link "6" at bounding box center [414, 195] width 19 height 16
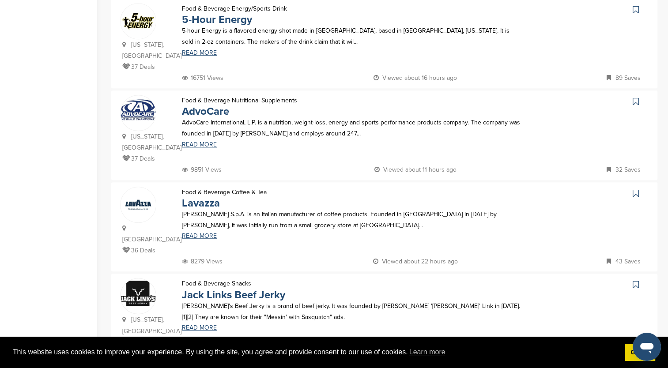
scroll to position [795, 0]
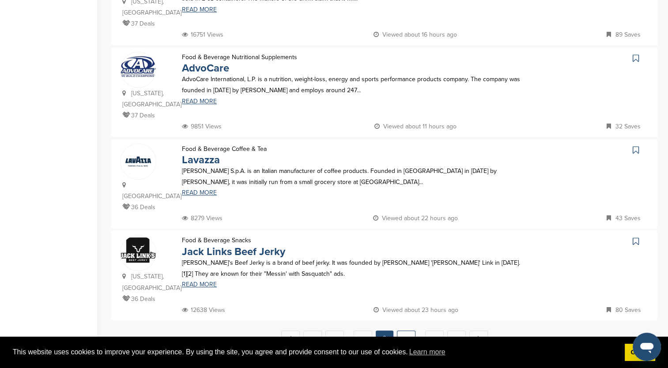
click at [409, 331] on link "7" at bounding box center [406, 339] width 19 height 16
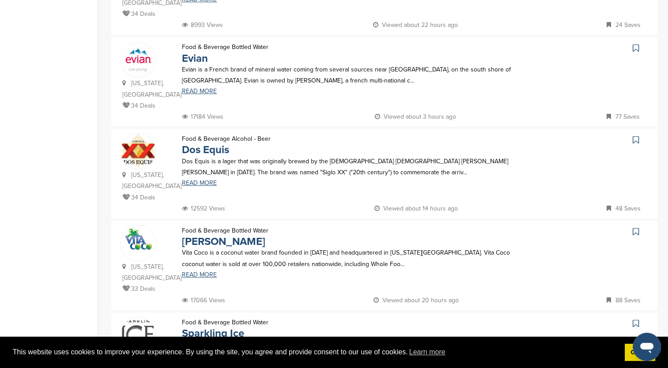
scroll to position [442, 0]
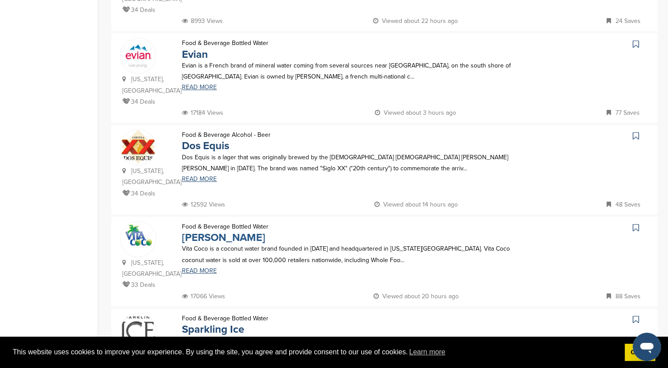
click at [210, 231] on link "Vita Coco" at bounding box center [223, 237] width 83 height 13
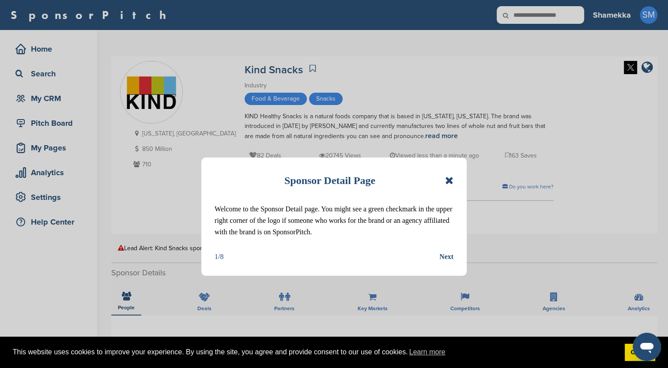
click at [446, 179] on icon at bounding box center [449, 180] width 8 height 11
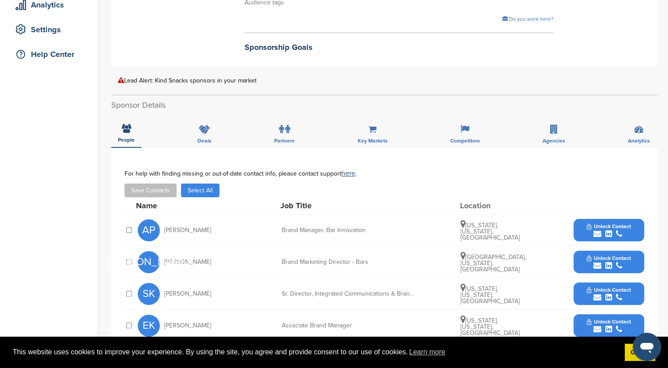
scroll to position [177, 0]
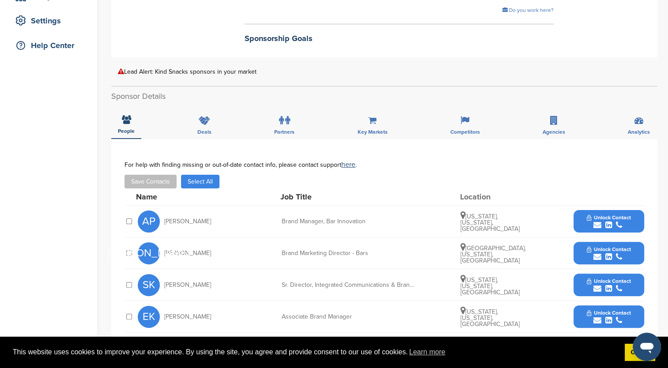
click at [584, 247] on button "Unlock Contact" at bounding box center [608, 253] width 65 height 26
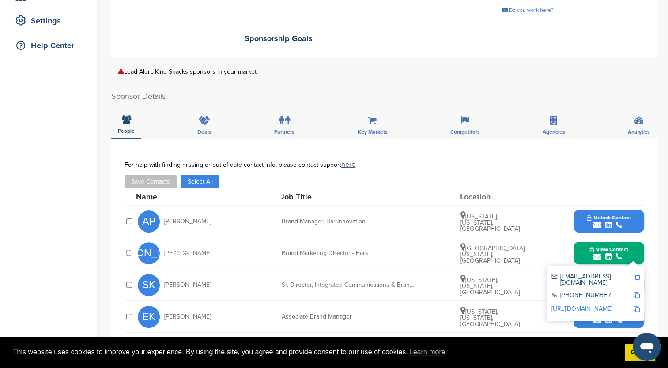
click at [635, 275] on img at bounding box center [637, 277] width 6 height 6
click at [156, 181] on button "Save Contacts" at bounding box center [151, 182] width 52 height 14
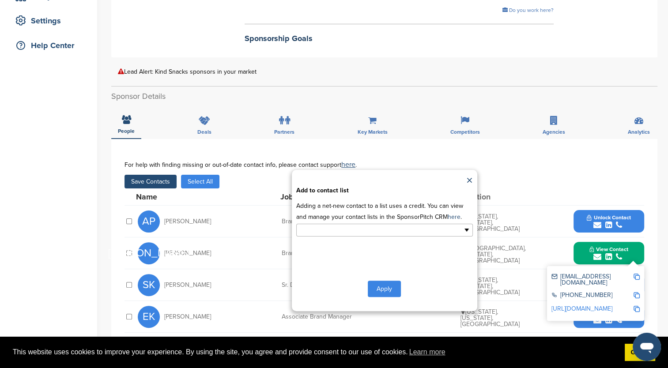
drag, startPoint x: 369, startPoint y: 230, endPoint x: 389, endPoint y: 233, distance: 20.0
click at [370, 230] on input "text" at bounding box center [346, 230] width 93 height 10
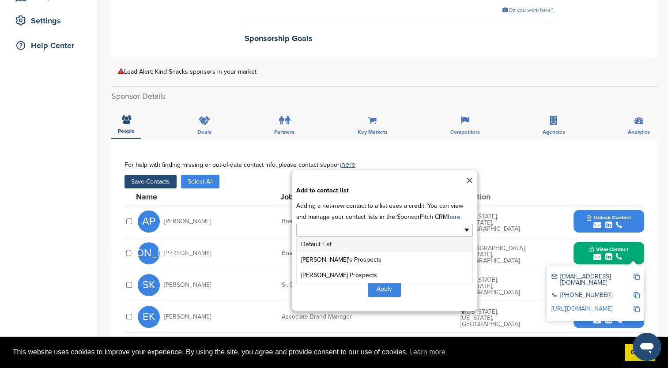
click at [380, 242] on li "Default List" at bounding box center [385, 244] width 176 height 15
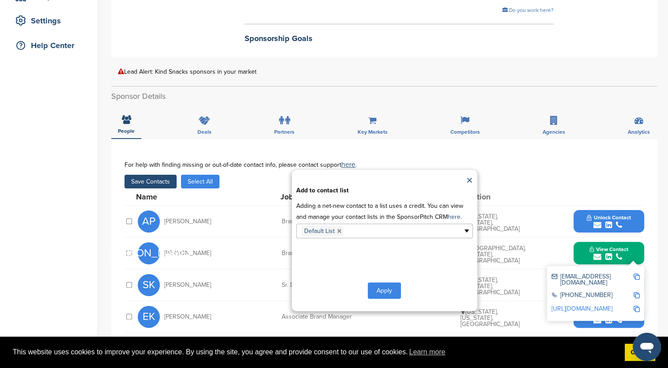
click at [382, 287] on button "Apply" at bounding box center [384, 291] width 33 height 16
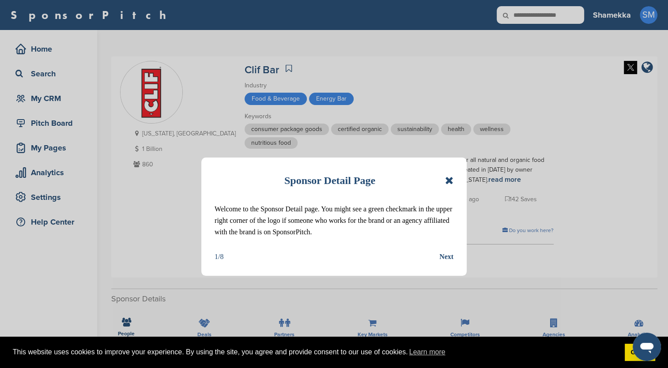
click at [450, 179] on icon at bounding box center [449, 180] width 8 height 11
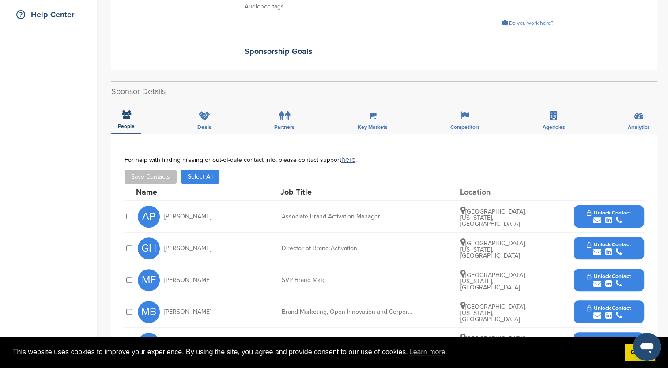
scroll to position [265, 0]
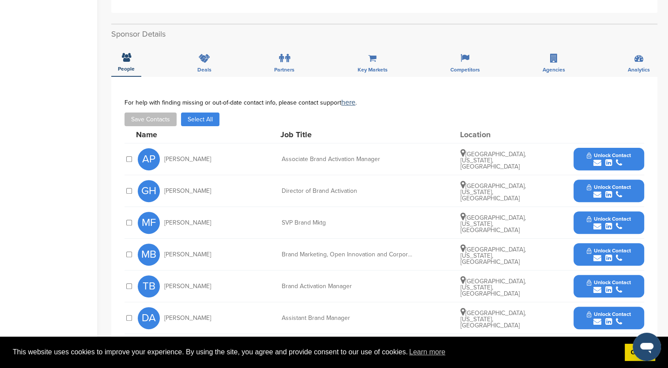
click at [581, 183] on button "Unlock Contact" at bounding box center [608, 191] width 65 height 26
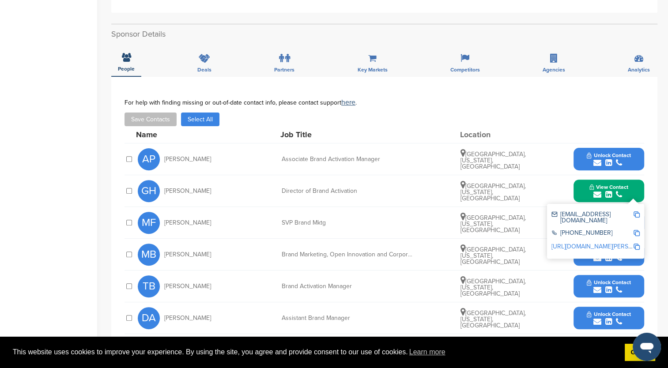
click at [638, 214] on img at bounding box center [637, 215] width 6 height 6
click at [156, 121] on button "Save Contacts" at bounding box center [151, 120] width 52 height 14
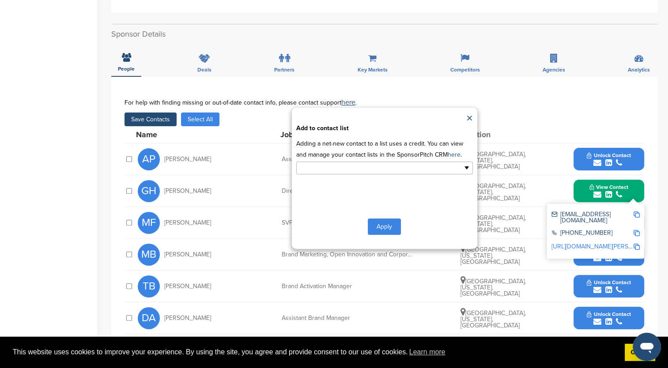
click at [463, 166] on ul at bounding box center [384, 168] width 177 height 13
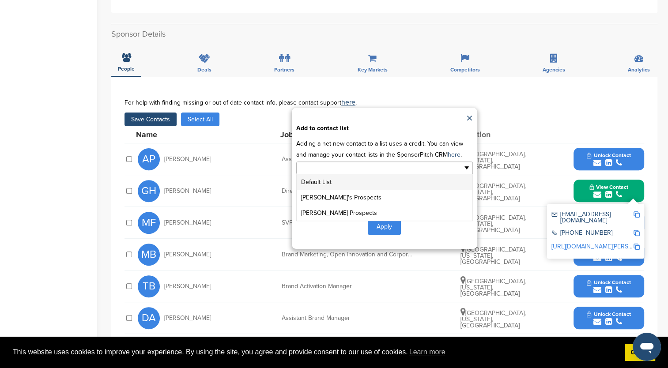
click at [370, 182] on li "Default List" at bounding box center [385, 181] width 176 height 15
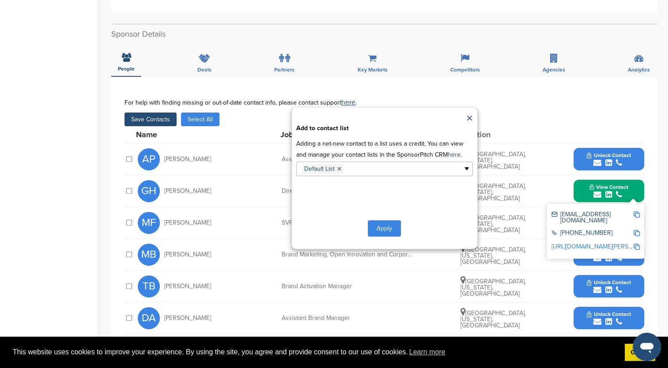
click at [380, 227] on button "Apply" at bounding box center [384, 228] width 33 height 16
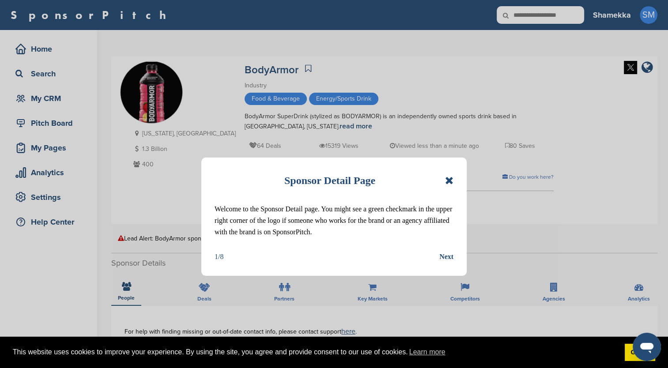
click at [451, 180] on icon at bounding box center [449, 180] width 8 height 11
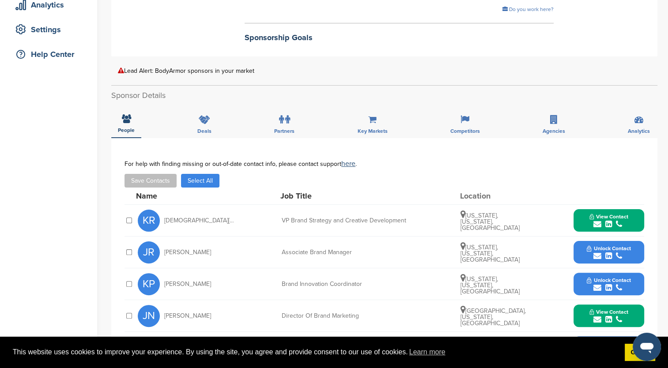
scroll to position [177, 0]
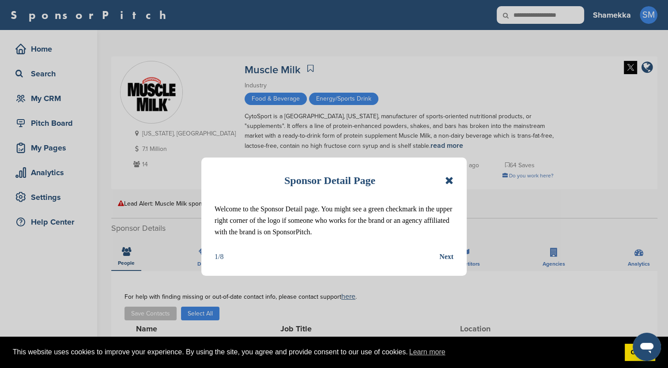
click at [444, 181] on div "Sponsor Detail Page" at bounding box center [334, 180] width 239 height 19
click at [449, 182] on icon at bounding box center [449, 180] width 8 height 11
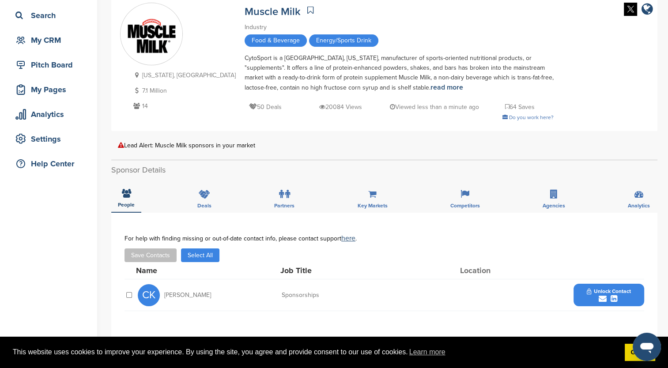
scroll to position [177, 0]
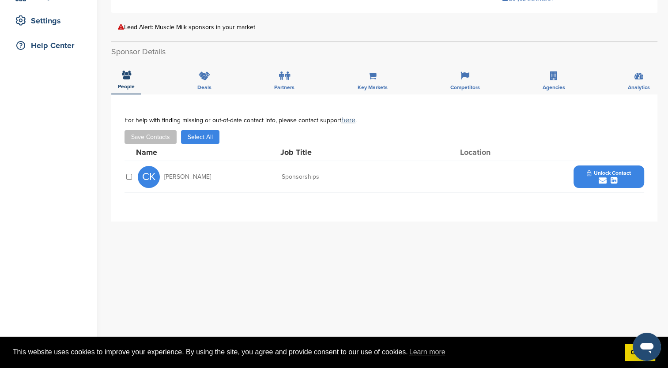
click at [592, 174] on span "Unlock Contact" at bounding box center [609, 173] width 44 height 6
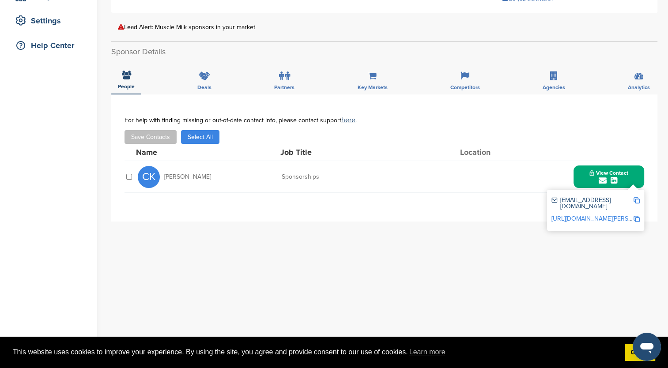
click at [638, 198] on img at bounding box center [637, 200] width 6 height 6
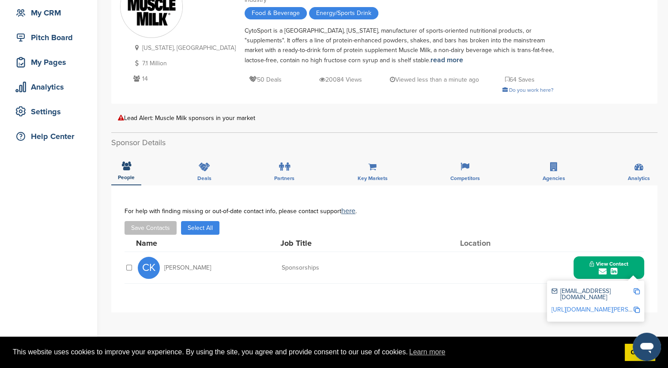
scroll to position [132, 0]
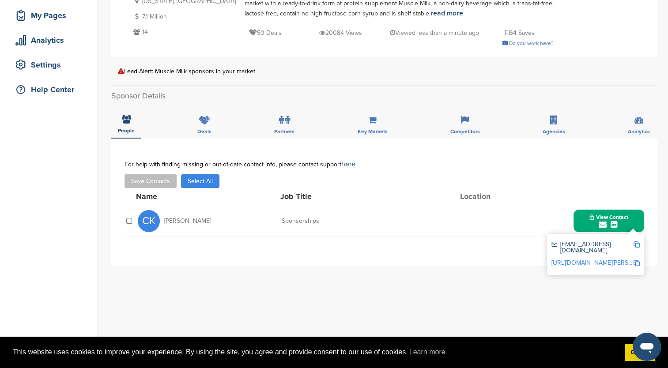
click at [128, 217] on div at bounding box center [129, 221] width 9 height 8
click at [147, 183] on button "Save Contacts" at bounding box center [151, 181] width 52 height 14
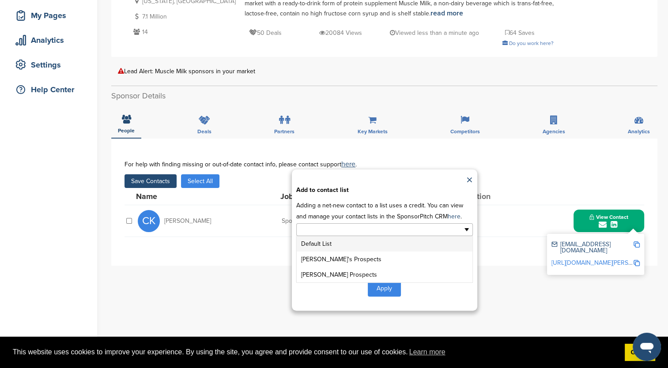
click at [464, 231] on ul at bounding box center [384, 229] width 177 height 13
click at [384, 242] on li "Default List" at bounding box center [385, 243] width 176 height 15
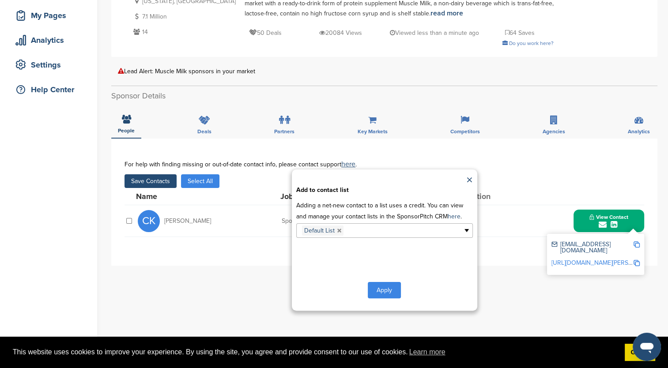
click at [383, 290] on button "Apply" at bounding box center [384, 290] width 33 height 16
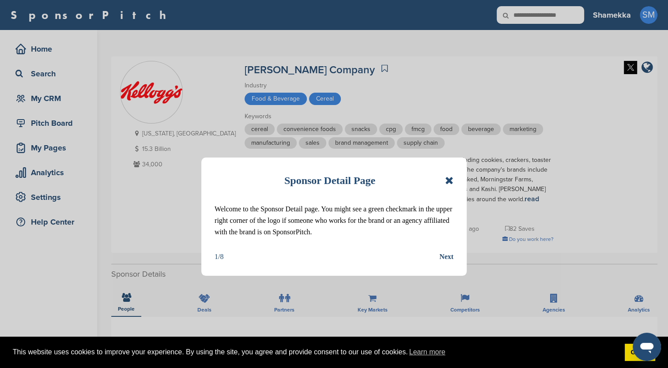
click at [452, 173] on div "Sponsor Detail Page" at bounding box center [334, 180] width 239 height 19
click at [447, 180] on icon at bounding box center [449, 180] width 8 height 11
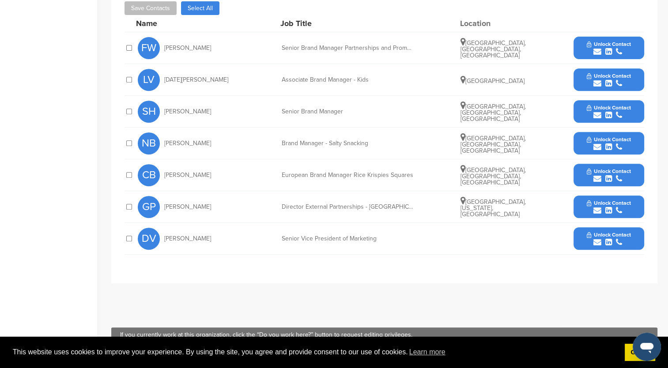
scroll to position [353, 0]
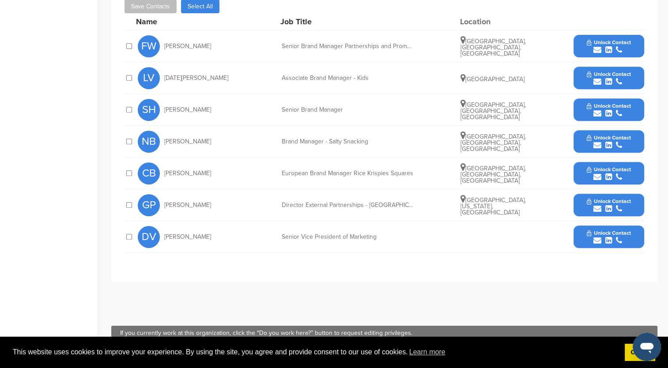
click at [576, 194] on div "Unlock Contact" at bounding box center [609, 205] width 71 height 23
click at [580, 192] on button "Unlock Contact" at bounding box center [608, 205] width 65 height 26
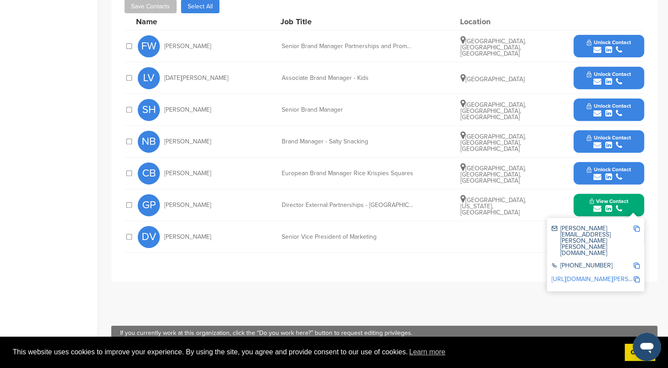
click at [638, 226] on img at bounding box center [637, 229] width 6 height 6
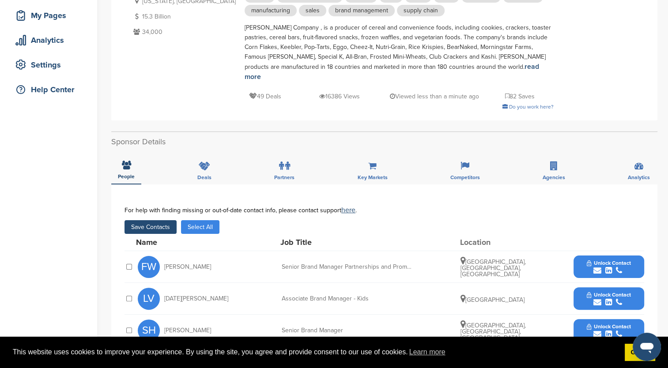
click at [141, 220] on button "Save Contacts" at bounding box center [151, 227] width 52 height 14
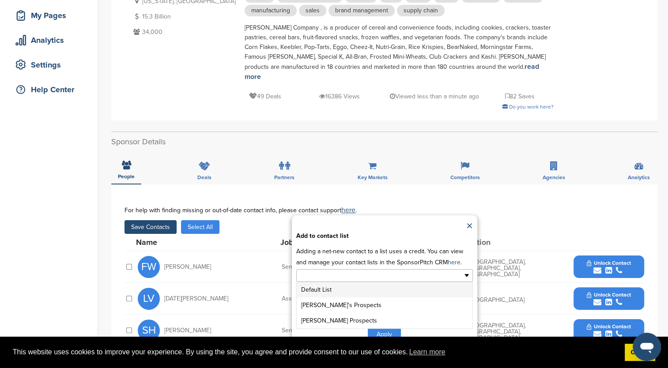
click at [465, 269] on ul at bounding box center [384, 275] width 177 height 13
click at [406, 282] on li "Default List" at bounding box center [385, 289] width 176 height 15
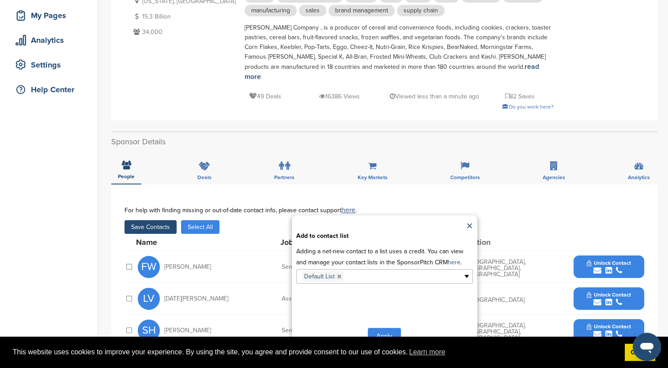
click at [386, 328] on button "Apply" at bounding box center [384, 336] width 33 height 16
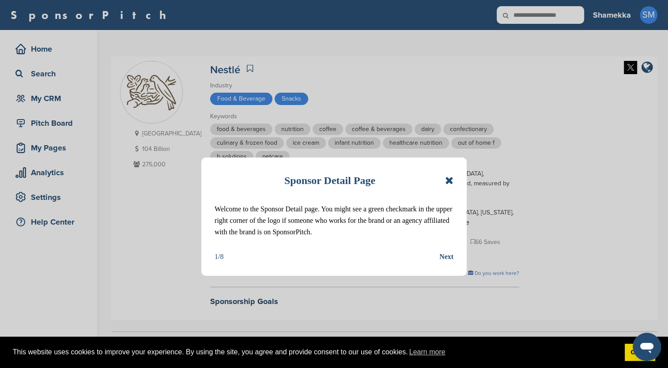
click at [448, 182] on icon at bounding box center [449, 180] width 8 height 11
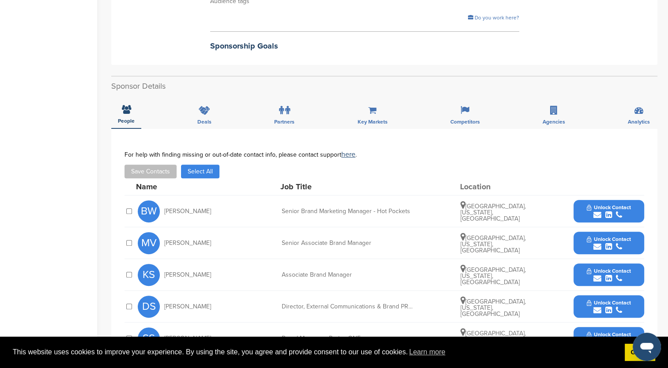
scroll to position [353, 0]
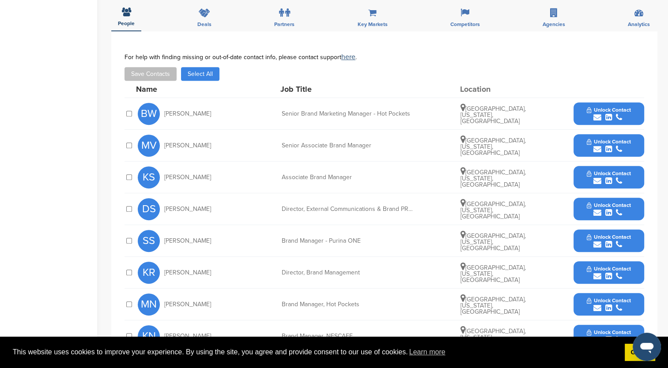
click at [588, 329] on span "Unlock Contact" at bounding box center [609, 332] width 44 height 6
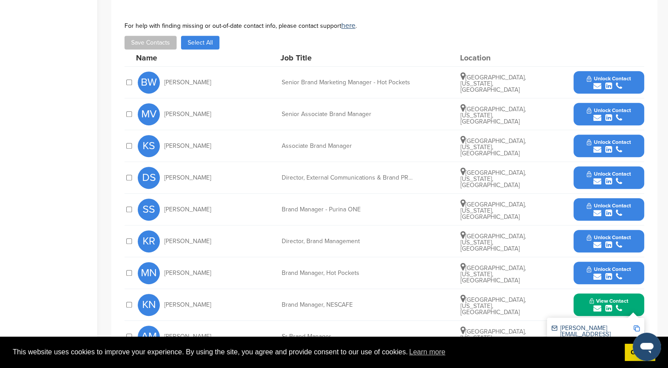
scroll to position [442, 0]
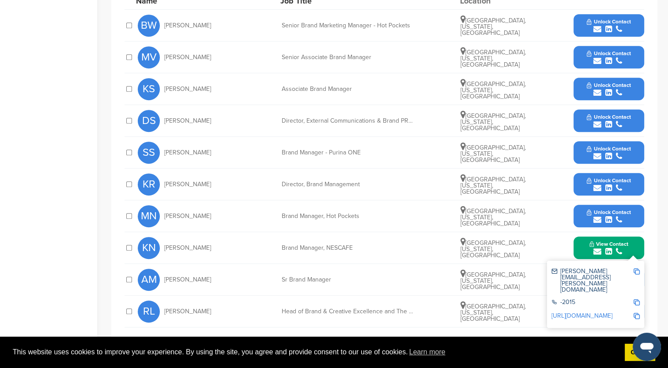
click at [638, 268] on img at bounding box center [637, 271] width 6 height 6
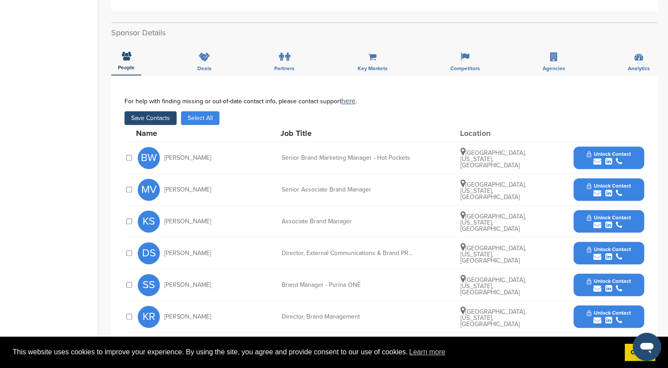
click at [158, 111] on button "Save Contacts" at bounding box center [151, 118] width 52 height 14
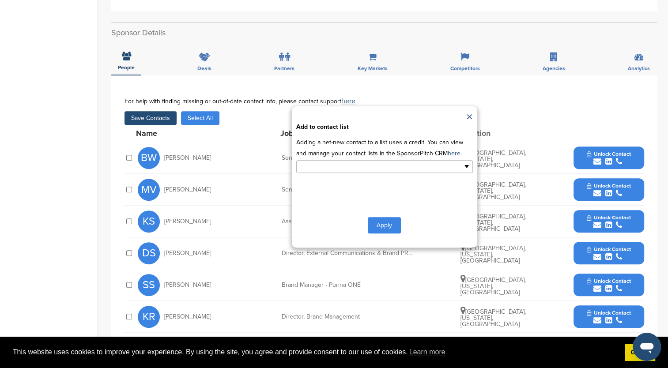
click at [464, 160] on ul at bounding box center [384, 166] width 177 height 13
click at [409, 173] on li "Default List" at bounding box center [385, 180] width 176 height 15
click at [387, 219] on button "Apply" at bounding box center [384, 227] width 33 height 16
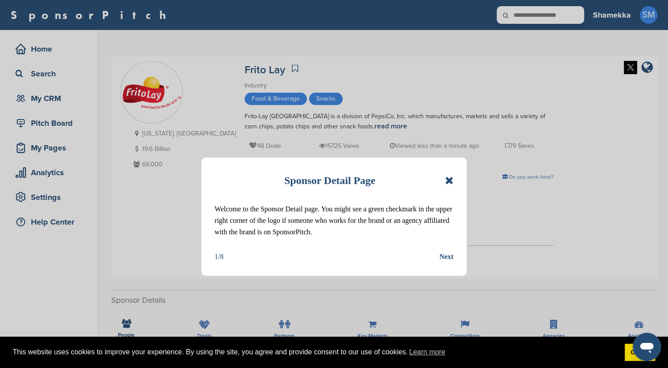
drag, startPoint x: 446, startPoint y: 182, endPoint x: 451, endPoint y: 182, distance: 5.3
click at [447, 182] on icon at bounding box center [449, 180] width 8 height 11
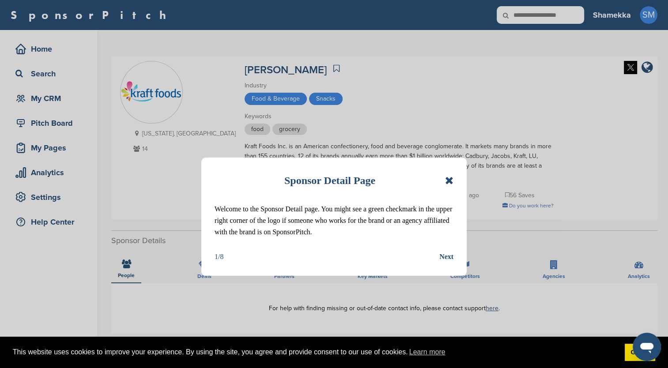
click at [446, 179] on icon at bounding box center [449, 180] width 8 height 11
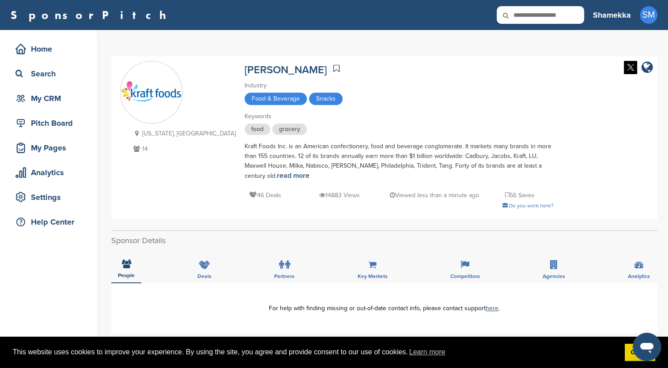
scroll to position [177, 0]
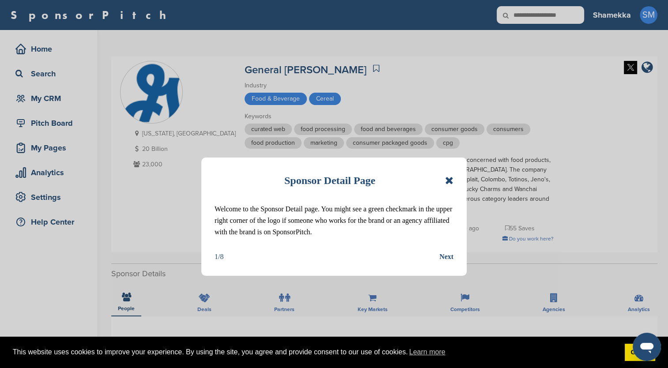
click at [452, 180] on icon at bounding box center [449, 180] width 8 height 11
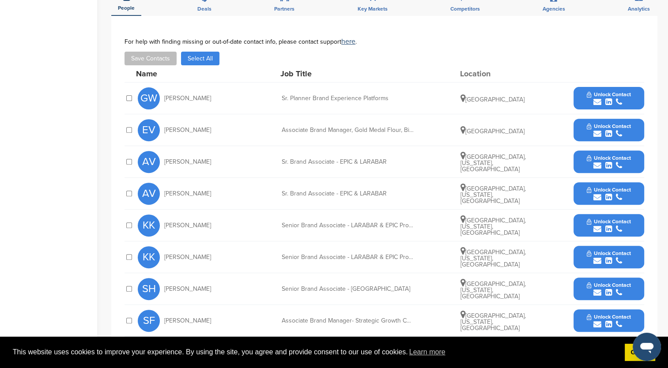
scroll to position [309, 0]
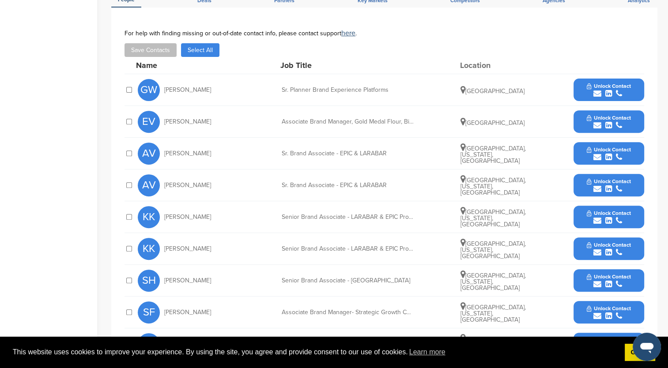
click at [588, 280] on div "submit" at bounding box center [609, 284] width 44 height 8
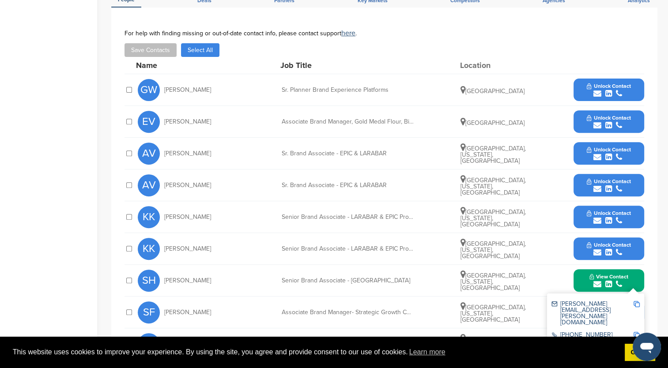
click at [636, 301] on img at bounding box center [637, 304] width 6 height 6
click at [148, 43] on button "Save Contacts" at bounding box center [151, 50] width 52 height 14
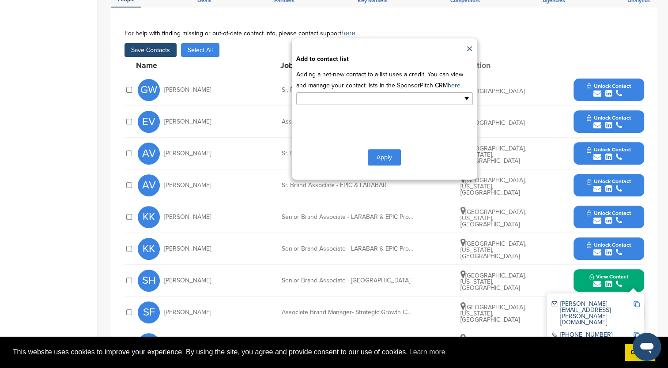
click at [465, 92] on ul at bounding box center [384, 98] width 177 height 13
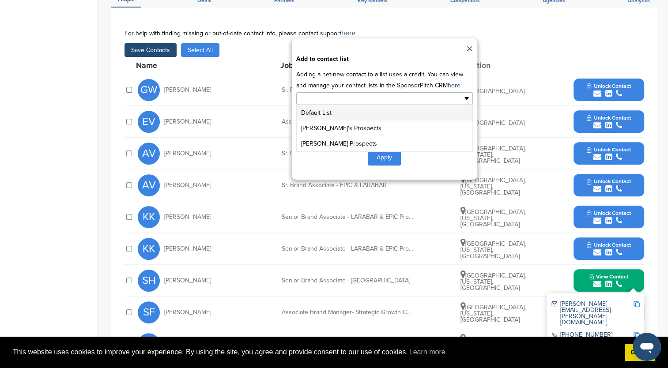
click at [402, 105] on li "Default List" at bounding box center [385, 112] width 176 height 15
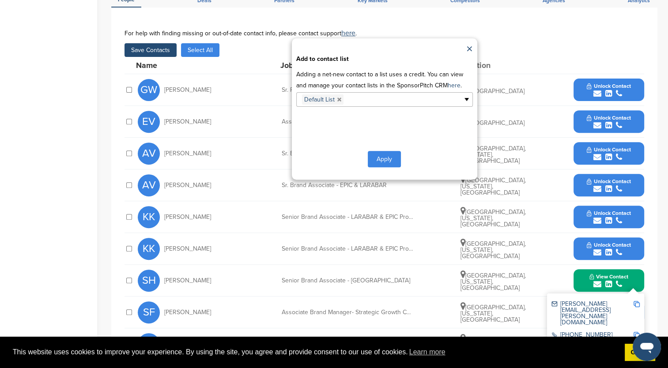
click at [378, 151] on button "Apply" at bounding box center [384, 159] width 33 height 16
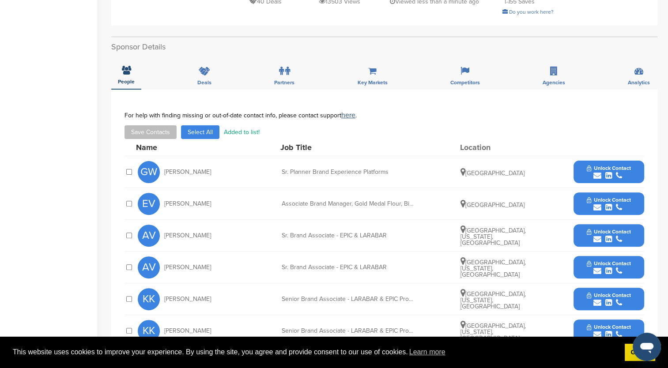
scroll to position [353, 0]
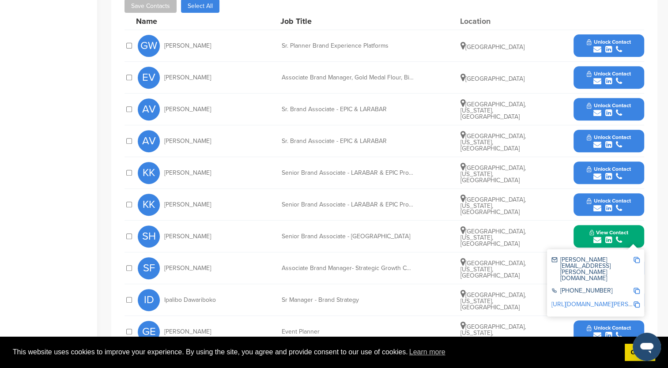
click at [178, 261] on div "SF Shandamarie Franzen" at bounding box center [186, 268] width 97 height 22
click at [418, 257] on div "SF Shandamarie Franzen Associate Brand Manager- Strategic Growth Customers Smal…" at bounding box center [391, 268] width 506 height 31
click at [637, 227] on button "View Contact" at bounding box center [609, 236] width 60 height 26
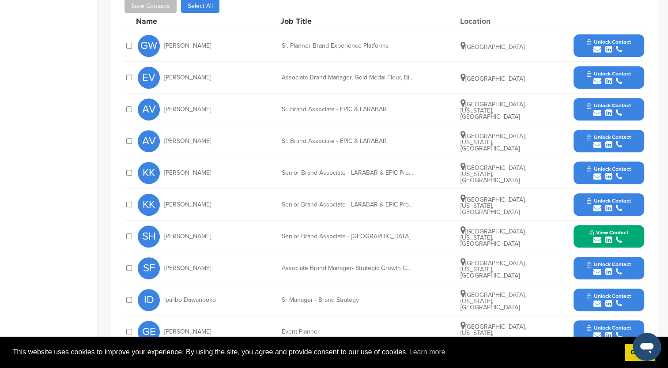
click at [622, 261] on span "Unlock Contact" at bounding box center [609, 264] width 44 height 6
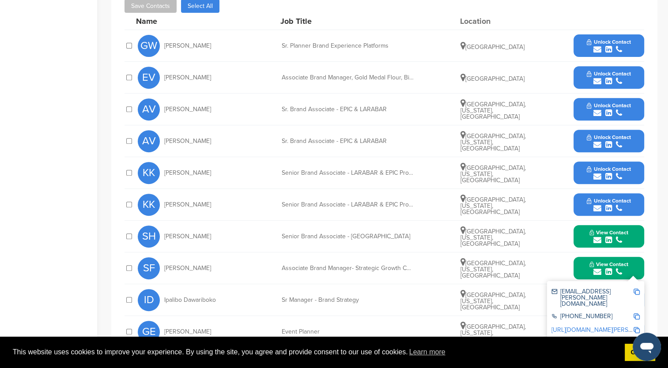
click at [636, 289] on img at bounding box center [637, 292] width 6 height 6
drag, startPoint x: 165, startPoint y: 256, endPoint x: 227, endPoint y: 253, distance: 61.9
click at [227, 257] on div "SF Shandamarie Franzen" at bounding box center [186, 268] width 97 height 22
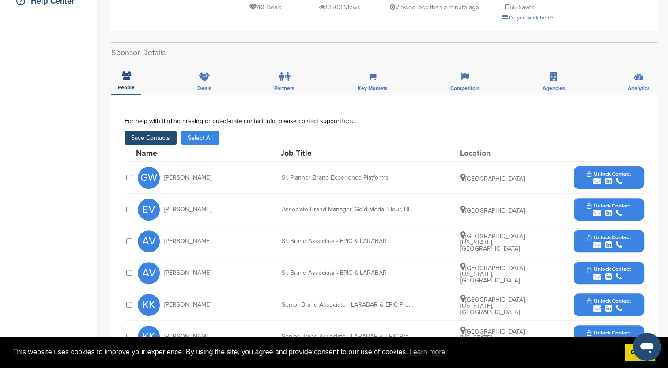
scroll to position [221, 0]
click at [159, 132] on button "Save Contacts" at bounding box center [151, 139] width 52 height 14
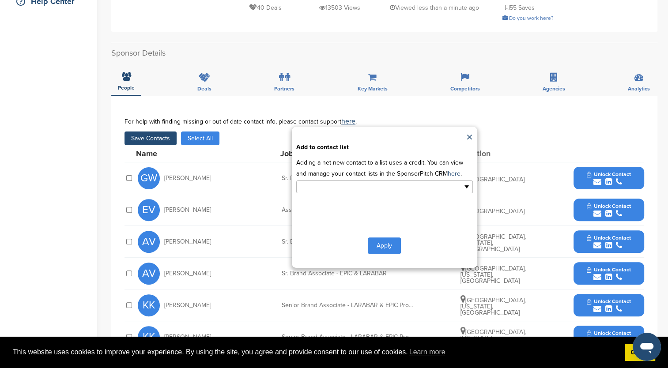
click at [466, 181] on ul at bounding box center [384, 187] width 177 height 13
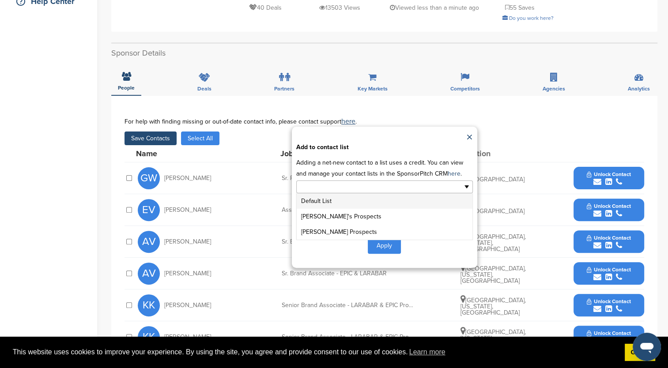
click at [431, 193] on li "Default List" at bounding box center [385, 200] width 176 height 15
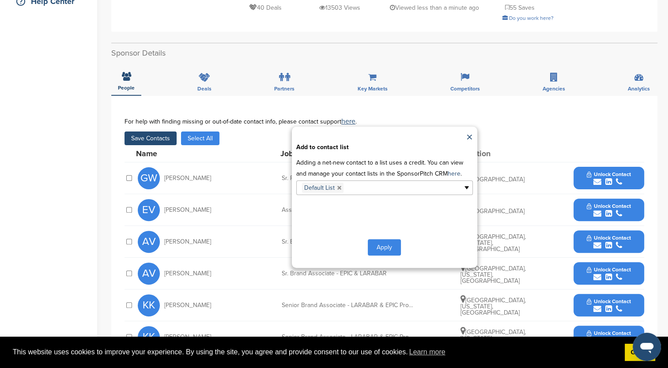
click at [380, 239] on button "Apply" at bounding box center [384, 247] width 33 height 16
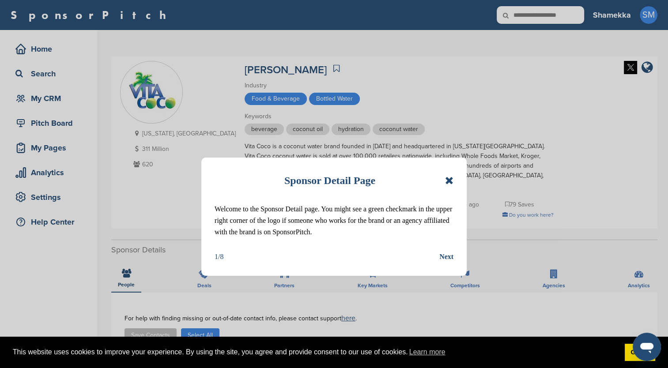
click at [448, 179] on icon at bounding box center [449, 180] width 8 height 11
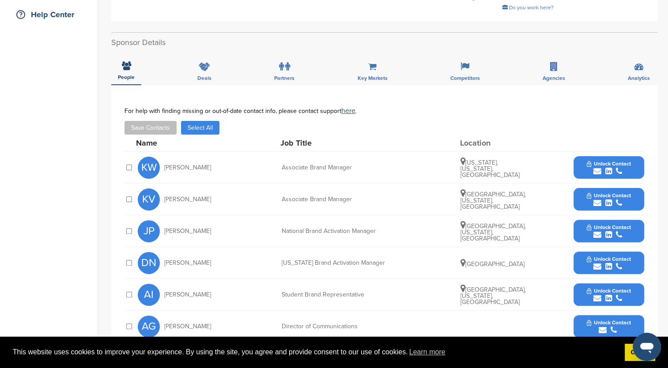
scroll to position [309, 0]
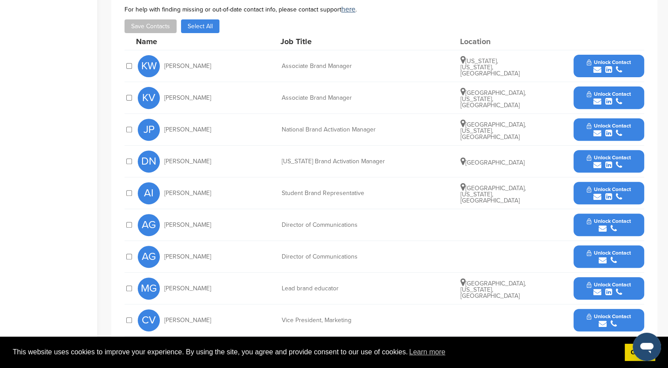
click at [586, 117] on button "Unlock Contact" at bounding box center [608, 130] width 65 height 26
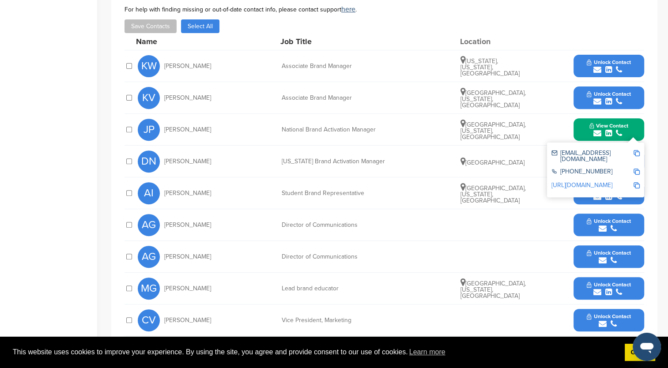
click at [636, 150] on img at bounding box center [637, 153] width 6 height 6
click at [166, 19] on button "Save Contacts" at bounding box center [151, 26] width 52 height 14
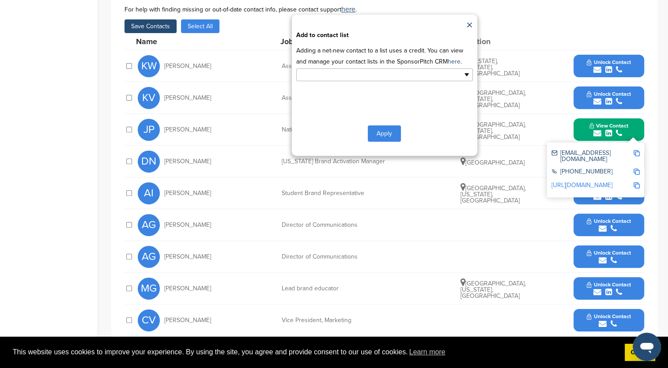
click at [465, 68] on ul at bounding box center [384, 74] width 177 height 13
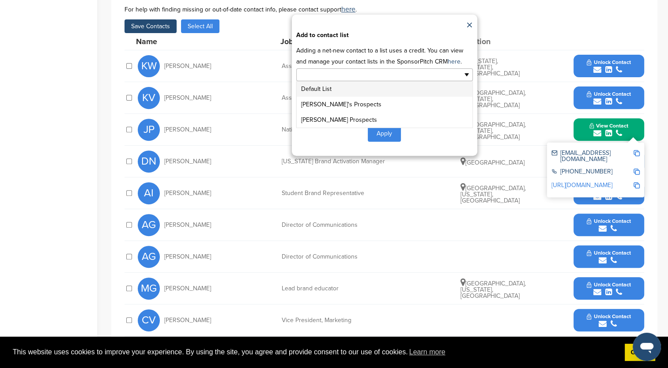
click at [406, 83] on li "Default List" at bounding box center [385, 88] width 176 height 15
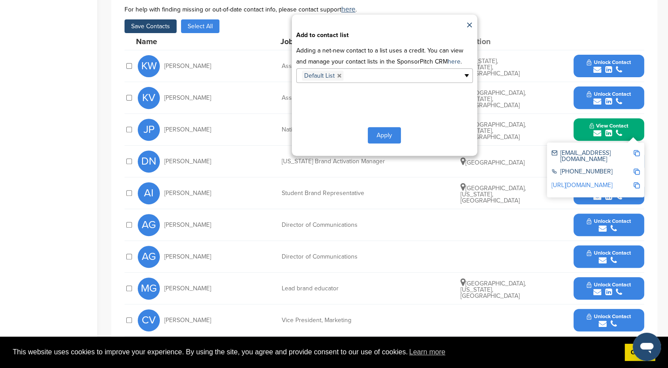
click at [381, 127] on button "Apply" at bounding box center [384, 135] width 33 height 16
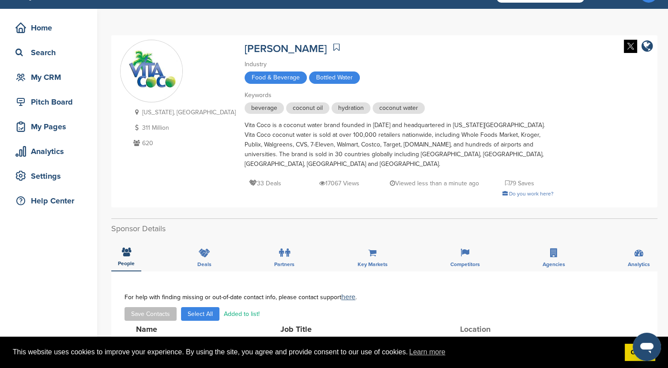
scroll to position [0, 0]
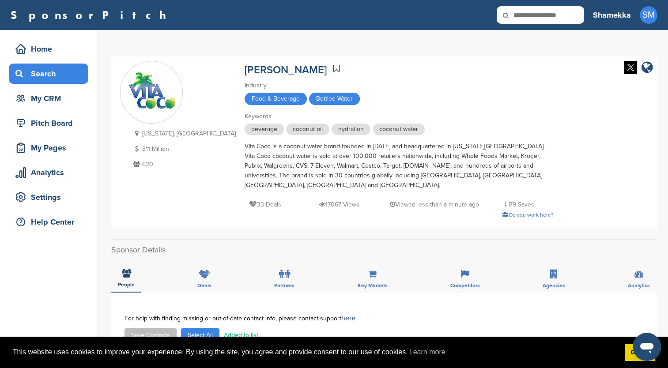
click at [48, 81] on div "Search" at bounding box center [50, 74] width 75 height 16
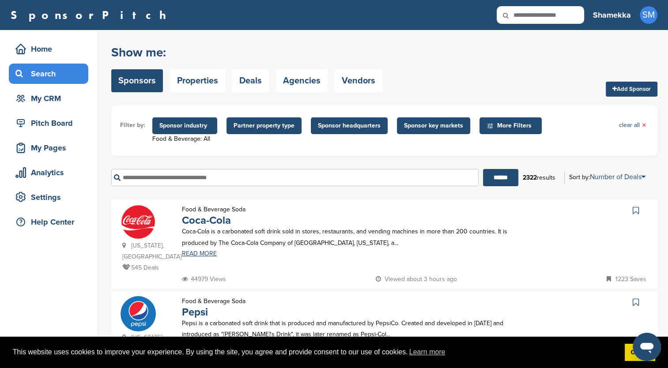
click at [170, 179] on input "text" at bounding box center [294, 177] width 367 height 17
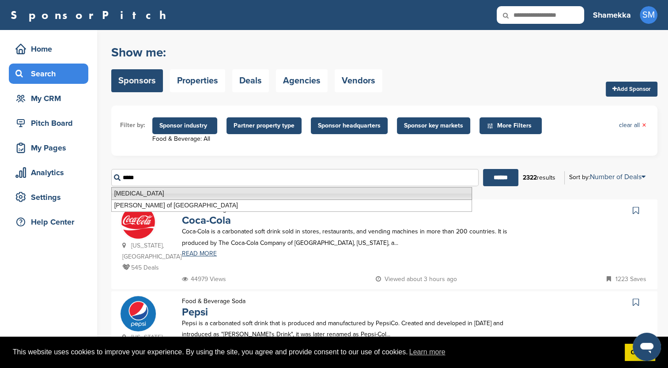
click at [172, 194] on li "Advil" at bounding box center [291, 193] width 361 height 13
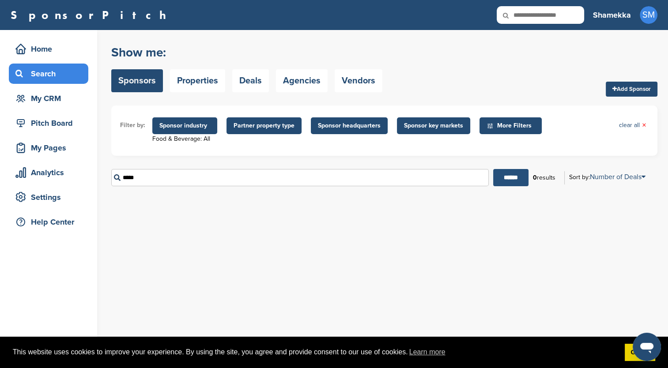
click at [510, 174] on input "******" at bounding box center [510, 177] width 35 height 17
drag, startPoint x: 164, startPoint y: 176, endPoint x: 56, endPoint y: 174, distance: 108.2
click at [56, 174] on div "Home Search My CRM Pitch Board My Pages Analytics Settings Help Center You have…" at bounding box center [334, 199] width 668 height 338
click at [493, 169] on input "******" at bounding box center [510, 177] width 35 height 17
drag, startPoint x: 156, startPoint y: 179, endPoint x: 84, endPoint y: 173, distance: 72.2
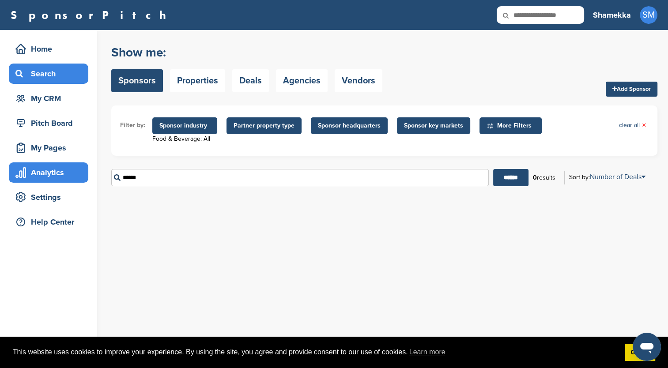
click at [84, 173] on div "Home Search My CRM Pitch Board My Pages Analytics Settings Help Center You have…" at bounding box center [334, 199] width 668 height 338
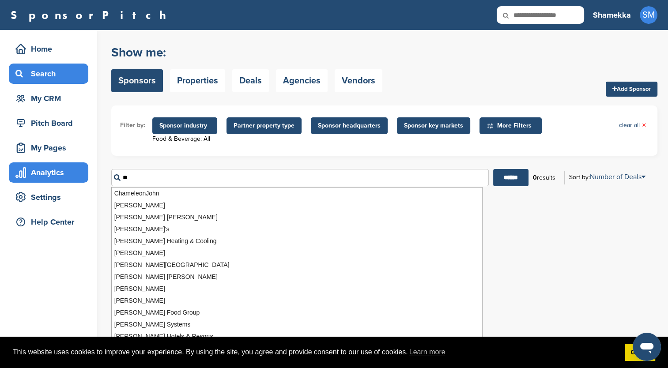
type input "*"
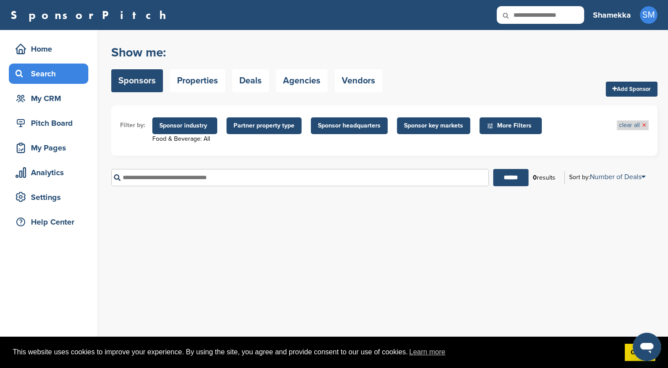
click at [641, 125] on link "clear all ×" at bounding box center [632, 126] width 27 height 10
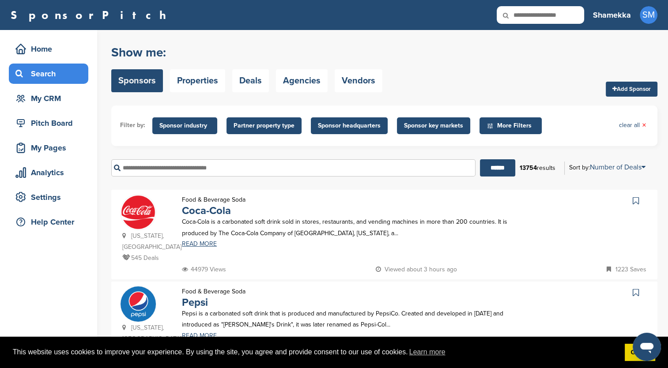
click at [185, 128] on span "Sponsor industry" at bounding box center [184, 126] width 51 height 10
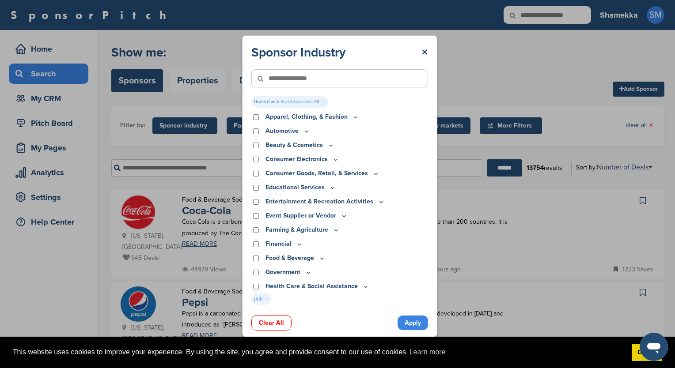
click at [411, 321] on link "Apply" at bounding box center [412, 323] width 30 height 15
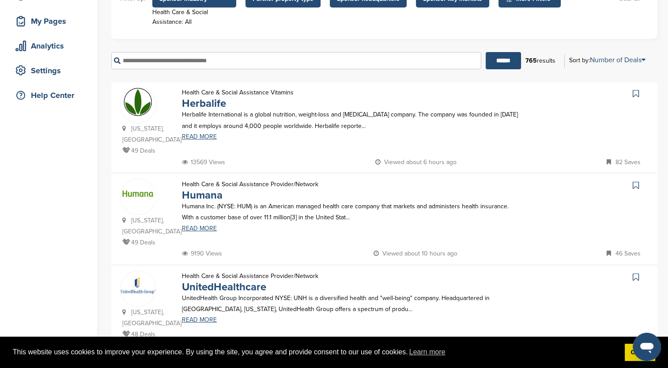
scroll to position [132, 0]
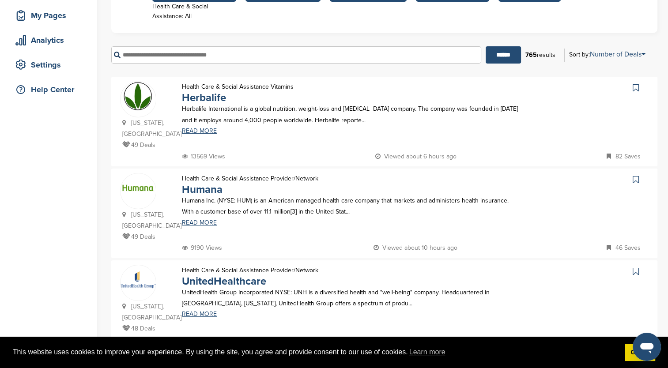
click at [132, 191] on img at bounding box center [138, 188] width 35 height 15
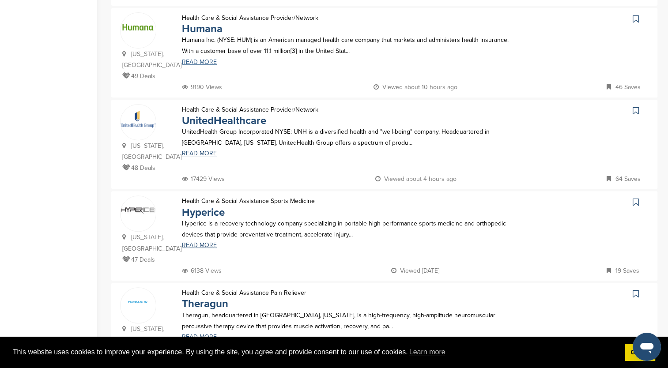
scroll to position [309, 0]
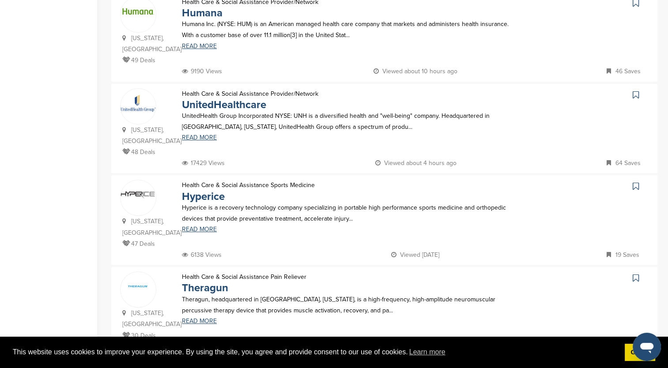
click at [220, 208] on p "Hyperice is a recovery technology company specializing in portable high perform…" at bounding box center [351, 213] width 339 height 22
click at [208, 190] on link "Hyperice" at bounding box center [203, 196] width 43 height 13
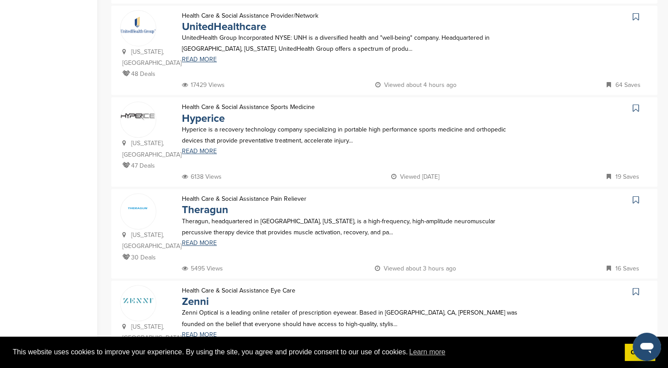
scroll to position [397, 0]
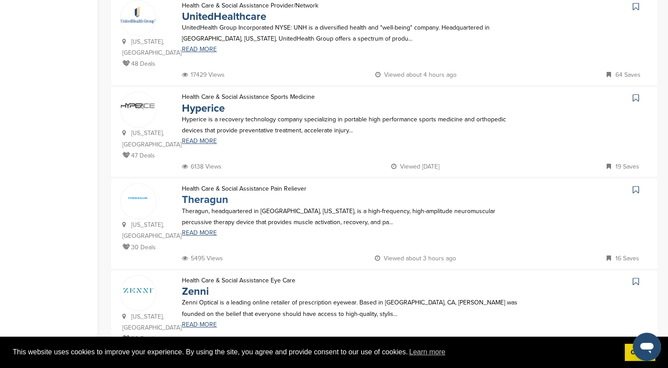
click at [200, 193] on link "Theragun" at bounding box center [205, 199] width 46 height 13
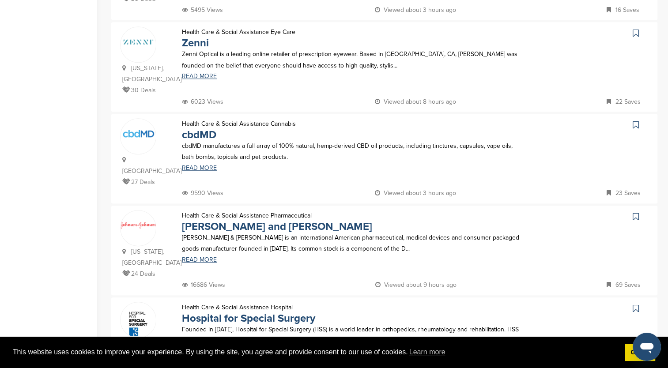
scroll to position [662, 0]
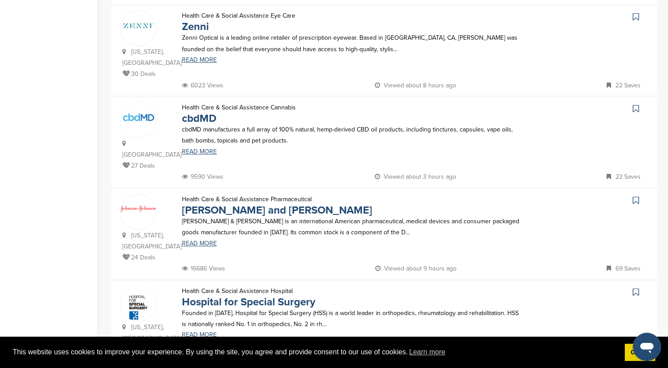
click at [256, 308] on p "Founded in 1863, Hospital for Special Surgery (HSS) is a world leader in orthop…" at bounding box center [351, 319] width 339 height 22
click at [231, 296] on link "Hospital for Special Surgery" at bounding box center [248, 302] width 133 height 13
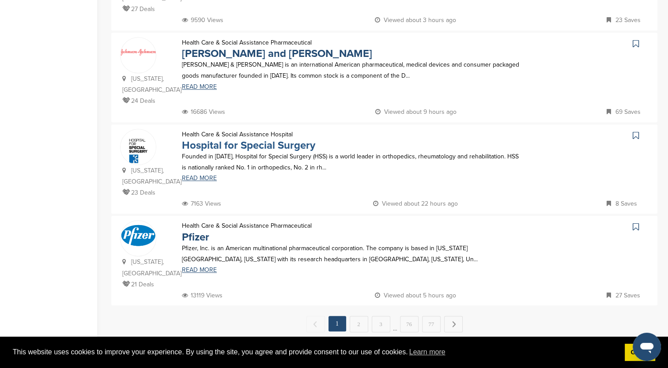
scroll to position [839, 0]
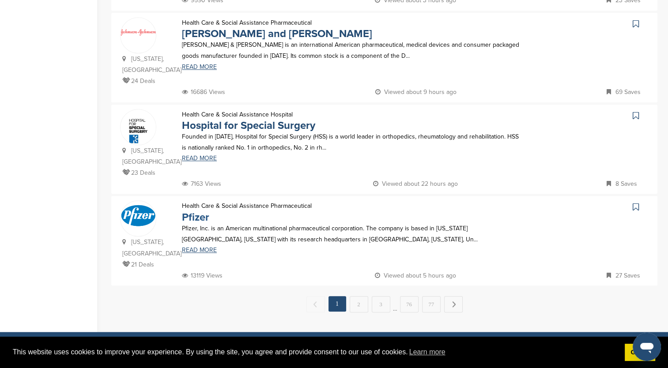
click at [193, 211] on link "Pfizer" at bounding box center [195, 217] width 27 height 13
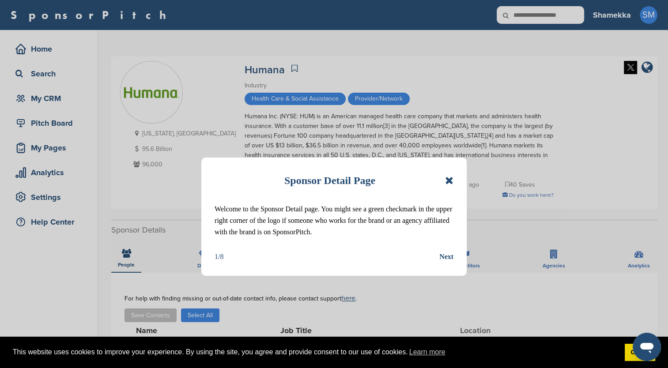
click at [455, 180] on div "Sponsor Detail Page Welcome to the Sponsor Detail page. You might see a green c…" at bounding box center [333, 217] width 265 height 118
click at [449, 178] on icon at bounding box center [449, 180] width 8 height 11
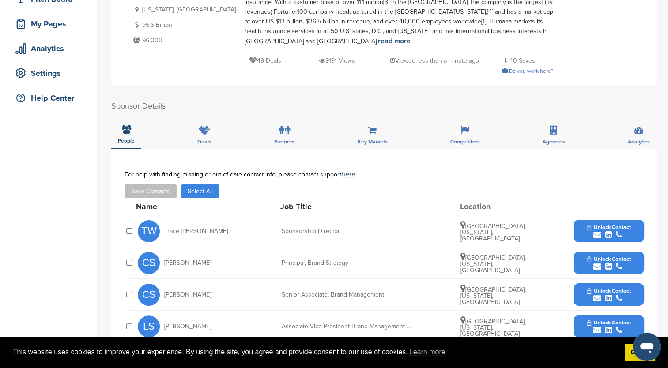
scroll to position [177, 0]
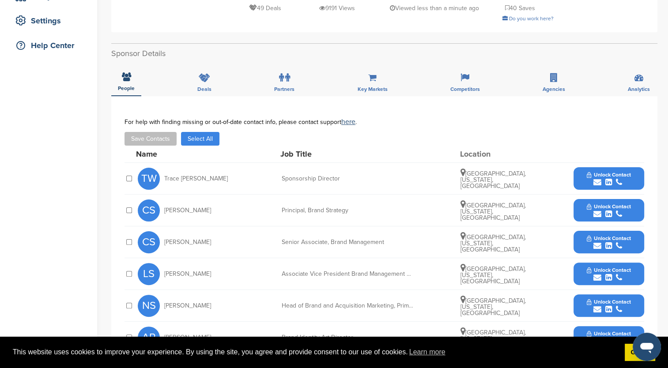
click at [581, 175] on button "Unlock Contact" at bounding box center [608, 179] width 65 height 26
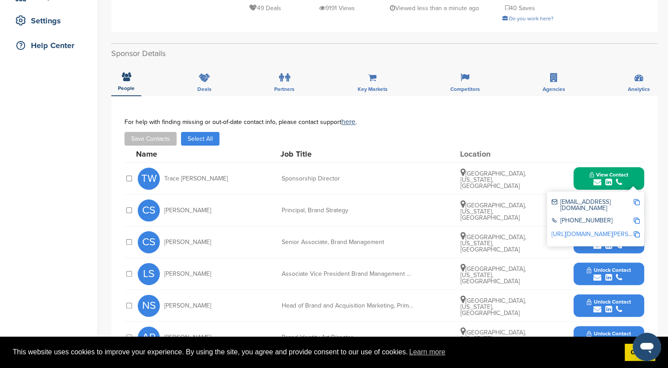
click at [636, 202] on img at bounding box center [637, 202] width 6 height 6
click at [162, 144] on button "Save Contacts" at bounding box center [151, 139] width 52 height 14
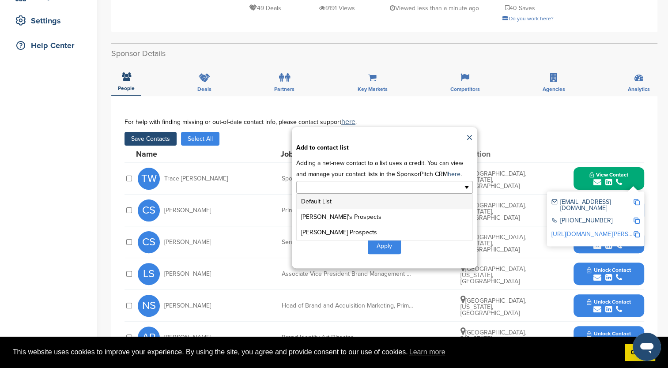
click at [465, 186] on ul at bounding box center [384, 187] width 177 height 13
click at [441, 202] on li "Default List" at bounding box center [385, 201] width 176 height 15
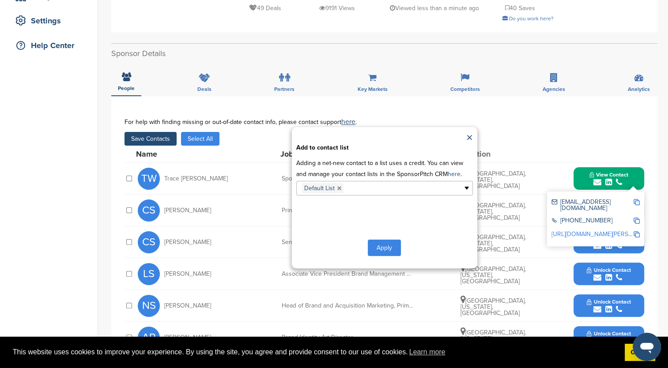
click at [376, 248] on button "Apply" at bounding box center [384, 248] width 33 height 16
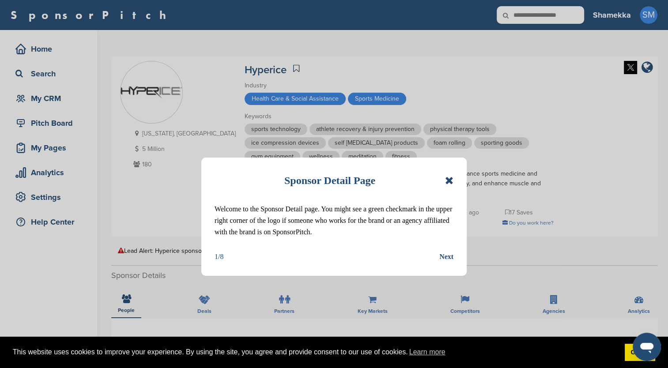
click at [447, 180] on icon at bounding box center [449, 180] width 8 height 11
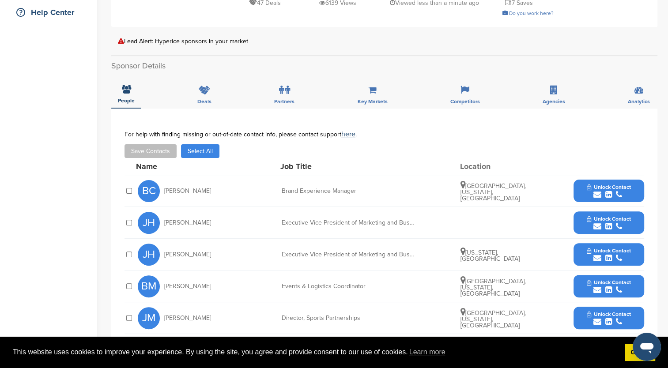
scroll to position [221, 0]
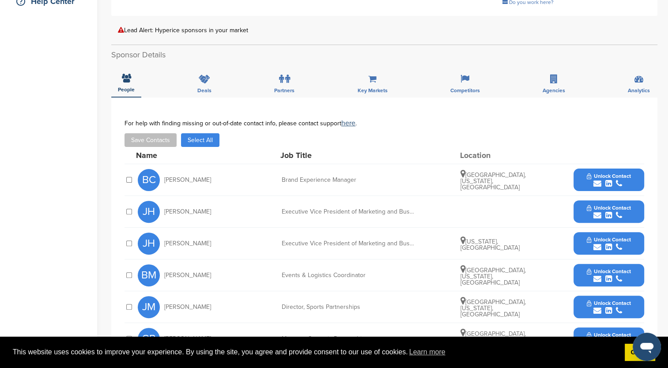
click at [586, 176] on button "Unlock Contact" at bounding box center [608, 180] width 65 height 26
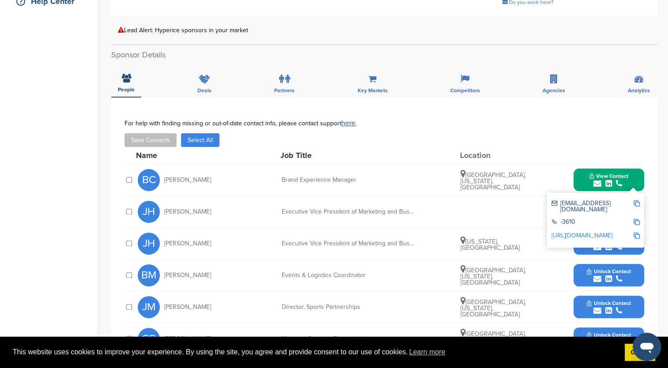
click at [636, 203] on img at bounding box center [637, 203] width 6 height 6
click at [125, 182] on div at bounding box center [129, 180] width 9 height 8
click at [145, 140] on button "Save Contacts" at bounding box center [151, 140] width 52 height 14
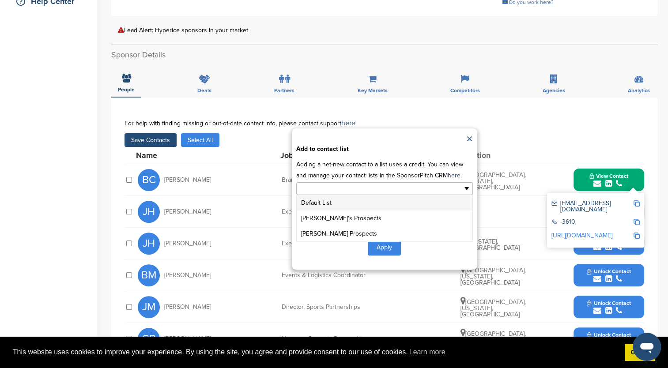
click at [465, 188] on ul at bounding box center [384, 188] width 177 height 13
click at [394, 207] on li "Default List" at bounding box center [385, 202] width 176 height 15
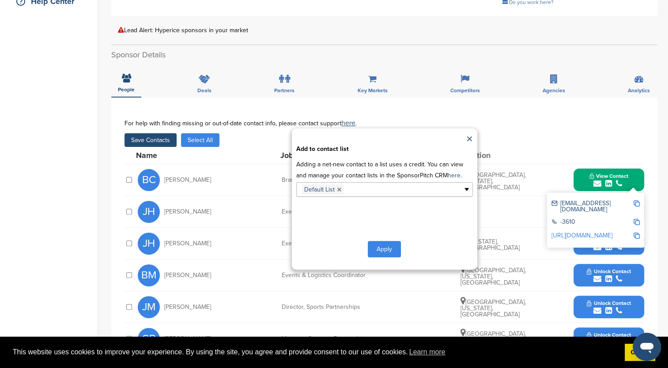
click at [374, 248] on button "Apply" at bounding box center [384, 249] width 33 height 16
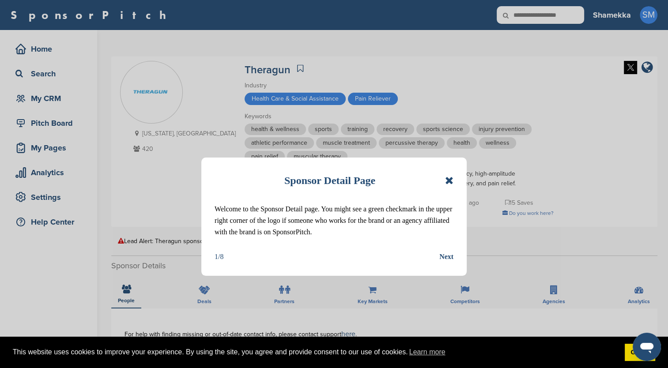
click at [449, 181] on icon at bounding box center [449, 180] width 8 height 11
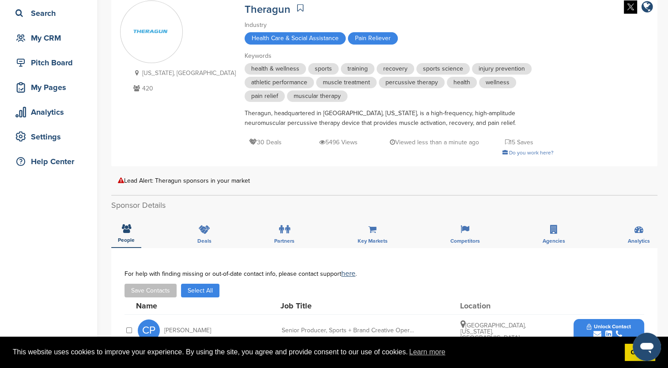
scroll to position [177, 0]
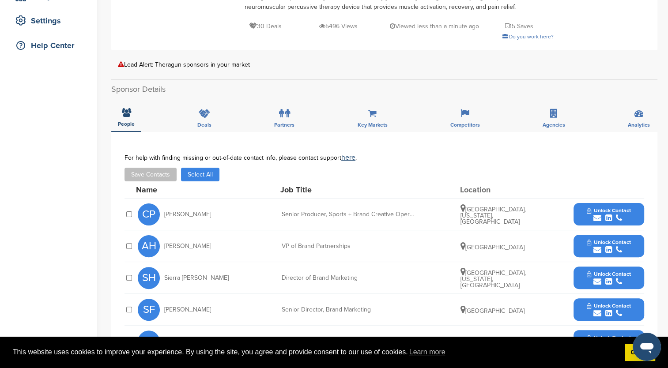
click at [617, 208] on span "Unlock Contact" at bounding box center [609, 211] width 44 height 6
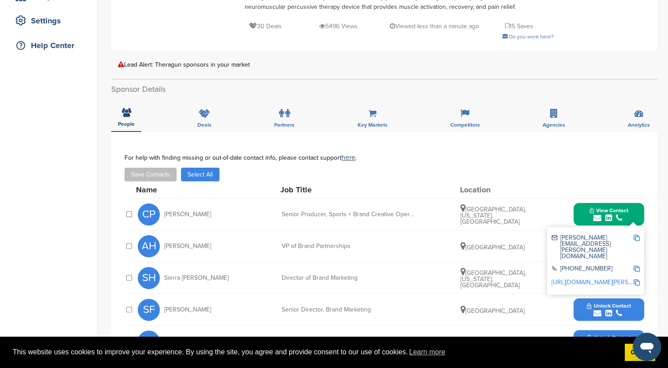
click at [637, 237] on img at bounding box center [637, 238] width 6 height 6
click at [638, 238] on img at bounding box center [637, 238] width 6 height 6
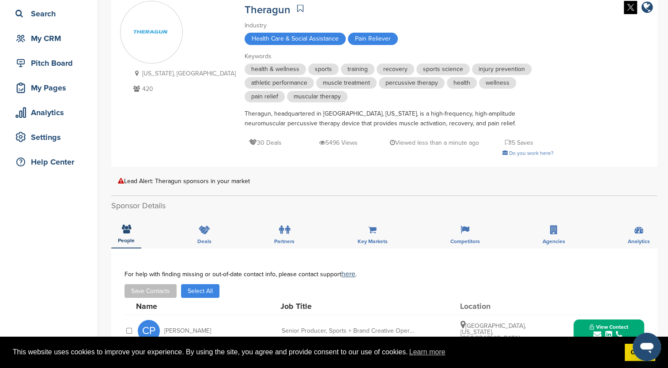
scroll to position [44, 0]
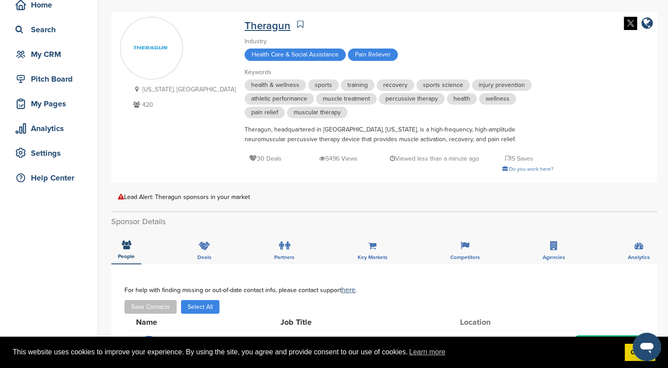
click at [245, 28] on link "Theragun" at bounding box center [268, 25] width 46 height 13
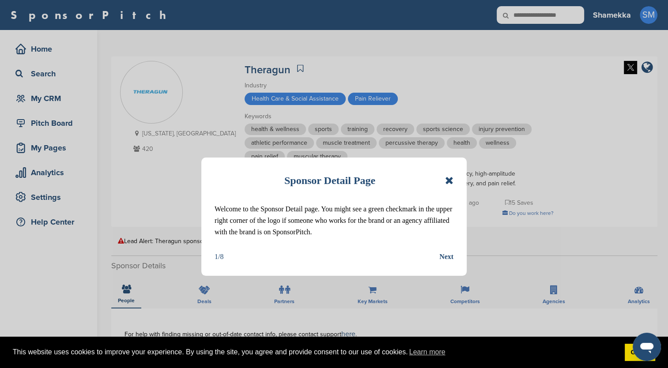
click at [456, 178] on div "Sponsor Detail Page Welcome to the Sponsor Detail page. You might see a green c…" at bounding box center [333, 217] width 265 height 118
click at [453, 180] on icon at bounding box center [449, 180] width 8 height 11
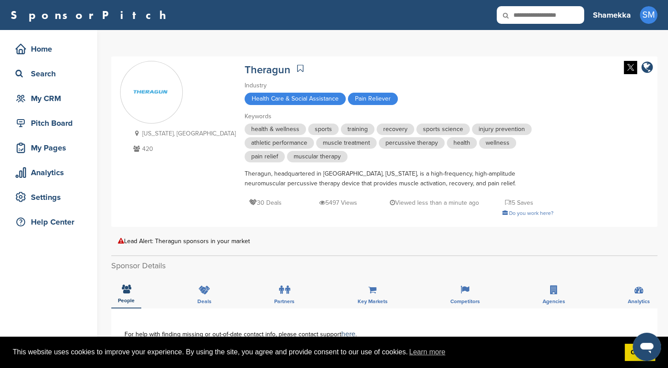
click at [152, 94] on img at bounding box center [152, 92] width 62 height 32
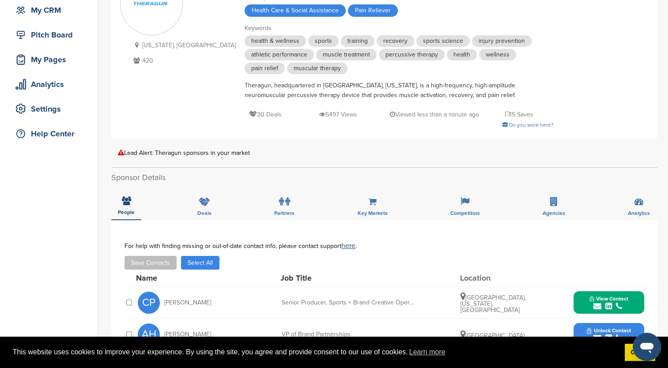
scroll to position [132, 0]
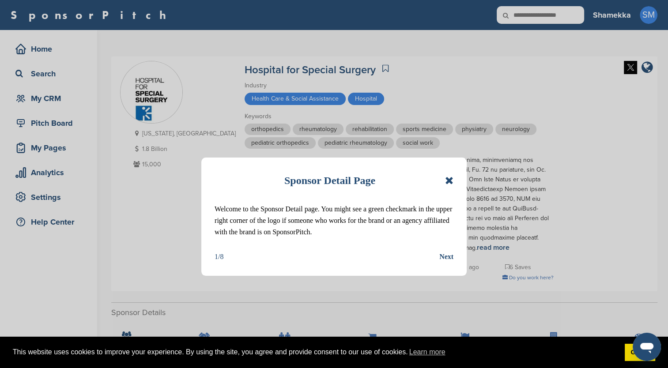
click at [454, 181] on div "Sponsor Detail Page Welcome to the Sponsor Detail page. You might see a green c…" at bounding box center [333, 217] width 265 height 118
click at [447, 181] on icon at bounding box center [449, 180] width 8 height 11
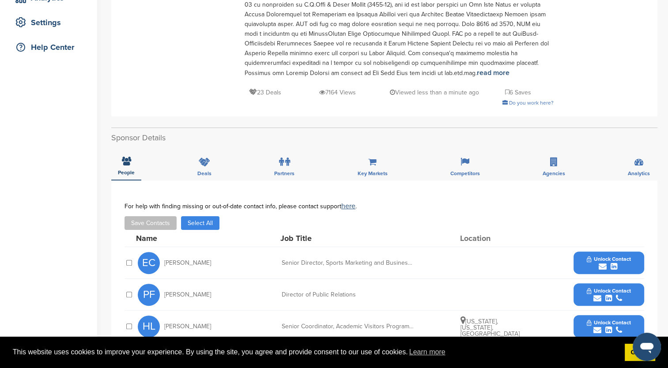
scroll to position [177, 0]
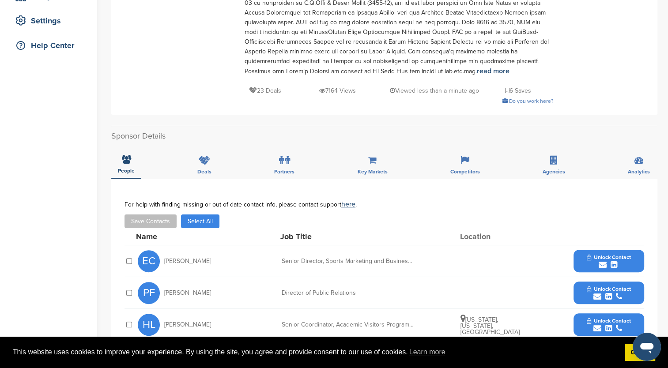
click at [580, 257] on button "Unlock Contact" at bounding box center [608, 261] width 65 height 26
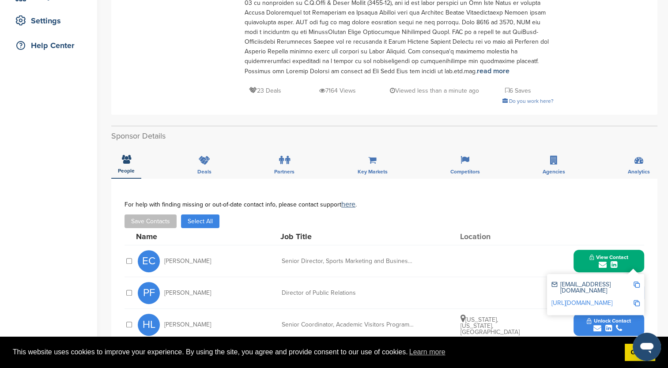
click at [636, 283] on img at bounding box center [637, 285] width 6 height 6
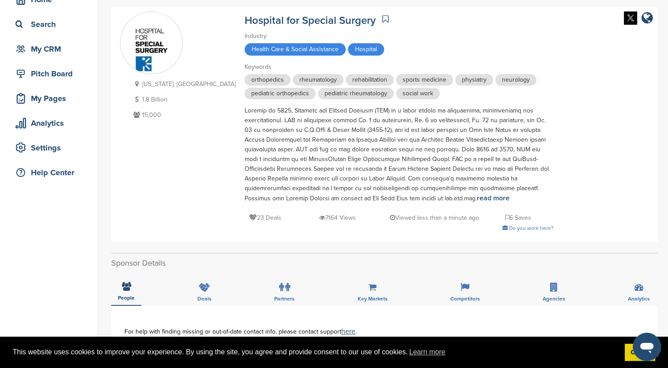
scroll to position [44, 0]
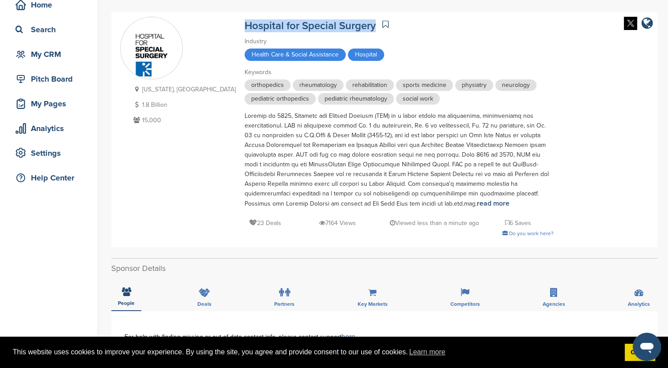
drag, startPoint x: 193, startPoint y: 25, endPoint x: 326, endPoint y: 22, distance: 133.4
click at [326, 22] on div "[US_STATE], [GEOGRAPHIC_DATA] 1.8 Billion 15,000 Hospital for Special Surgery I…" at bounding box center [384, 130] width 529 height 226
drag, startPoint x: 326, startPoint y: 22, endPoint x: 311, endPoint y: 24, distance: 14.7
copy link "Hospital for Special Surgery"
click at [245, 26] on link "Hospital for Special Surgery" at bounding box center [310, 25] width 131 height 13
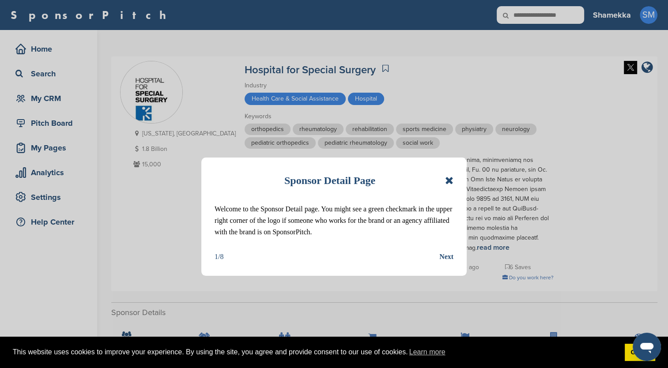
click at [453, 181] on icon at bounding box center [449, 180] width 8 height 11
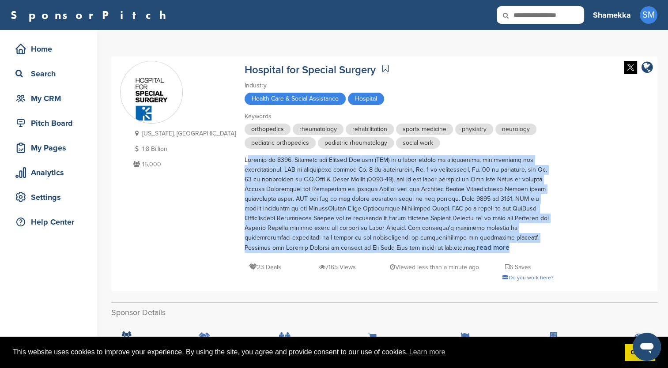
drag, startPoint x: 194, startPoint y: 162, endPoint x: 489, endPoint y: 245, distance: 306.4
click at [489, 245] on div "read more" at bounding box center [399, 204] width 309 height 98
drag, startPoint x: 489, startPoint y: 245, endPoint x: 388, endPoint y: 216, distance: 105.4
copy div "Founded in [DATE], Hospital for Special Surgery (HSS) is a world leader in orth…"
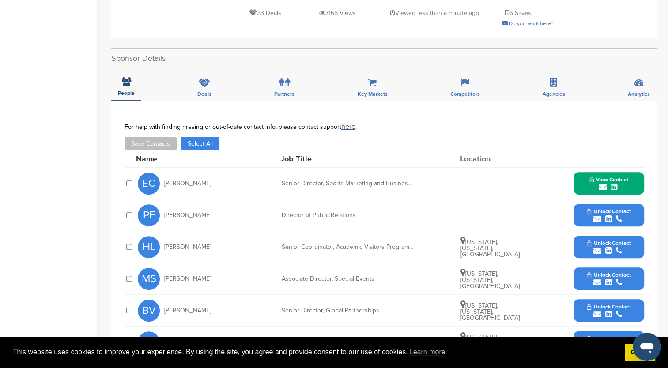
scroll to position [265, 0]
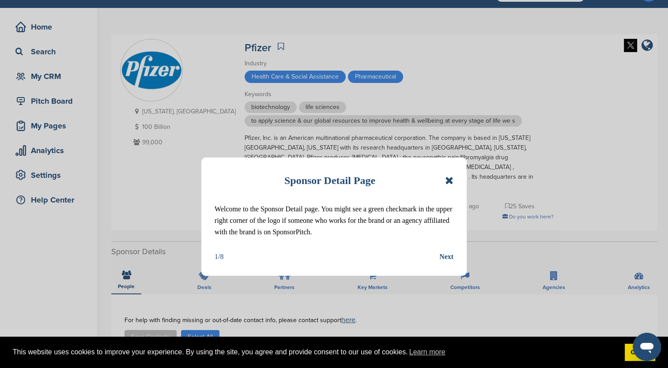
scroll to position [44, 0]
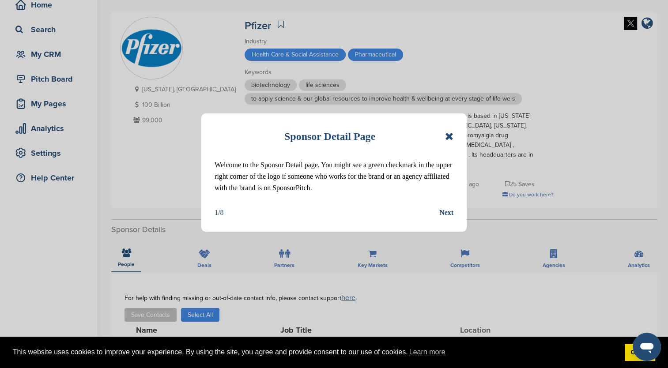
click at [450, 136] on icon at bounding box center [449, 136] width 8 height 11
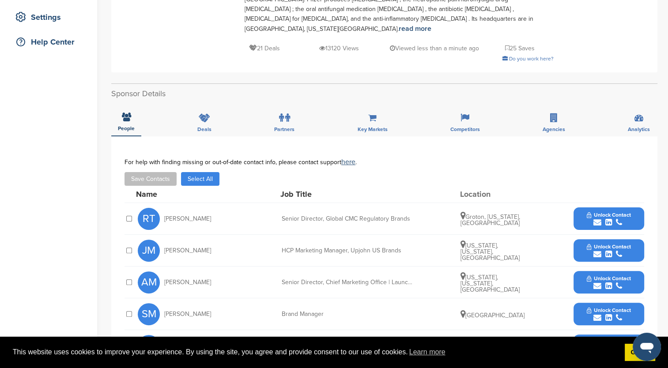
scroll to position [221, 0]
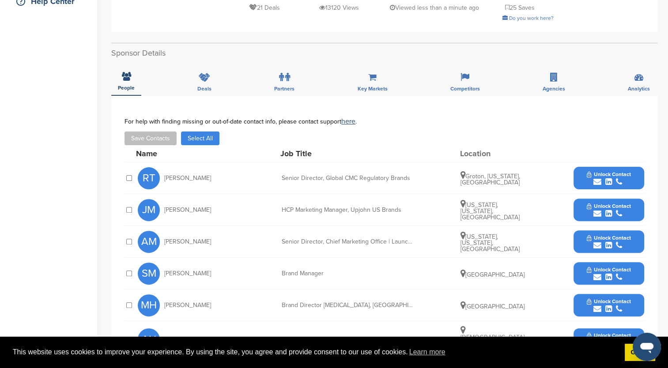
click at [590, 267] on span "Unlock Contact" at bounding box center [609, 270] width 44 height 6
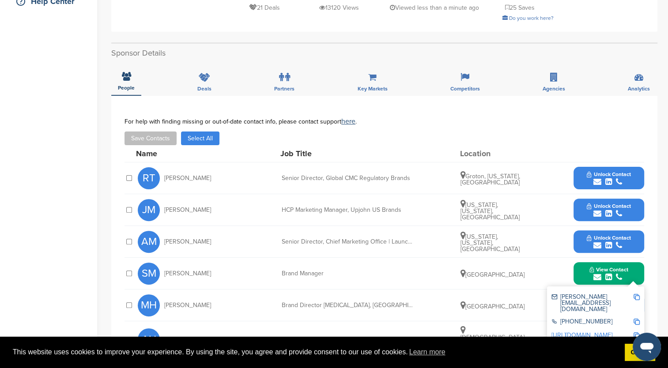
click at [636, 294] on img at bounding box center [637, 297] width 6 height 6
